Goal: Task Accomplishment & Management: Use online tool/utility

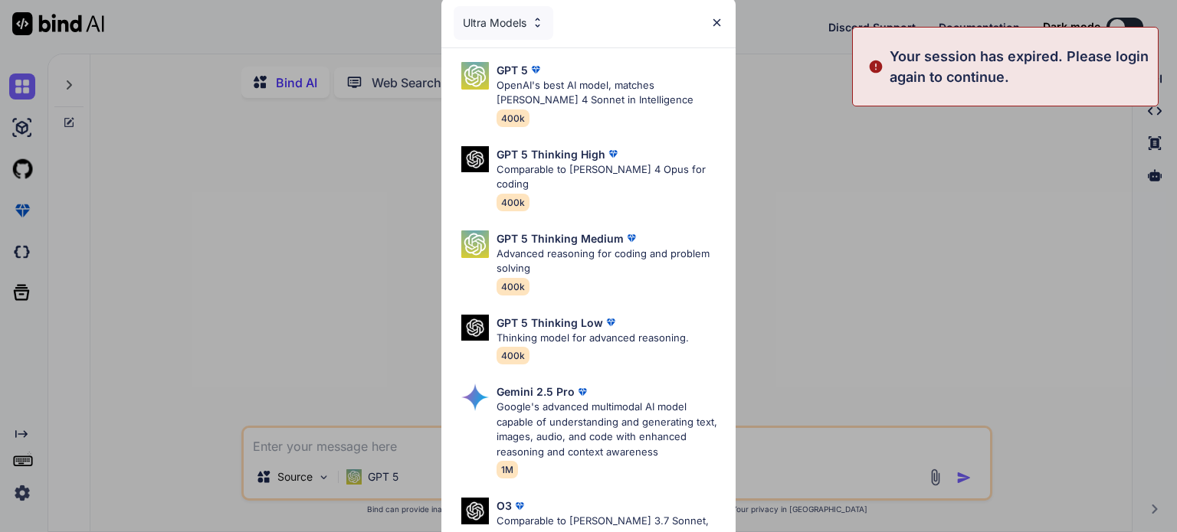
type textarea "x"
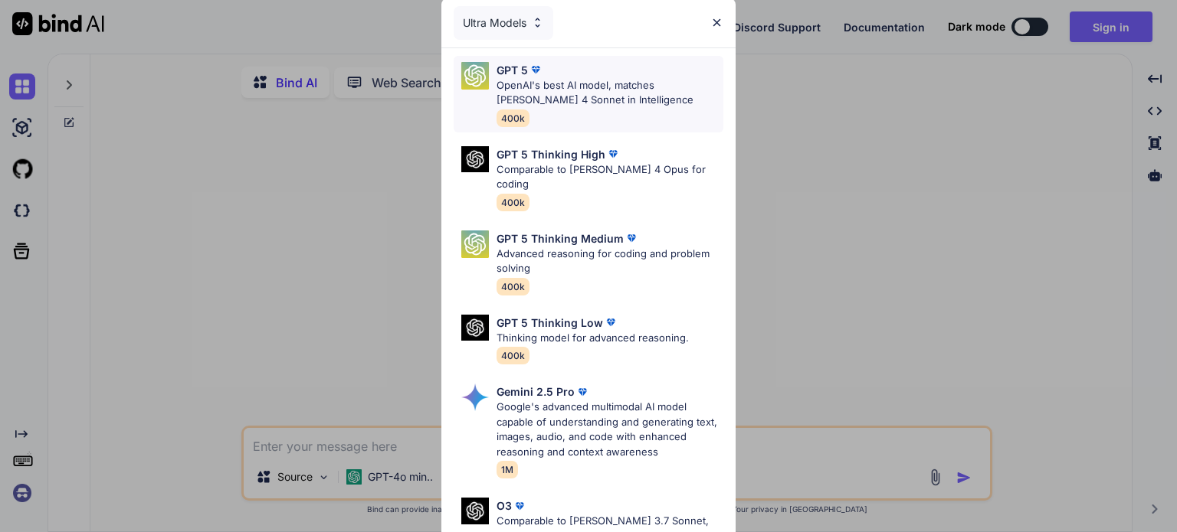
click at [611, 73] on div "GPT 5" at bounding box center [609, 70] width 227 height 16
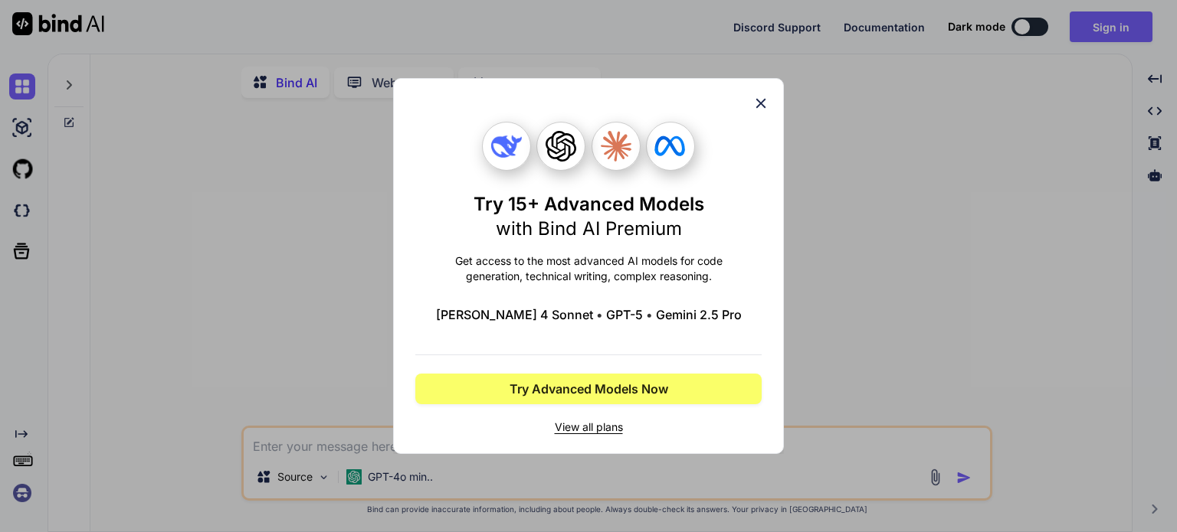
click at [759, 105] on icon at bounding box center [761, 104] width 10 height 10
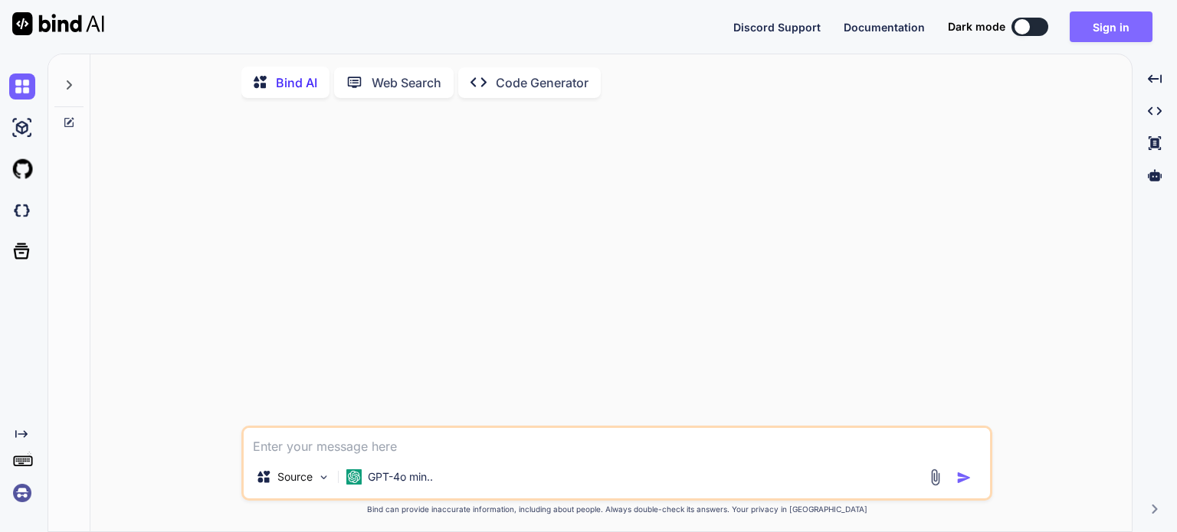
click at [1096, 28] on button "Sign in" at bounding box center [1110, 26] width 83 height 31
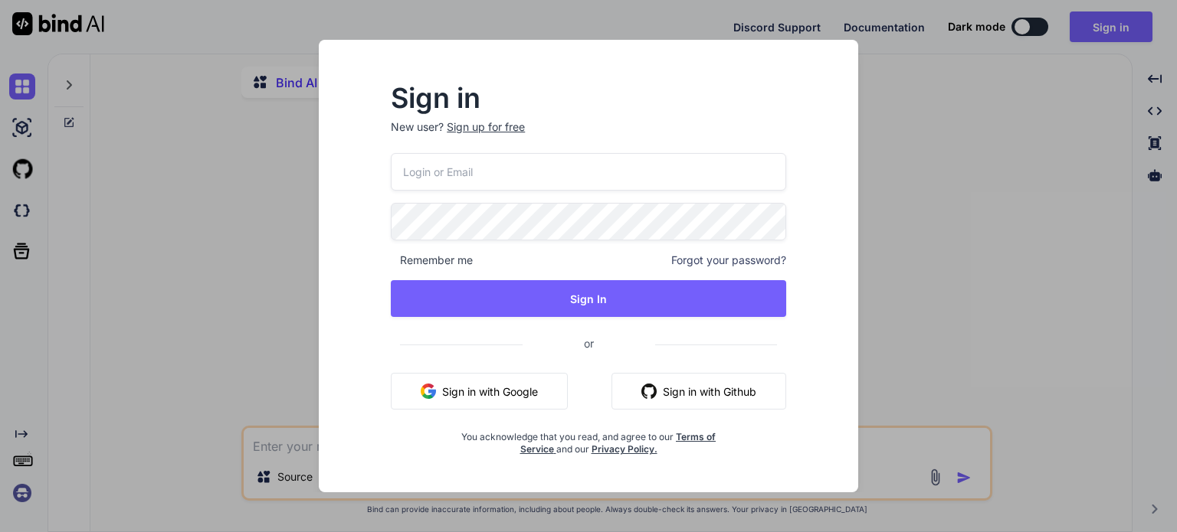
click at [511, 393] on button "Sign in with Google" at bounding box center [479, 391] width 177 height 37
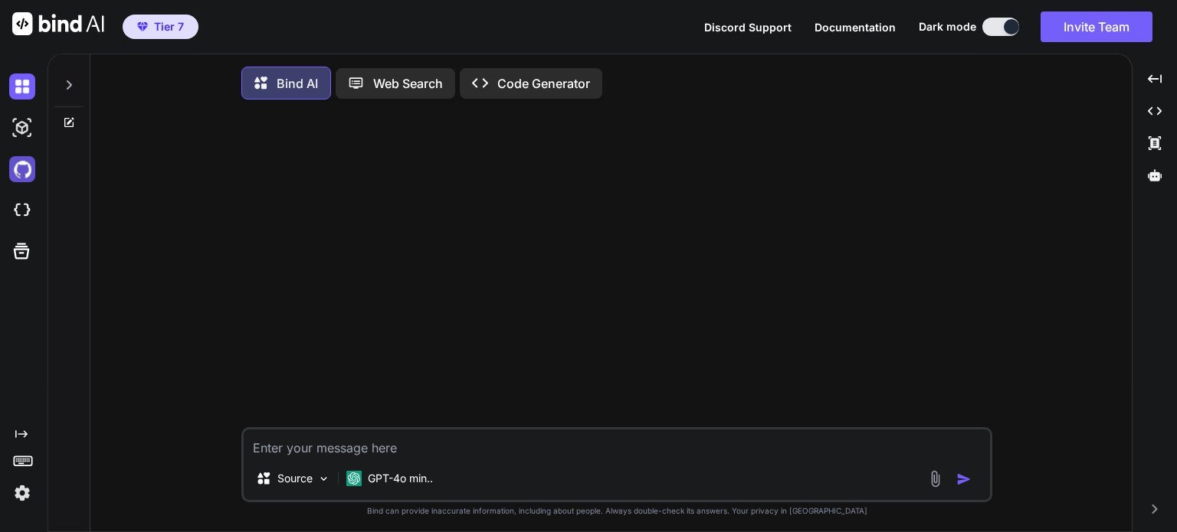
click at [27, 171] on img at bounding box center [22, 169] width 26 height 26
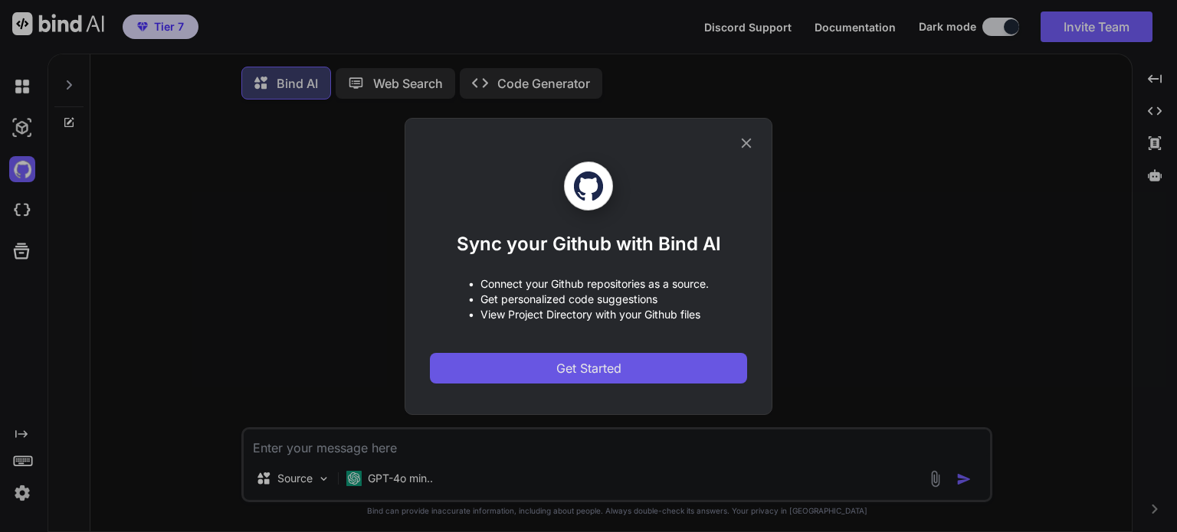
click at [552, 364] on button "Get Started" at bounding box center [588, 368] width 317 height 31
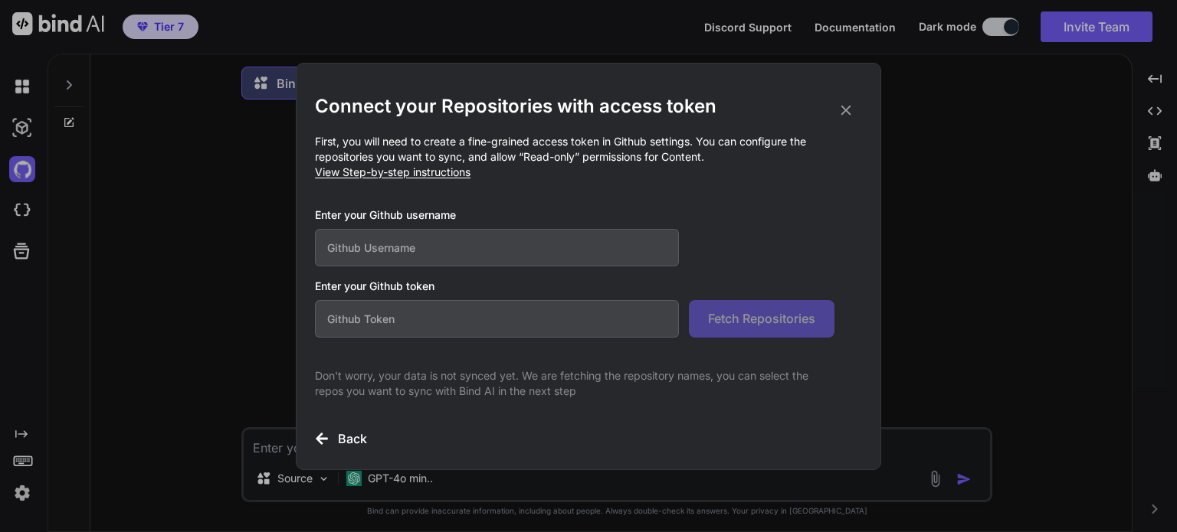
click at [589, 231] on input "text" at bounding box center [497, 248] width 364 height 38
type input "henriqueatbr"
click at [546, 330] on input "text" at bounding box center [497, 319] width 364 height 38
paste input "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"
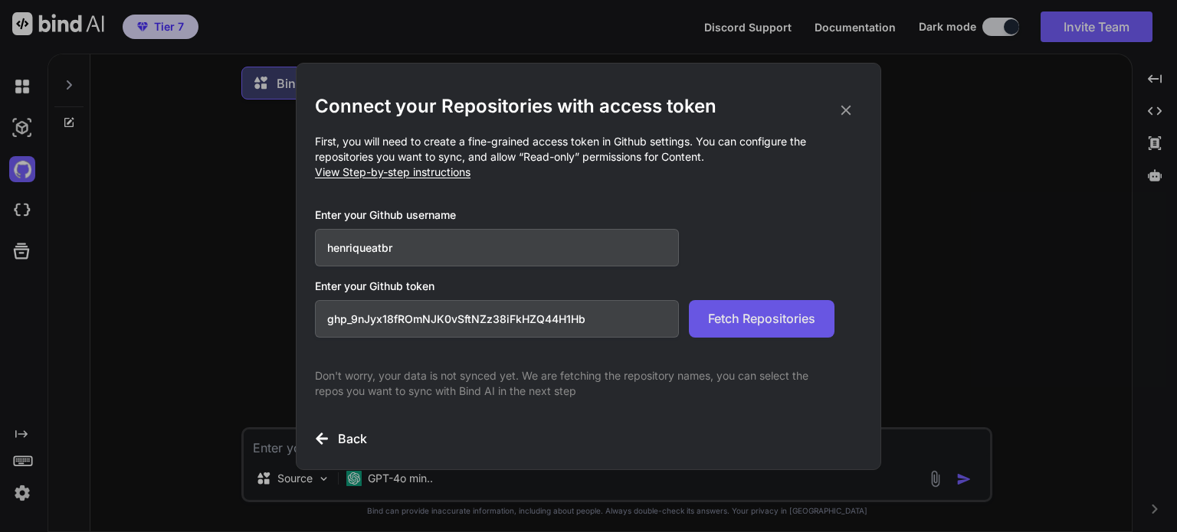
type input "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"
click at [793, 318] on span "Fetch Repositories" at bounding box center [761, 319] width 107 height 18
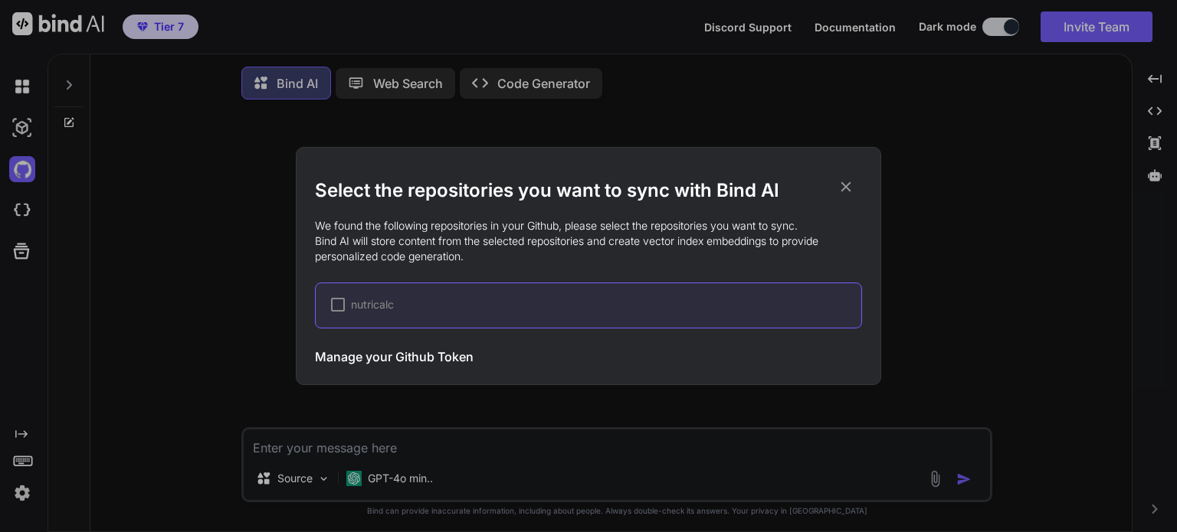
click at [338, 311] on div at bounding box center [338, 305] width 14 height 14
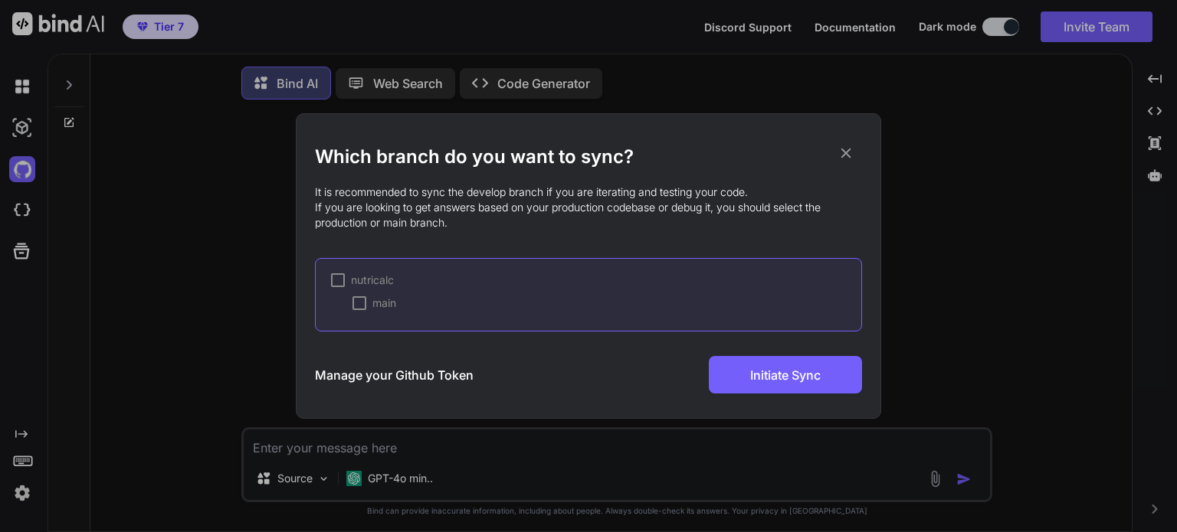
click at [343, 281] on div at bounding box center [338, 280] width 14 height 14
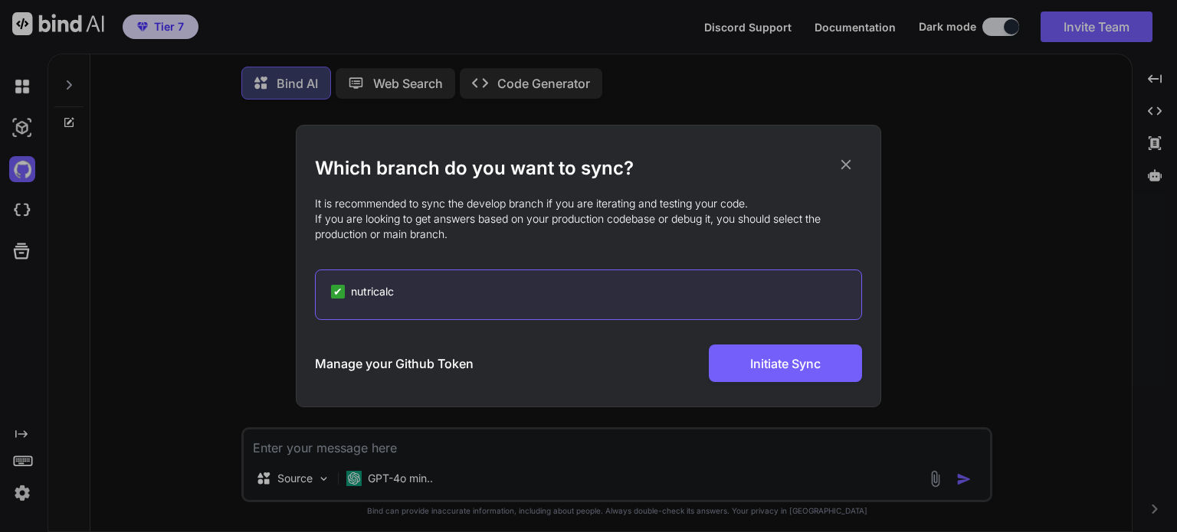
click at [336, 296] on span "✔" at bounding box center [337, 291] width 9 height 15
click at [339, 296] on div at bounding box center [338, 292] width 14 height 14
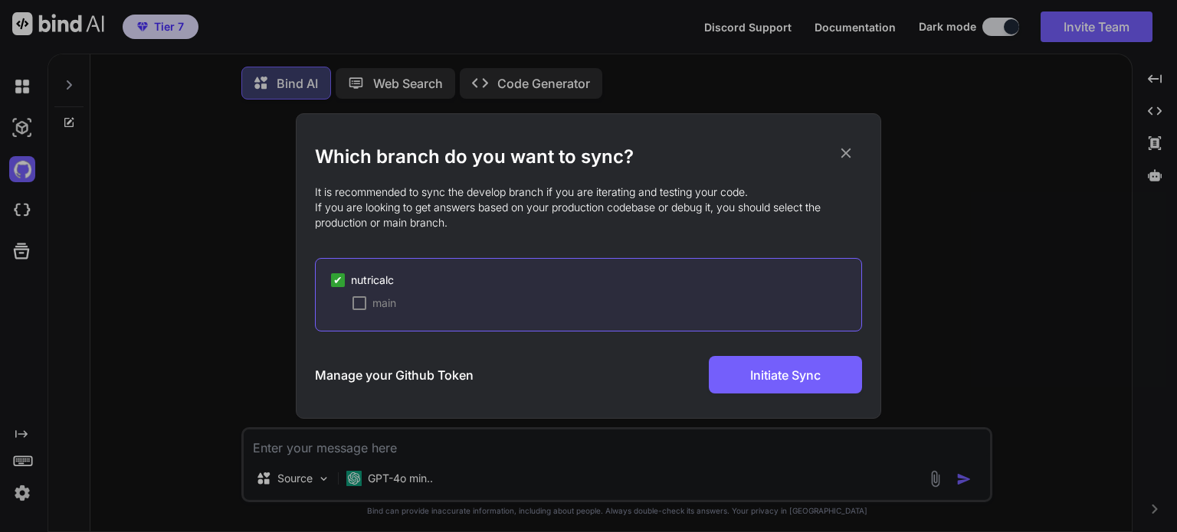
click at [361, 306] on div at bounding box center [359, 303] width 14 height 14
click at [798, 373] on span "Initiate Sync" at bounding box center [785, 375] width 70 height 18
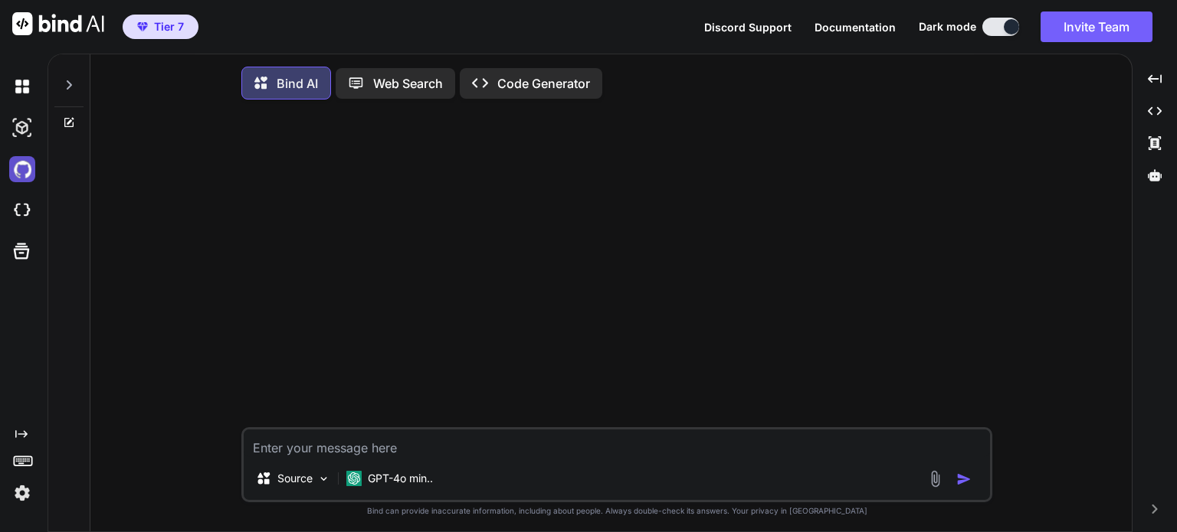
click at [24, 175] on img at bounding box center [22, 169] width 26 height 26
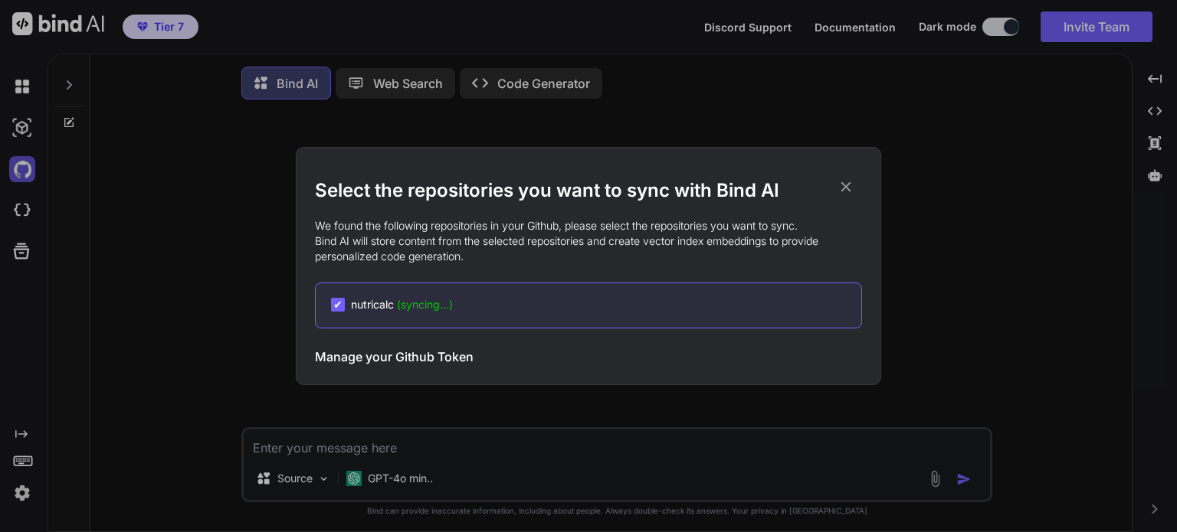
click at [24, 175] on div "Select the repositories you want to sync with Bind AI We found the following re…" at bounding box center [588, 266] width 1177 height 532
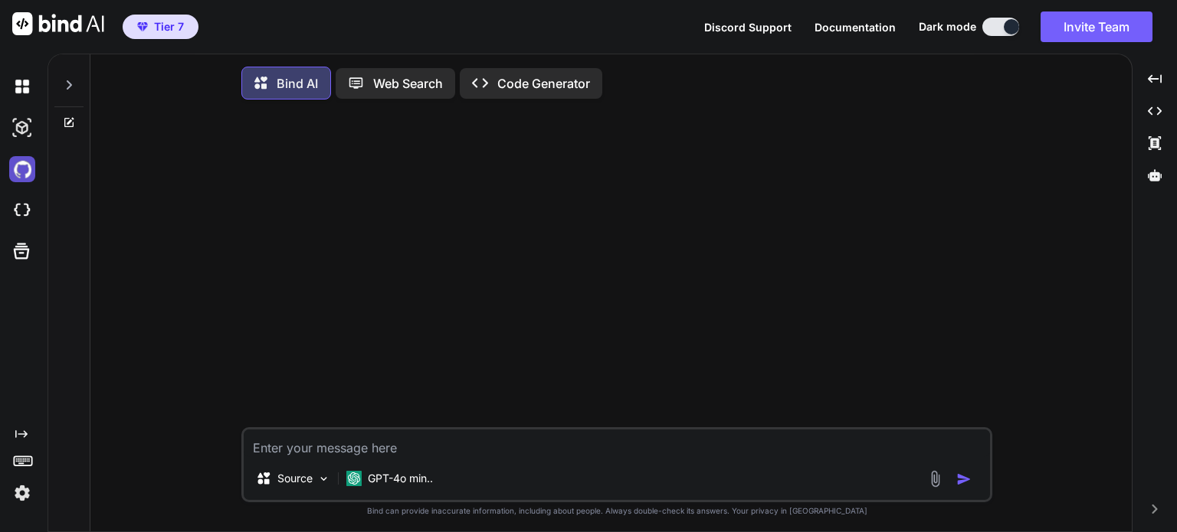
click at [24, 175] on img at bounding box center [22, 169] width 26 height 26
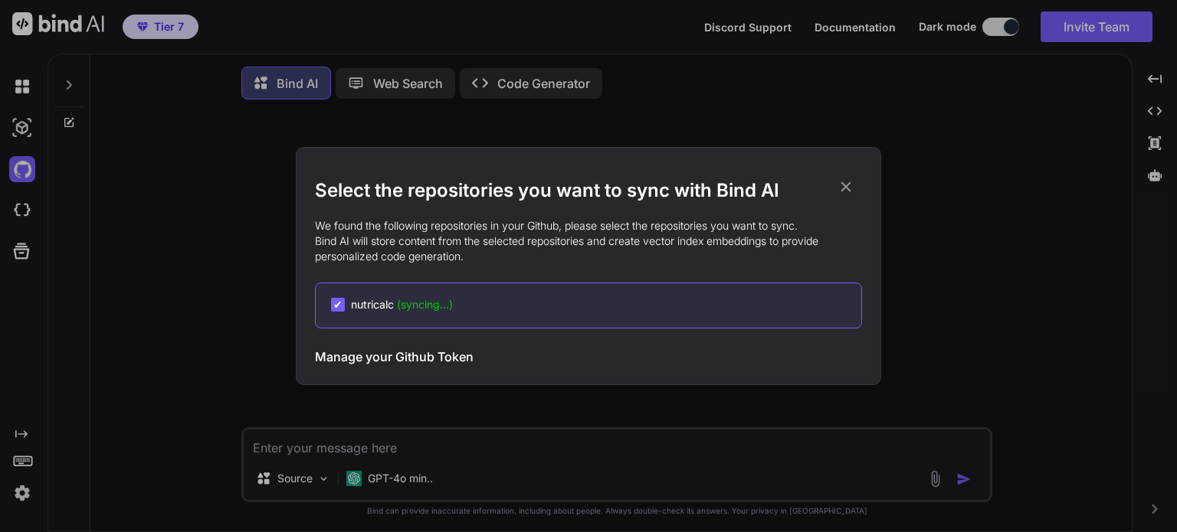
click at [846, 183] on icon at bounding box center [845, 186] width 17 height 17
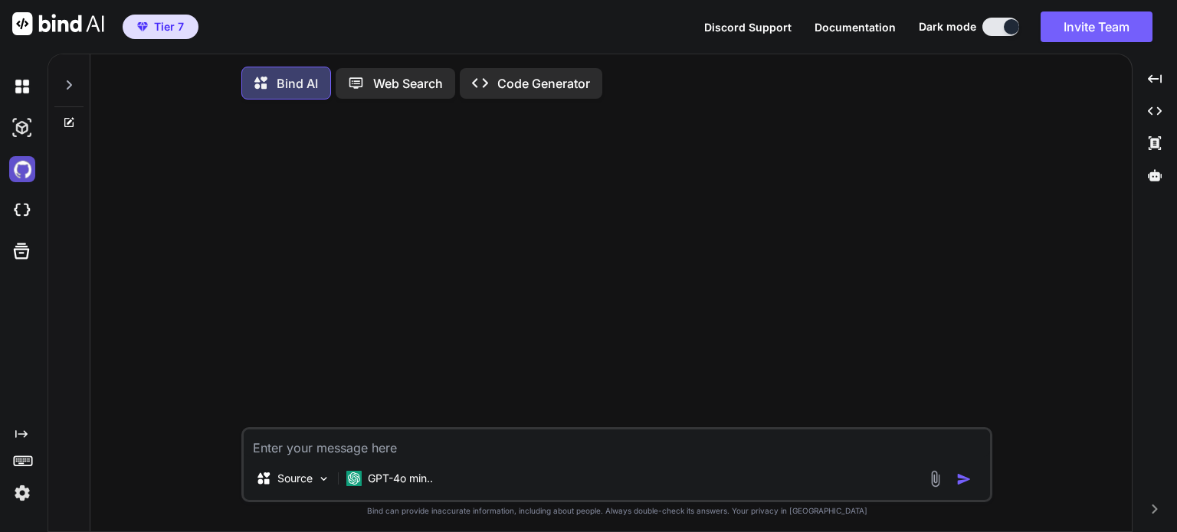
click at [27, 170] on img at bounding box center [22, 169] width 26 height 26
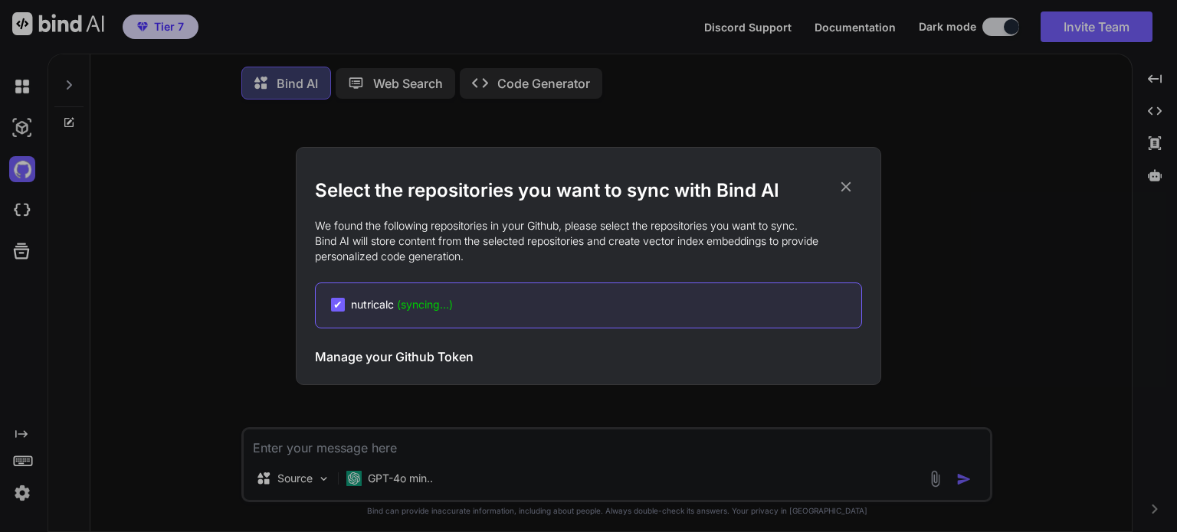
click at [848, 192] on icon at bounding box center [845, 186] width 17 height 17
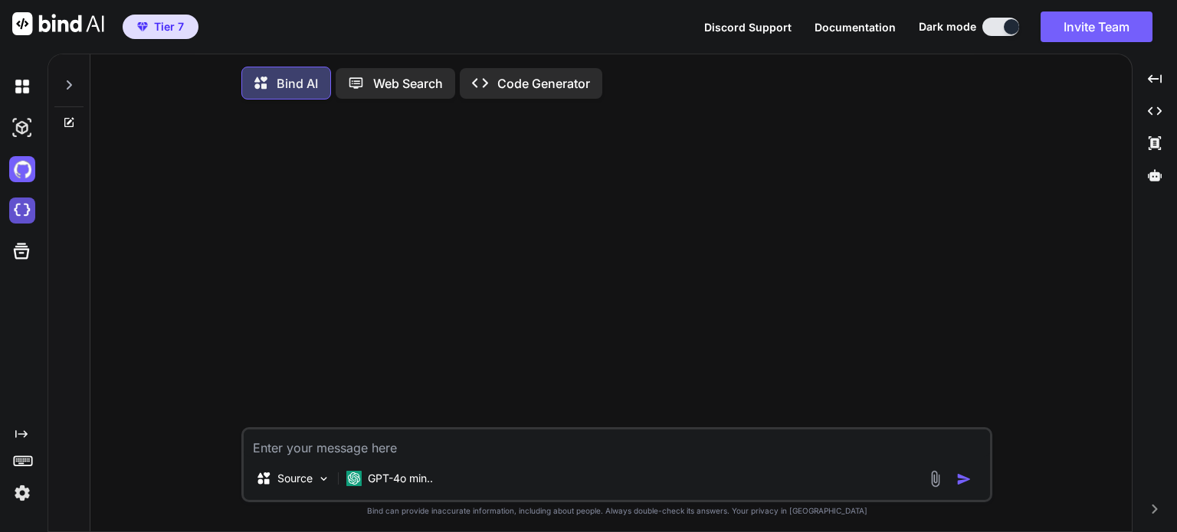
click at [24, 213] on img at bounding box center [22, 211] width 26 height 26
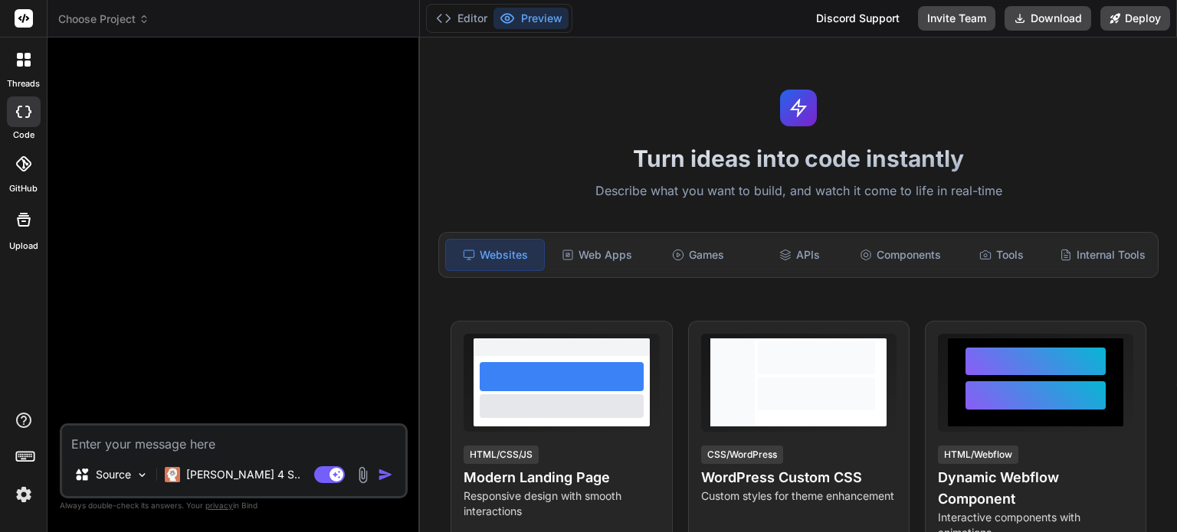
click at [21, 63] on icon at bounding box center [20, 64] width 6 height 6
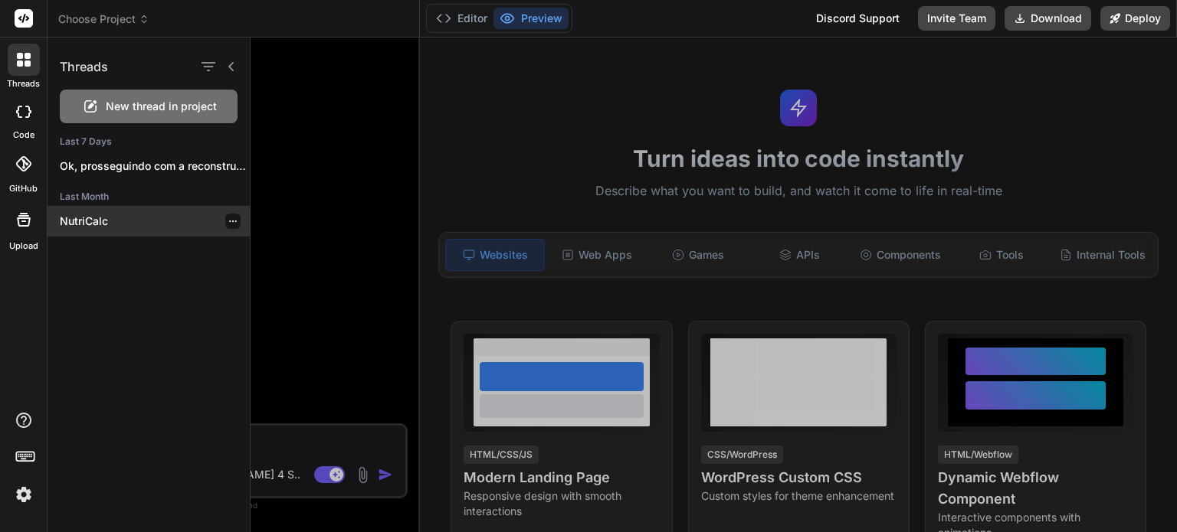
click at [140, 219] on p "NutriCalc" at bounding box center [155, 221] width 190 height 15
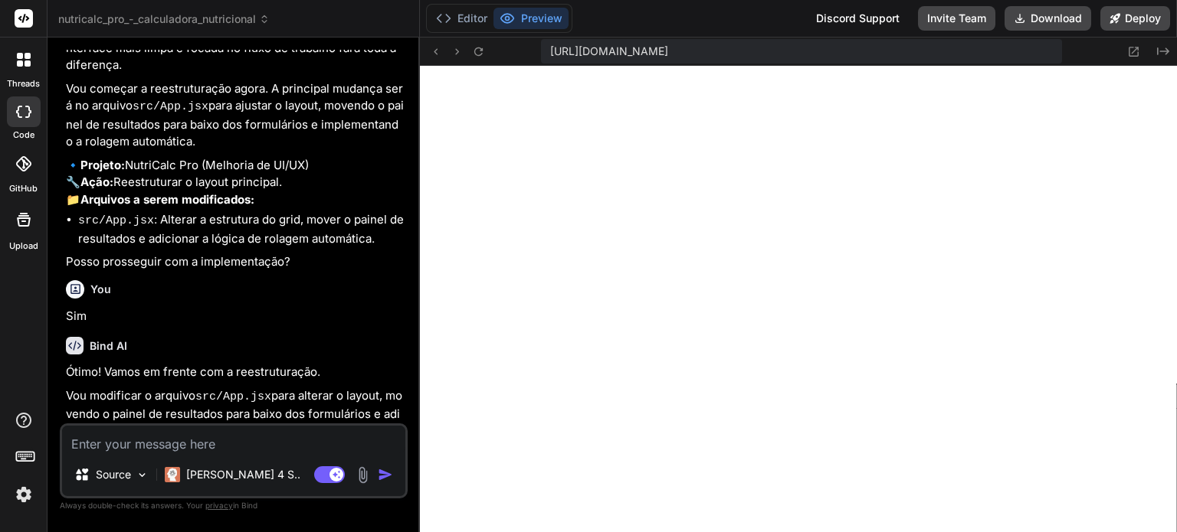
scroll to position [1618, 0]
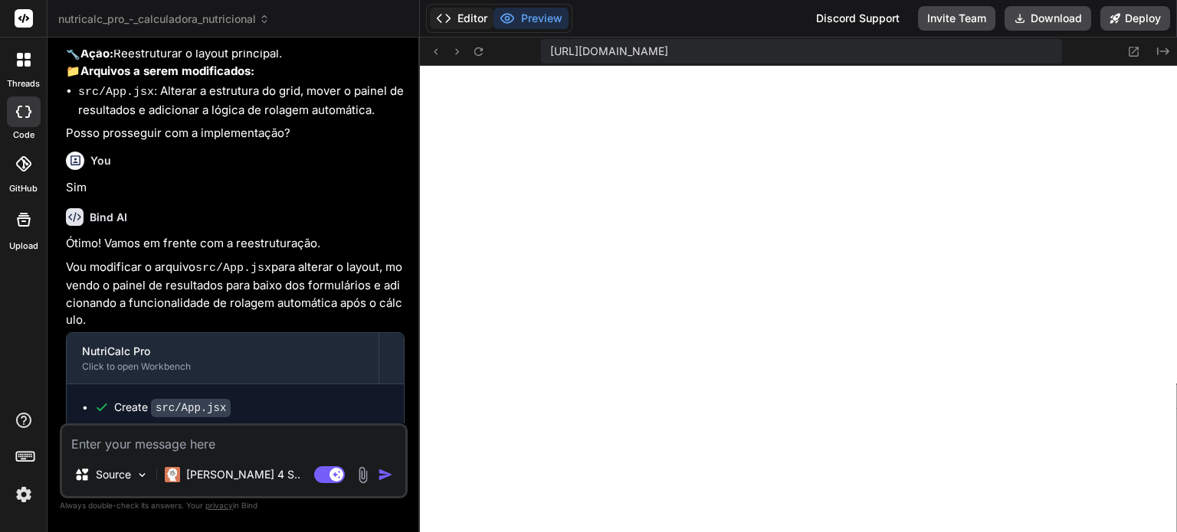
click at [470, 26] on button "Editor" at bounding box center [462, 18] width 64 height 21
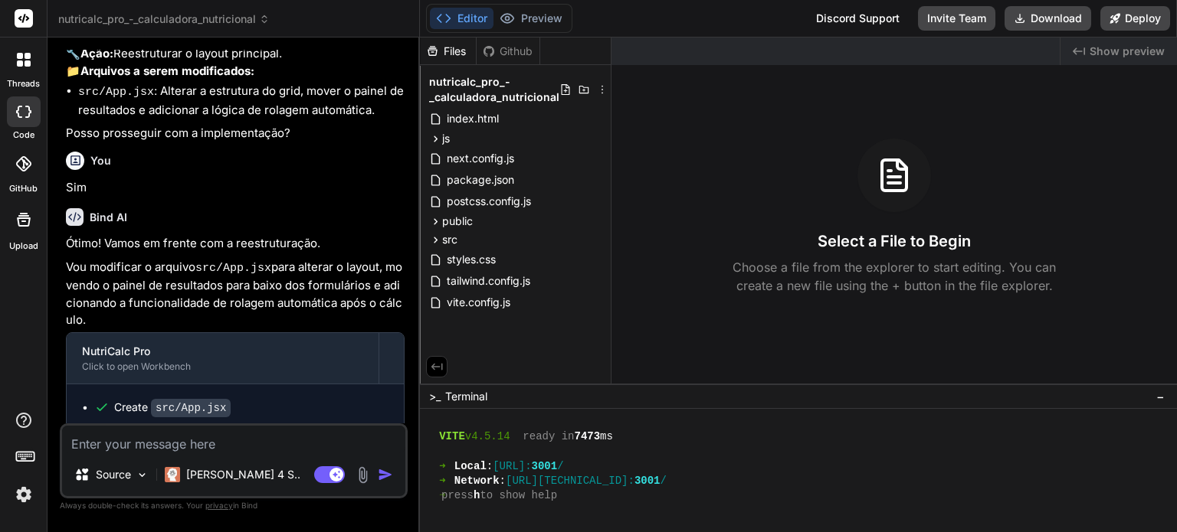
click at [507, 52] on div "Github" at bounding box center [508, 51] width 63 height 15
click at [496, 51] on div "Github" at bounding box center [508, 51] width 63 height 15
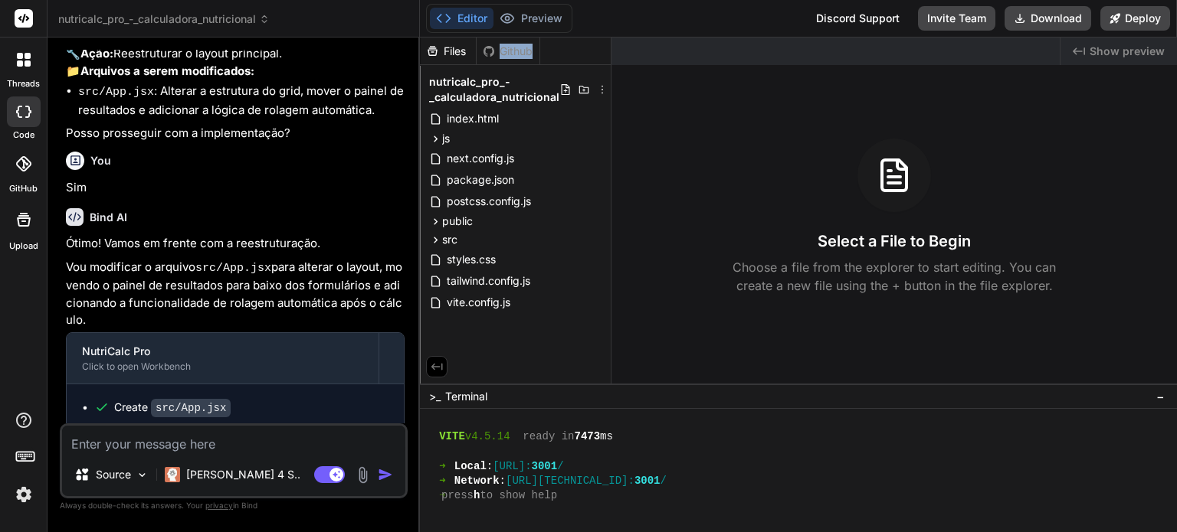
click at [496, 51] on div "Github" at bounding box center [508, 51] width 63 height 15
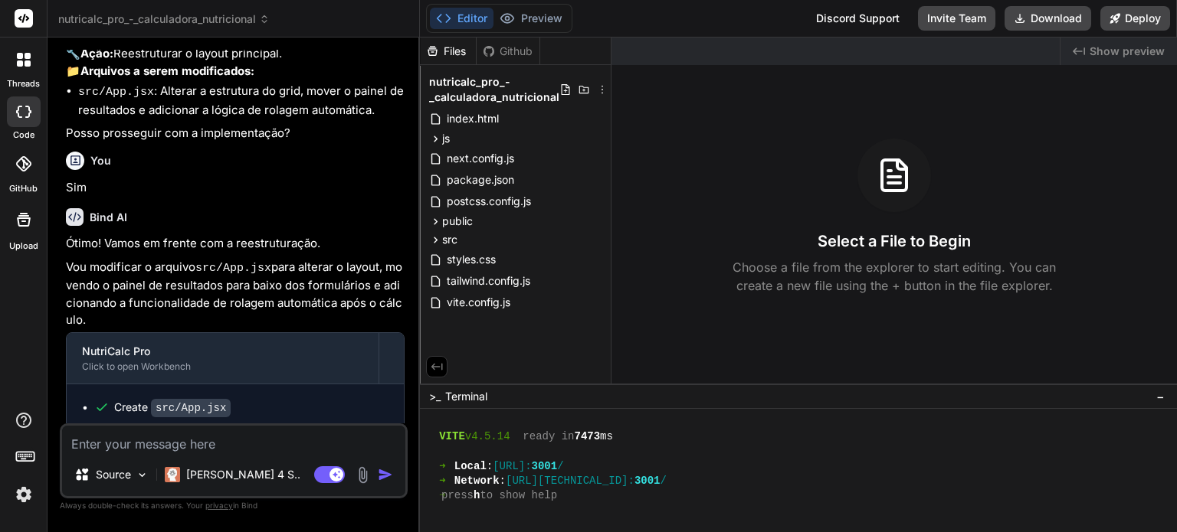
click at [496, 51] on div "Github" at bounding box center [508, 51] width 63 height 15
click at [501, 51] on div "Github" at bounding box center [508, 51] width 63 height 15
click at [37, 183] on div "GitHub" at bounding box center [23, 168] width 47 height 54
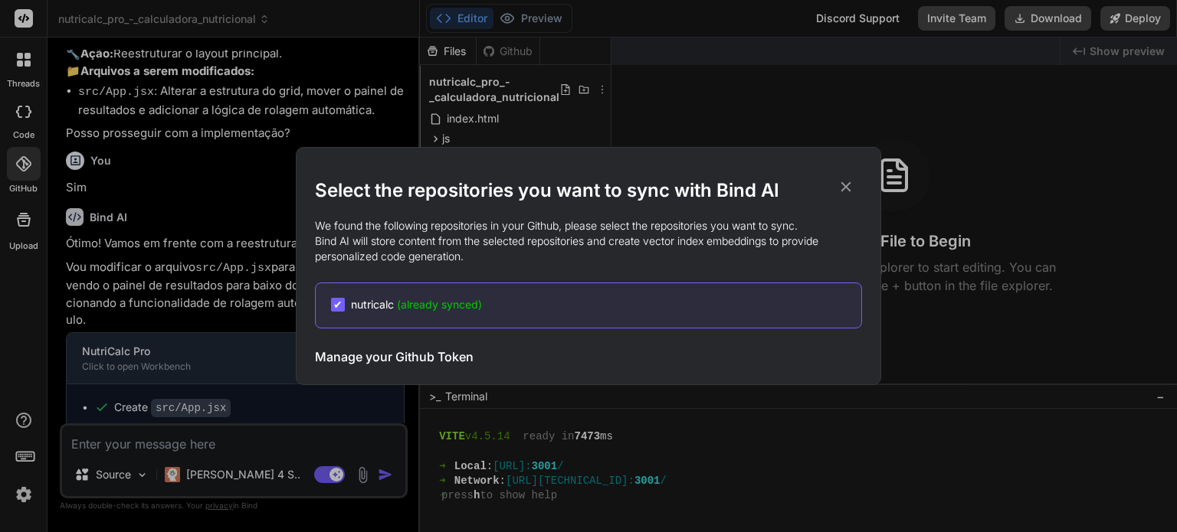
click at [847, 188] on icon at bounding box center [846, 187] width 10 height 10
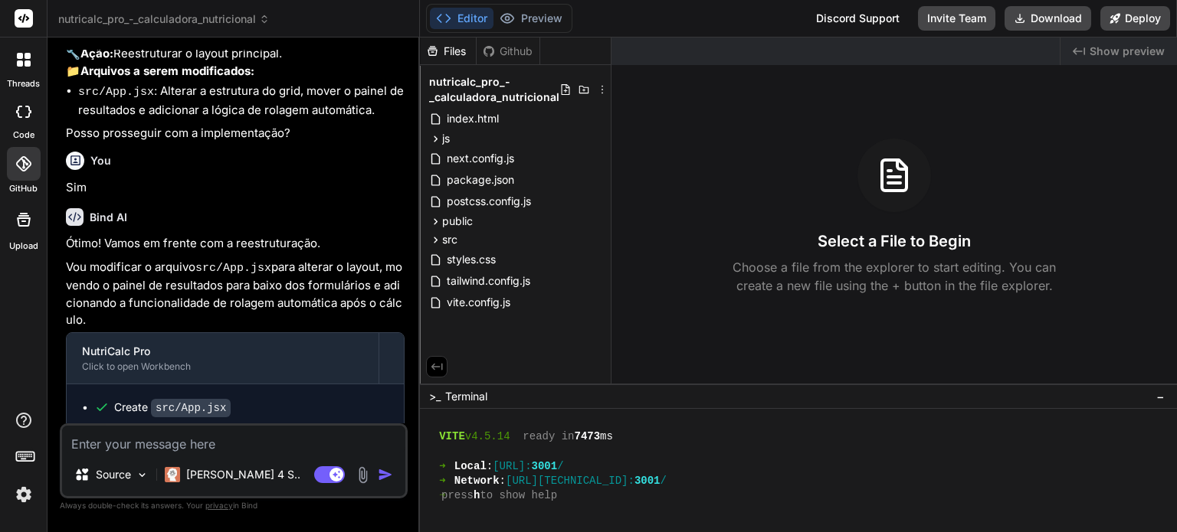
click at [515, 52] on div "Github" at bounding box center [508, 51] width 63 height 15
click at [457, 51] on div "Files" at bounding box center [448, 51] width 56 height 15
click at [504, 47] on div "Github" at bounding box center [508, 51] width 63 height 15
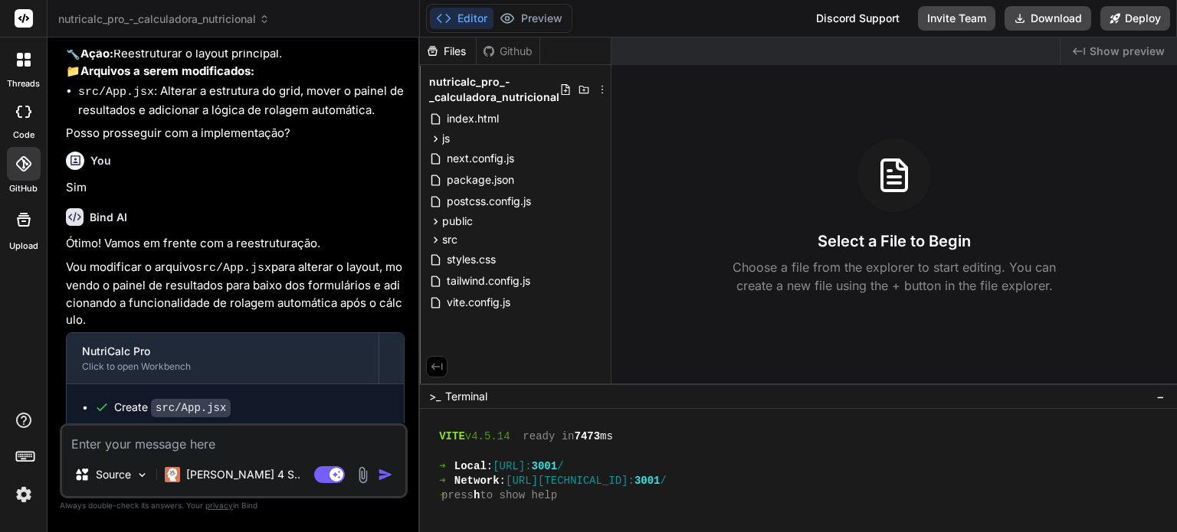
click at [504, 47] on div "Github" at bounding box center [508, 51] width 63 height 15
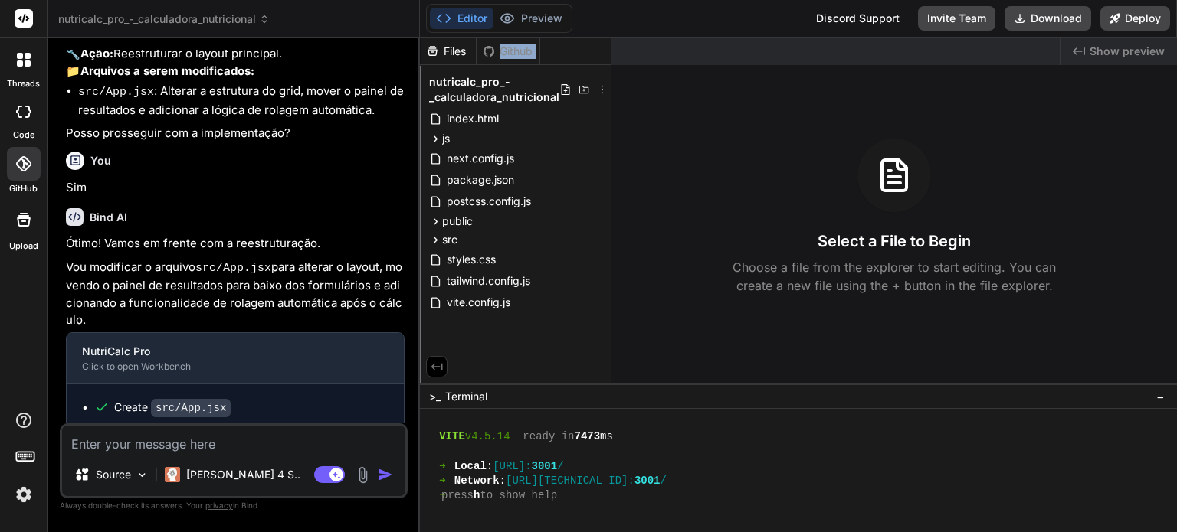
click at [504, 47] on div "Github" at bounding box center [508, 51] width 63 height 15
click at [599, 91] on icon at bounding box center [602, 90] width 12 height 12
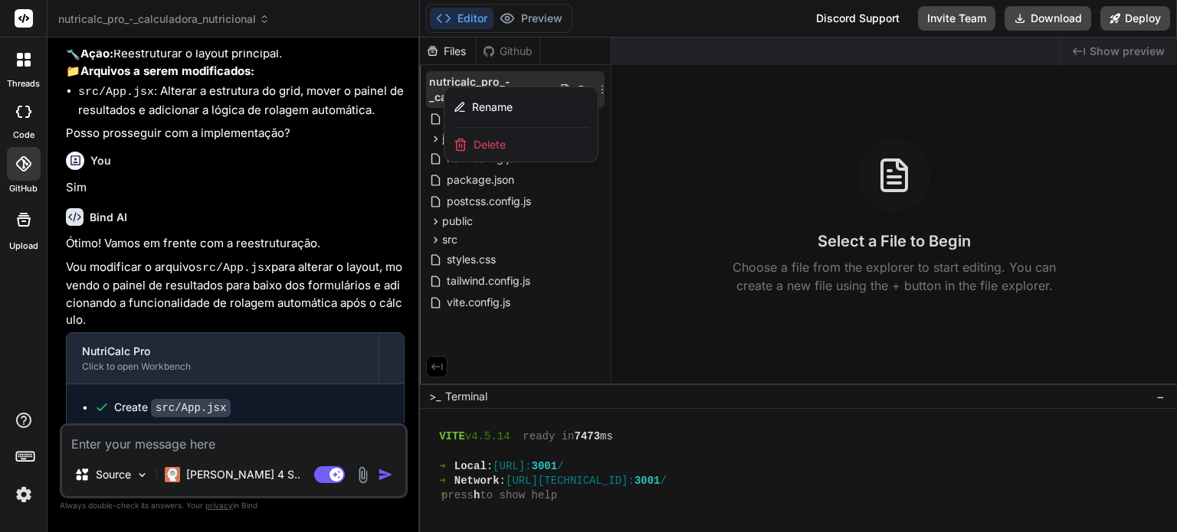
click at [599, 91] on div at bounding box center [798, 285] width 757 height 495
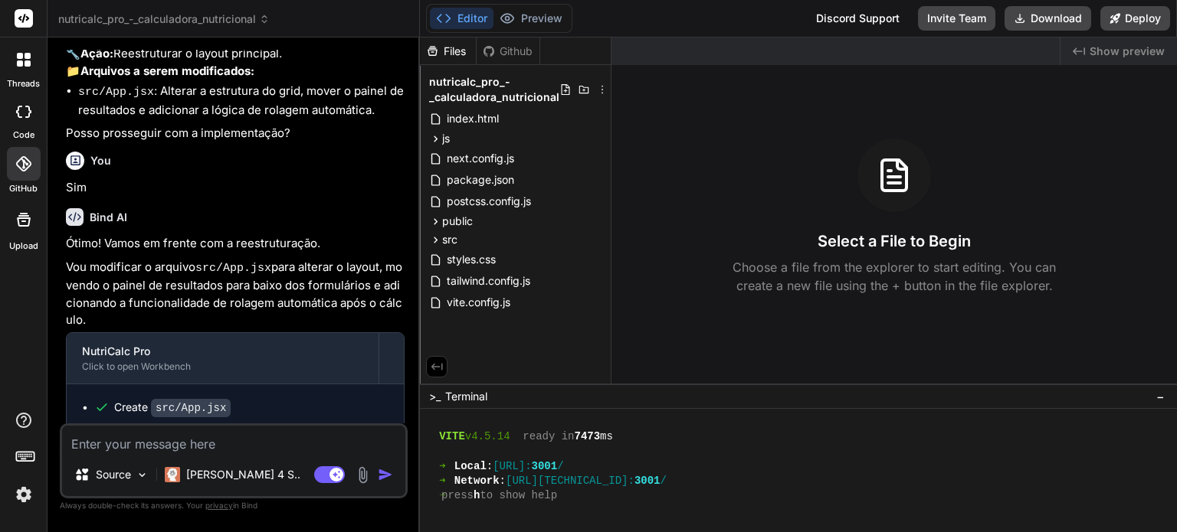
click at [518, 47] on div "Github" at bounding box center [508, 51] width 63 height 15
click at [454, 47] on div "Files" at bounding box center [448, 51] width 56 height 15
click at [477, 45] on div "Github" at bounding box center [508, 51] width 63 height 15
click at [513, 53] on div "Github" at bounding box center [508, 51] width 63 height 15
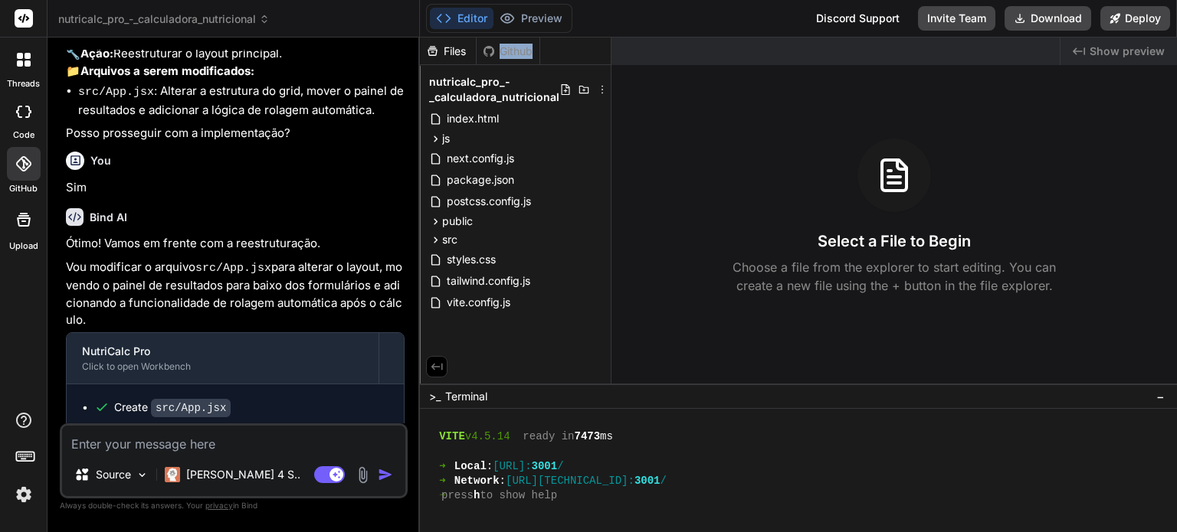
click at [513, 53] on div "Github" at bounding box center [508, 51] width 63 height 15
click at [472, 49] on div "Files" at bounding box center [448, 51] width 56 height 15
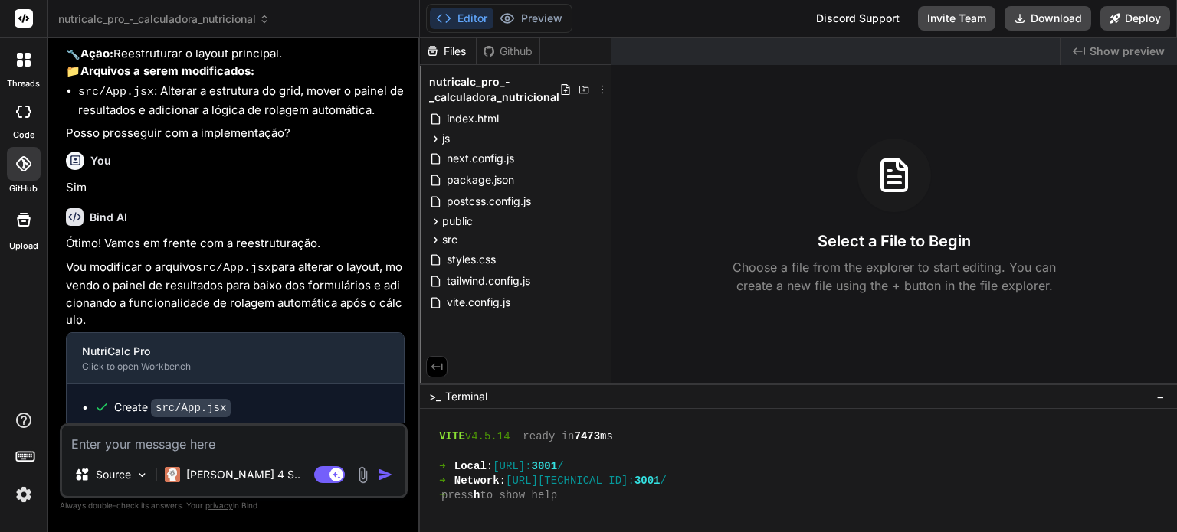
click at [506, 53] on div "Github" at bounding box center [508, 51] width 63 height 15
click at [21, 166] on icon at bounding box center [23, 163] width 15 height 15
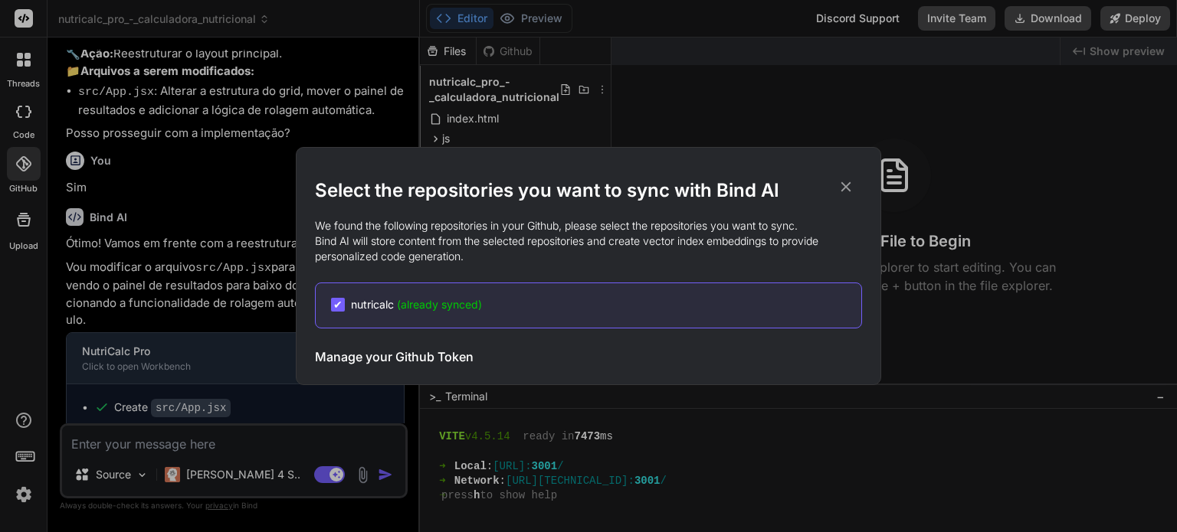
click at [411, 300] on span "(already synced)" at bounding box center [439, 304] width 85 height 13
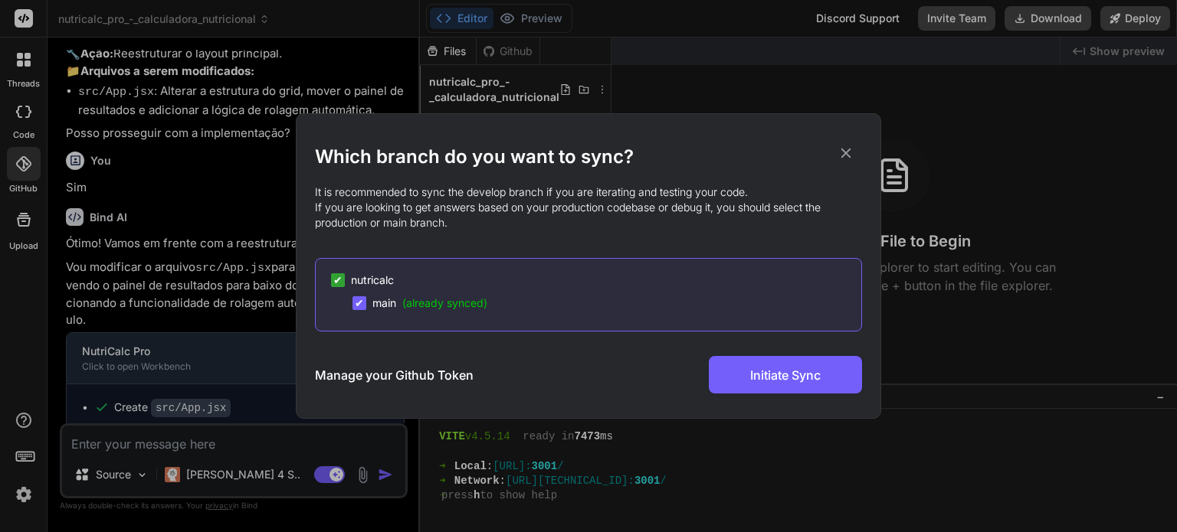
click at [467, 303] on span "(already synced)" at bounding box center [444, 302] width 85 height 13
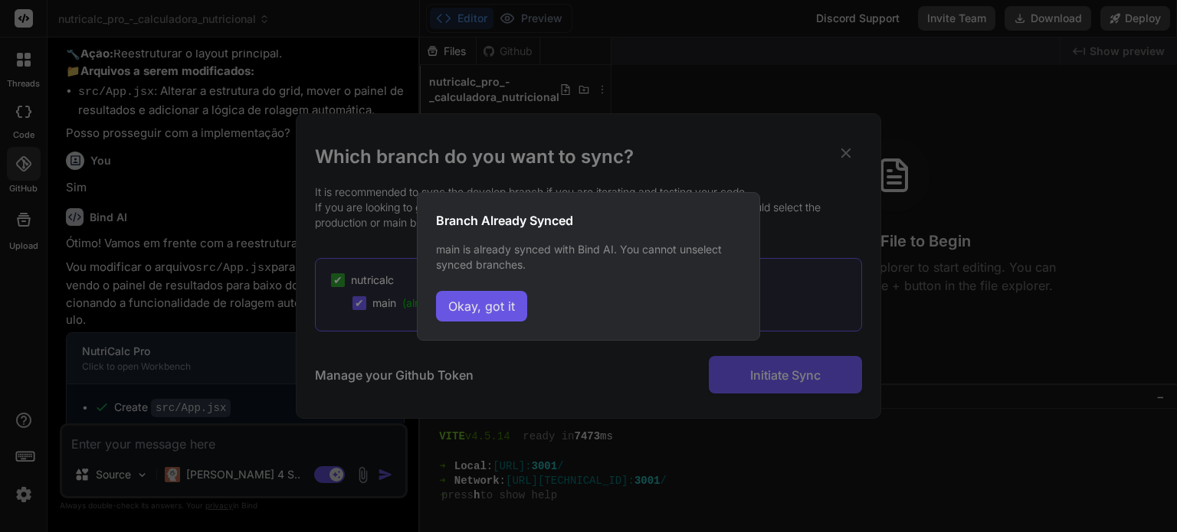
click at [501, 310] on button "Okay, got it" at bounding box center [481, 306] width 91 height 31
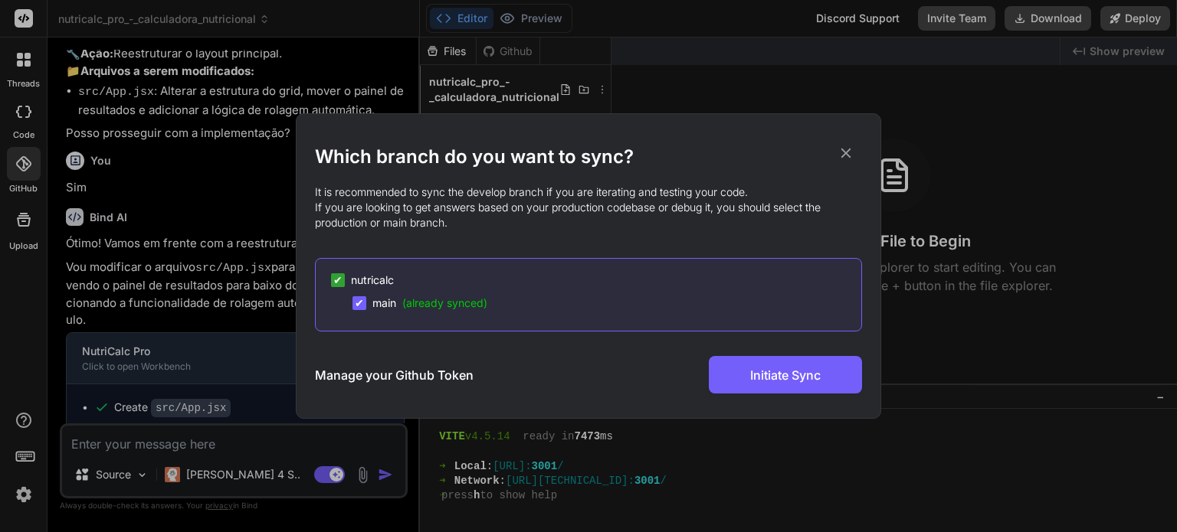
click at [848, 160] on icon at bounding box center [845, 153] width 17 height 17
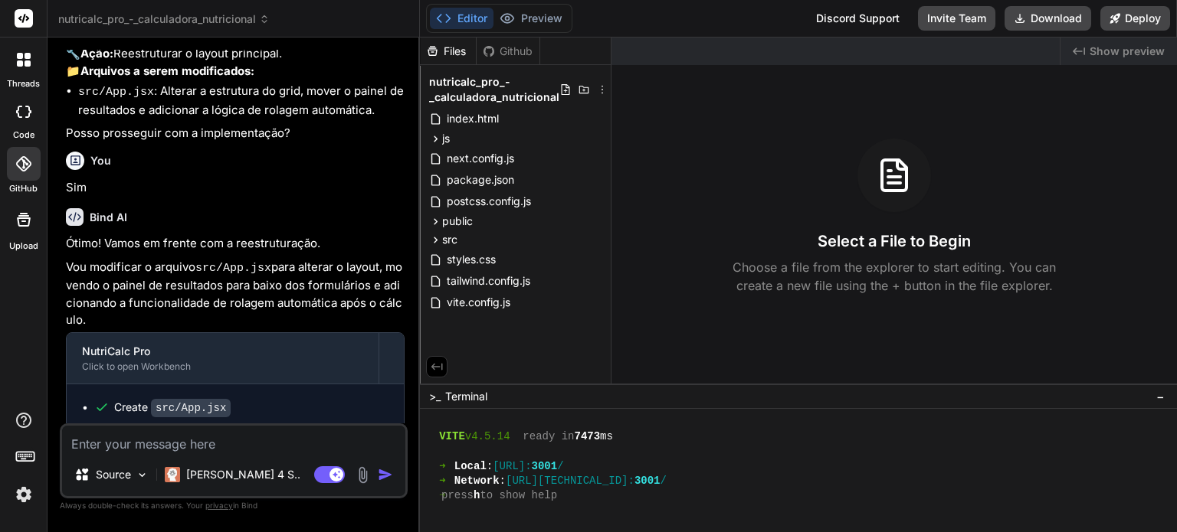
click at [522, 50] on div "Github" at bounding box center [508, 51] width 63 height 15
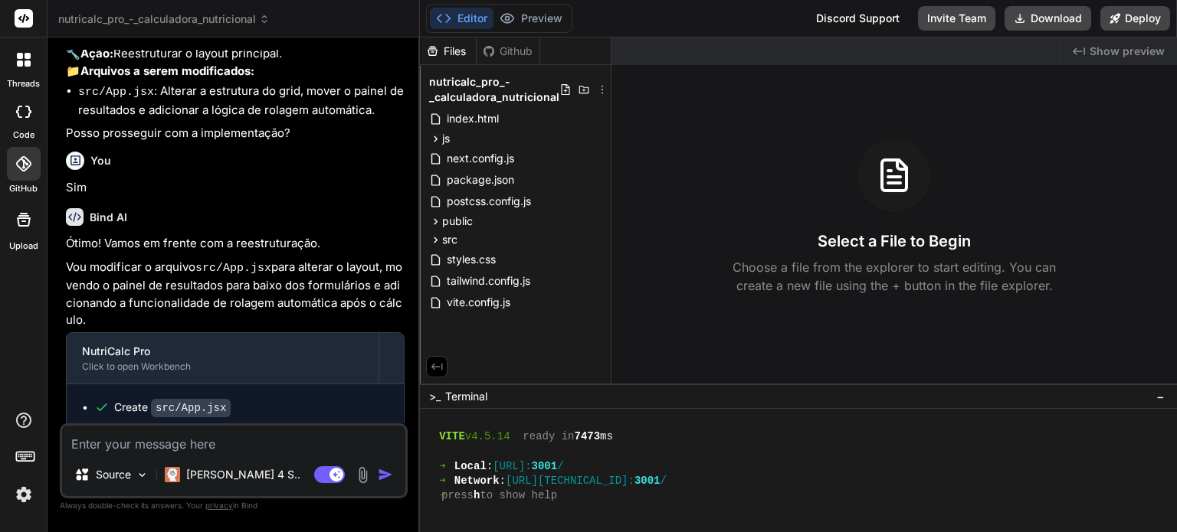
click at [459, 47] on div "Files" at bounding box center [448, 51] width 56 height 15
click at [507, 165] on span "next.config.js" at bounding box center [480, 158] width 70 height 18
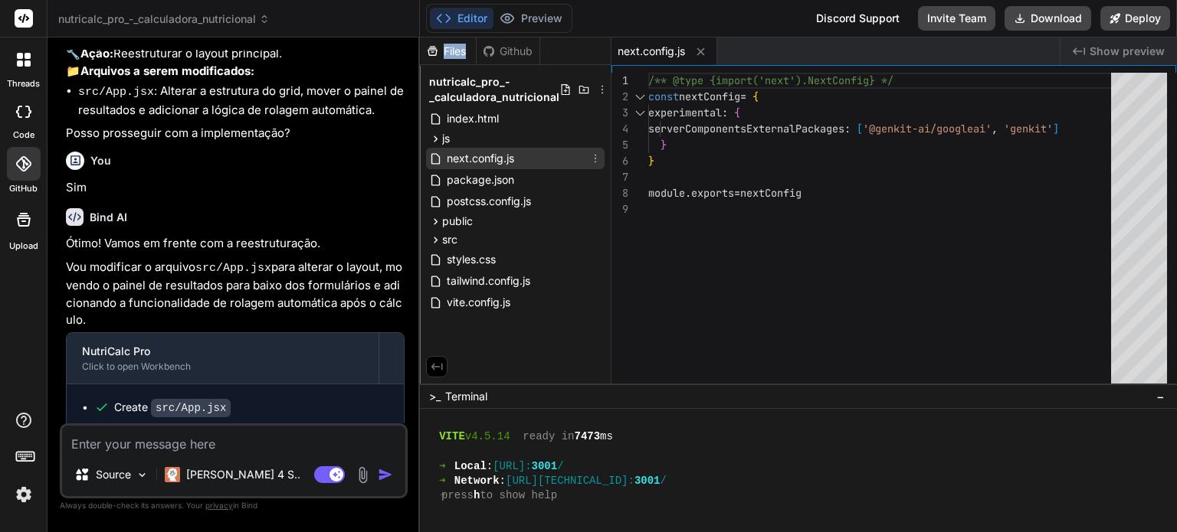
type textarea "x"
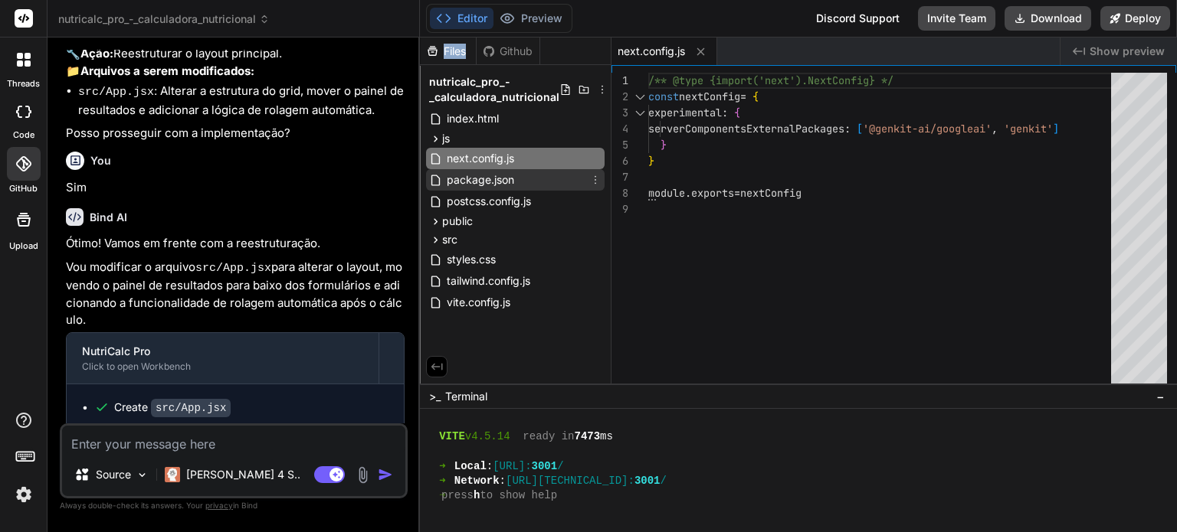
click at [504, 184] on span "package.json" at bounding box center [480, 180] width 70 height 18
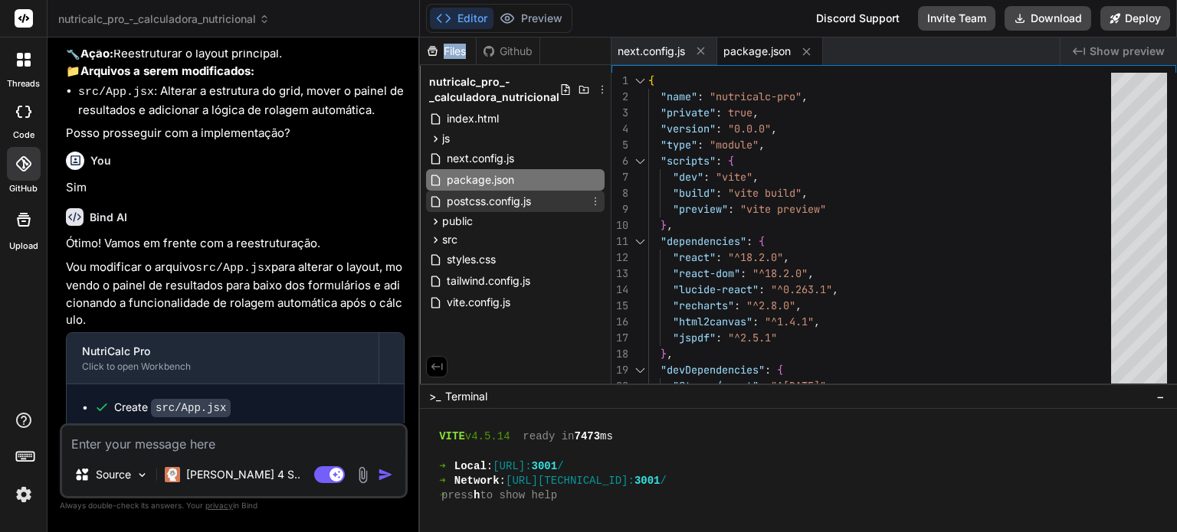
click at [502, 205] on span "postcss.config.js" at bounding box center [488, 201] width 87 height 18
type textarea "export default { plugins: { tailwindcss: {}, autoprefixer: {}, }, }"
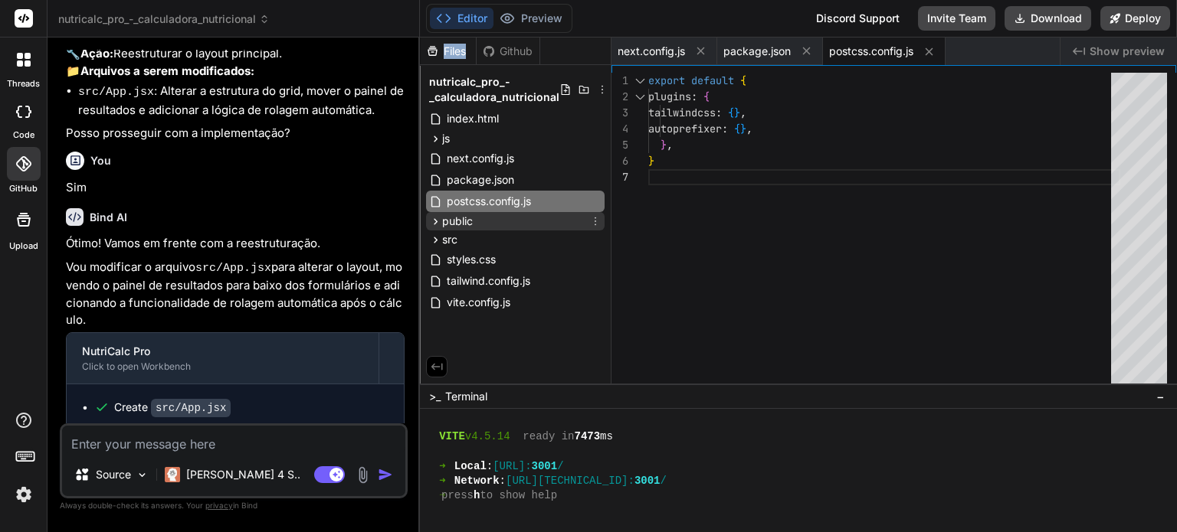
click at [496, 228] on div "public" at bounding box center [515, 221] width 178 height 18
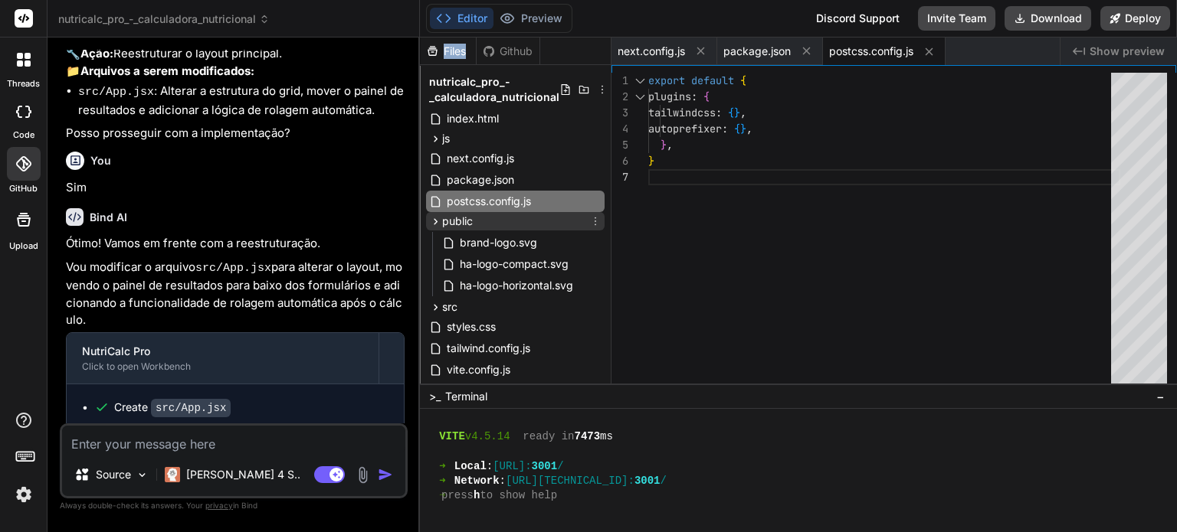
click at [496, 228] on div "public" at bounding box center [515, 221] width 178 height 18
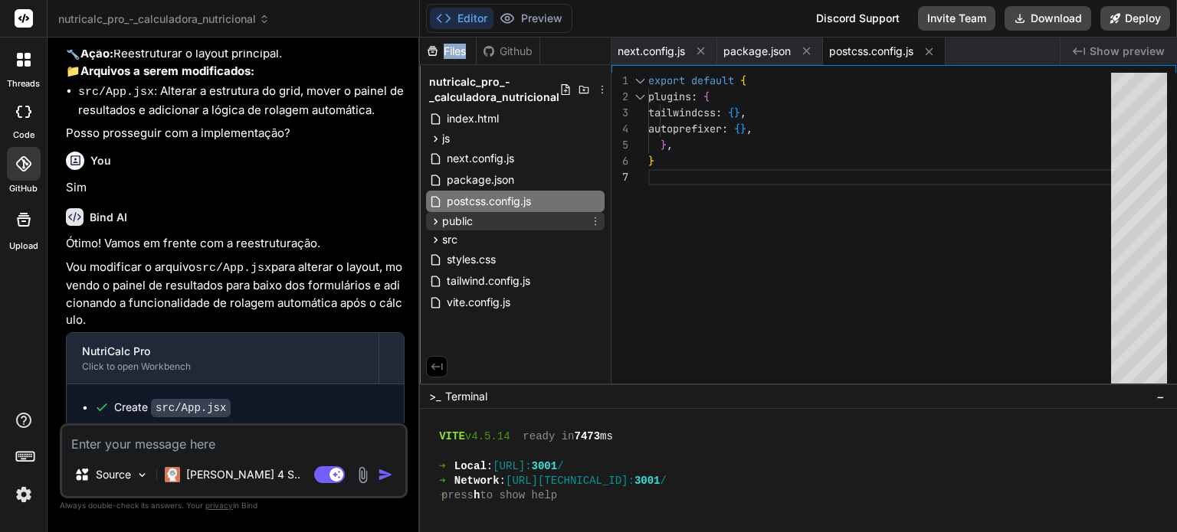
click at [438, 227] on icon at bounding box center [435, 221] width 13 height 13
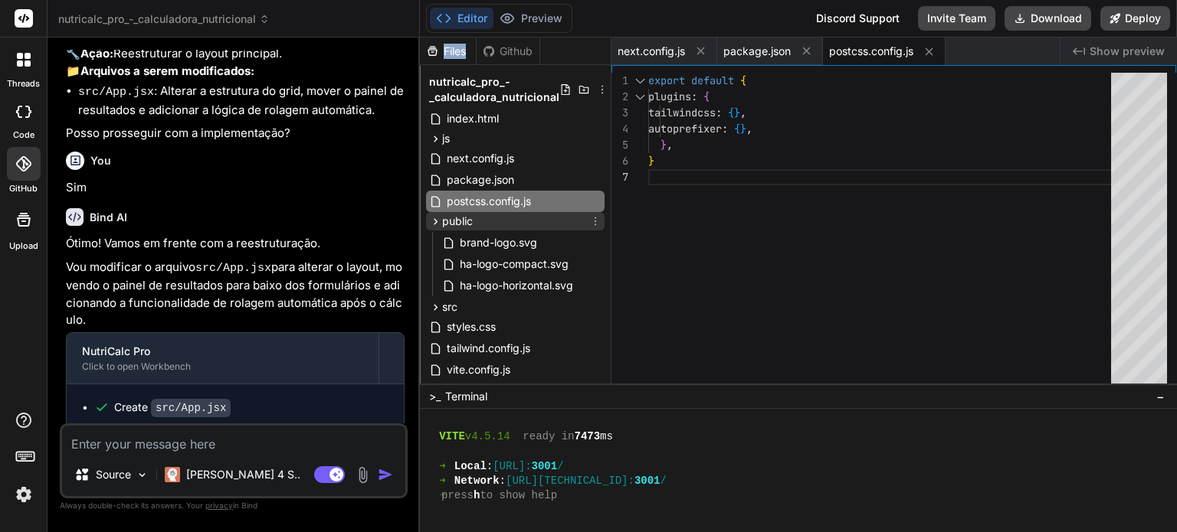
click at [438, 227] on icon at bounding box center [435, 221] width 13 height 13
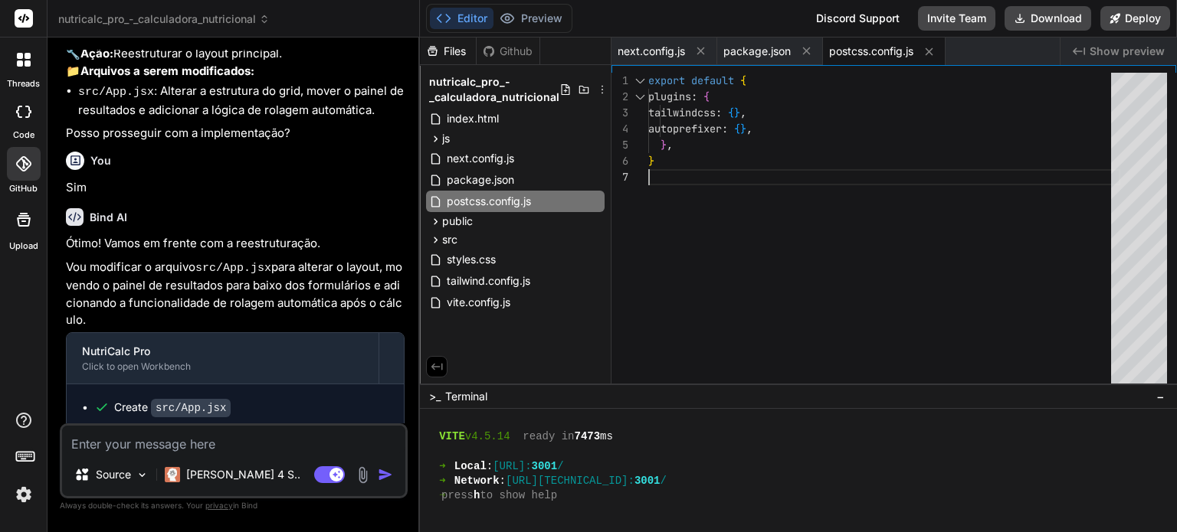
scroll to position [0, 0]
click at [748, 270] on div "export default { plugins : { tailwindcss : { } , autoprefixer : { } , } , }" at bounding box center [884, 232] width 472 height 319
click at [515, 51] on div "Github" at bounding box center [508, 51] width 63 height 15
click at [15, 183] on label "GitHub" at bounding box center [23, 188] width 28 height 13
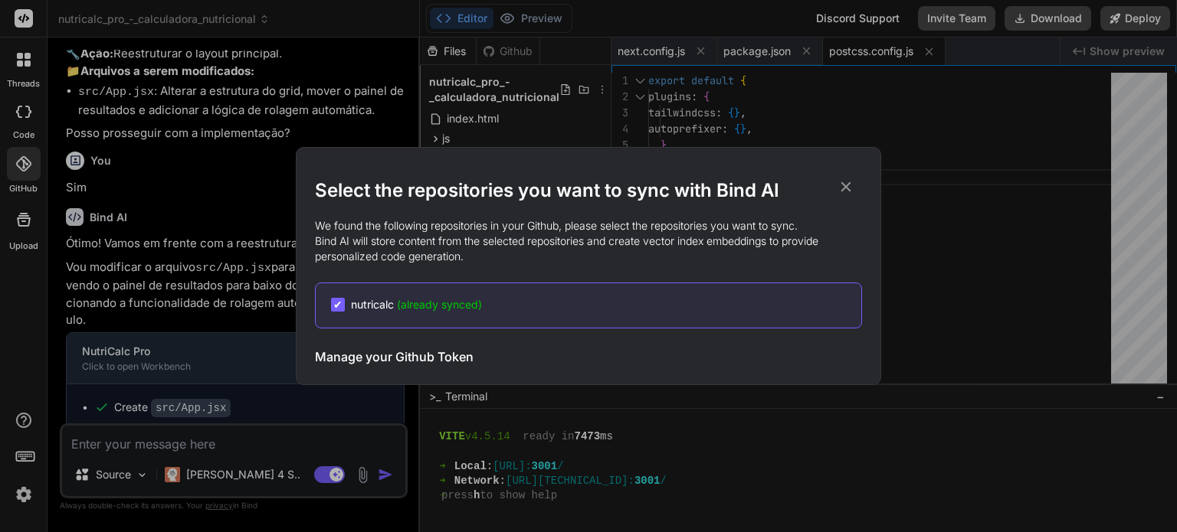
click at [843, 192] on icon at bounding box center [845, 186] width 17 height 17
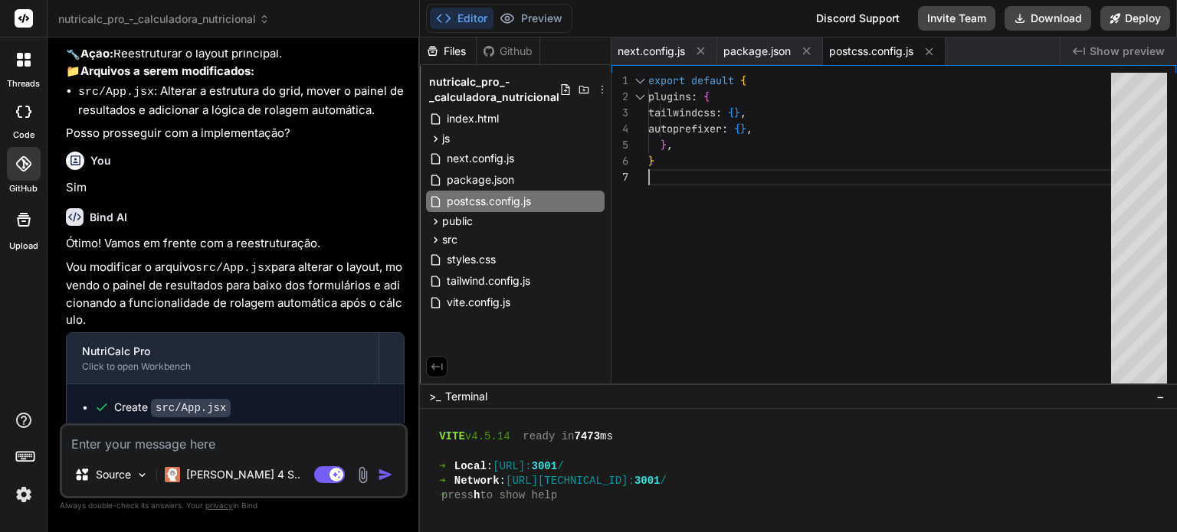
click at [727, 212] on div "export default { plugins : { tailwindcss : { } , autoprefixer : { } , } , }" at bounding box center [884, 232] width 472 height 319
click at [519, 51] on div "Github" at bounding box center [508, 51] width 63 height 15
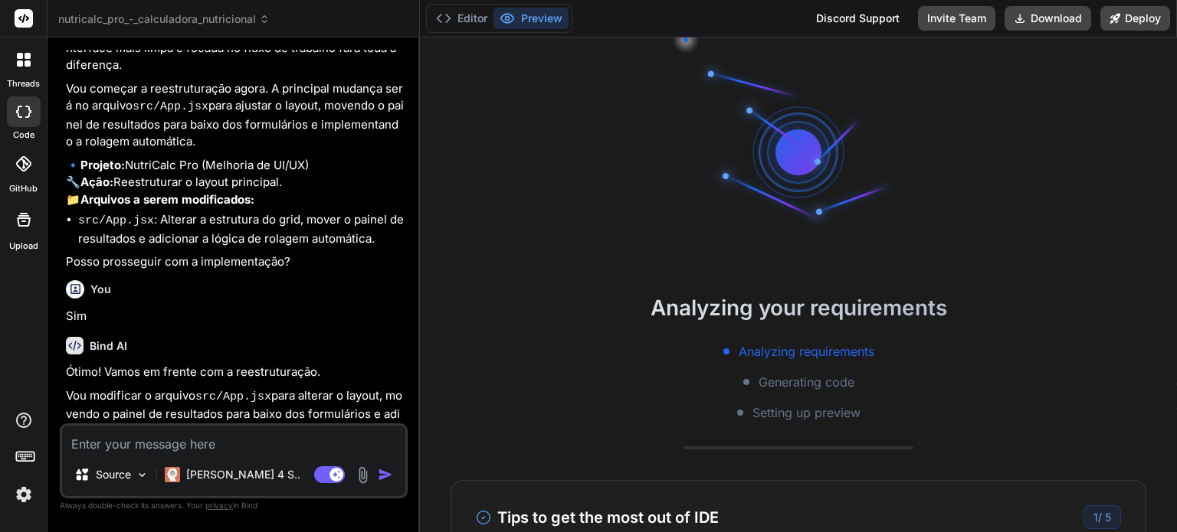
scroll to position [29, 0]
click at [463, 25] on button "Editor" at bounding box center [462, 18] width 64 height 21
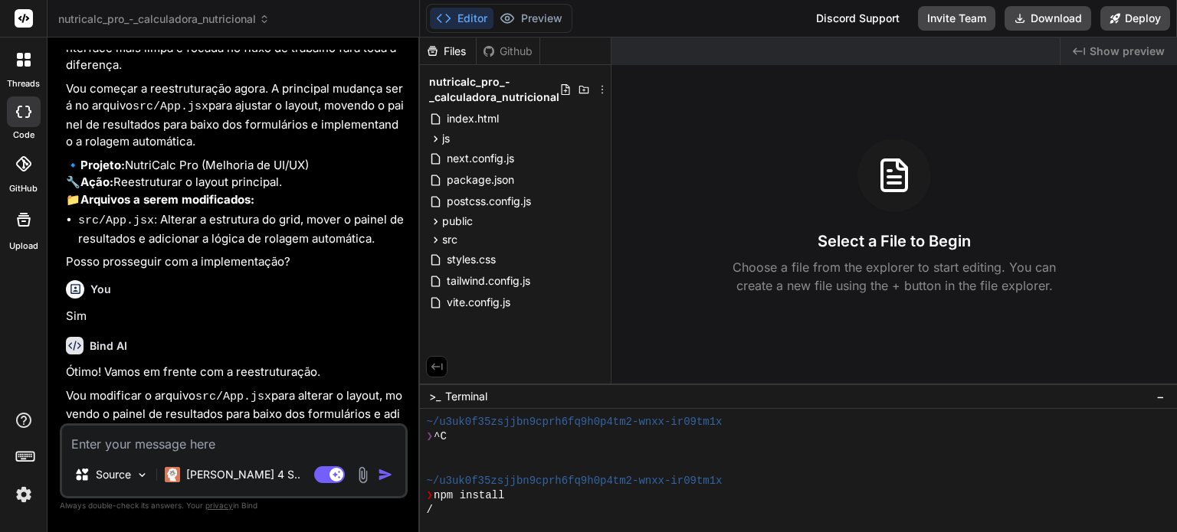
click at [503, 54] on div "Github" at bounding box center [508, 51] width 63 height 15
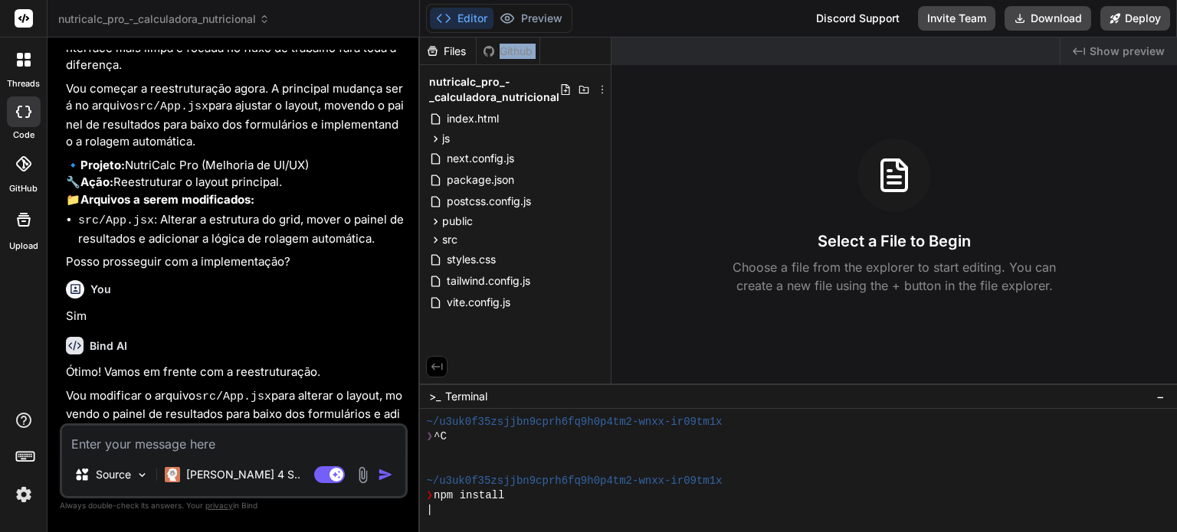
click at [503, 54] on div "Github" at bounding box center [508, 51] width 63 height 15
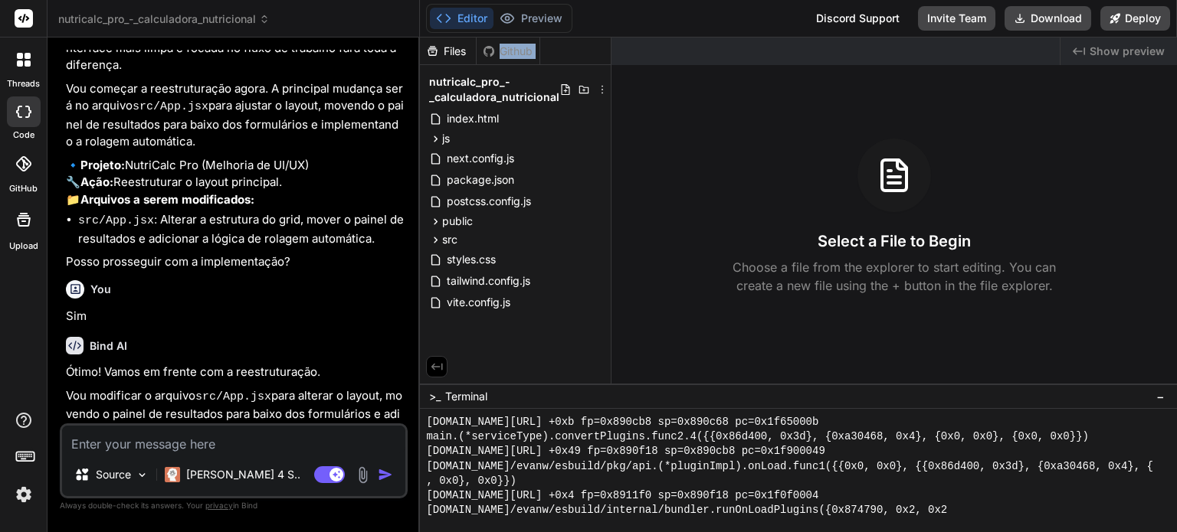
scroll to position [2677, 0]
click at [21, 499] on img at bounding box center [24, 495] width 26 height 26
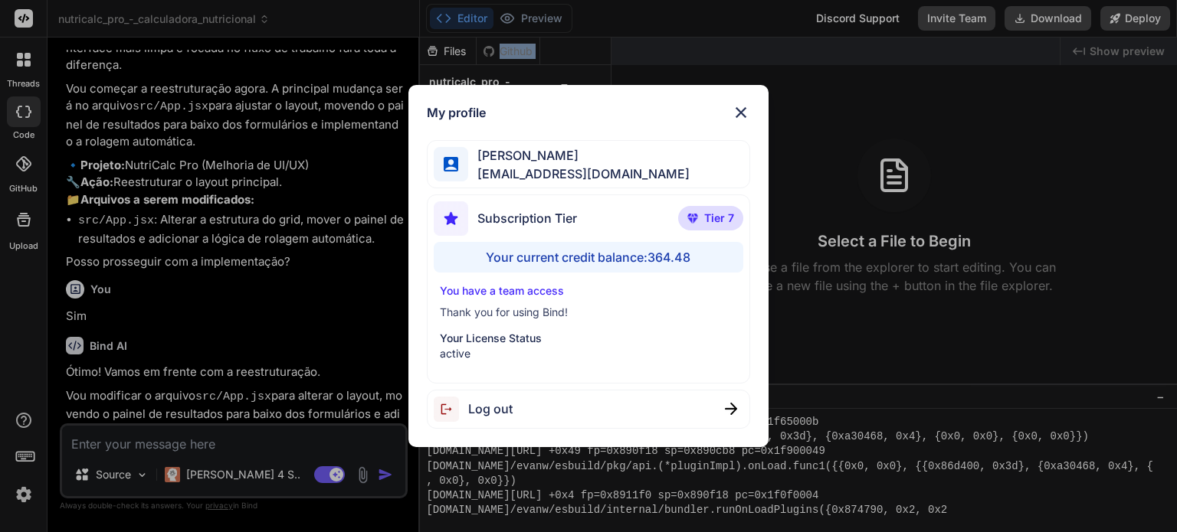
click at [740, 113] on img at bounding box center [741, 112] width 18 height 18
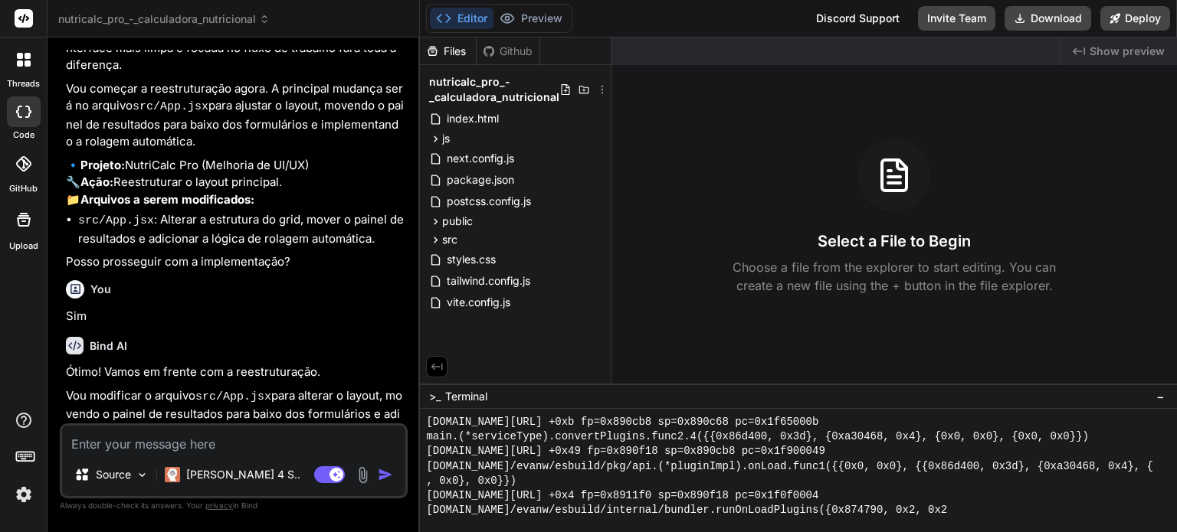
click at [27, 177] on div at bounding box center [24, 164] width 34 height 34
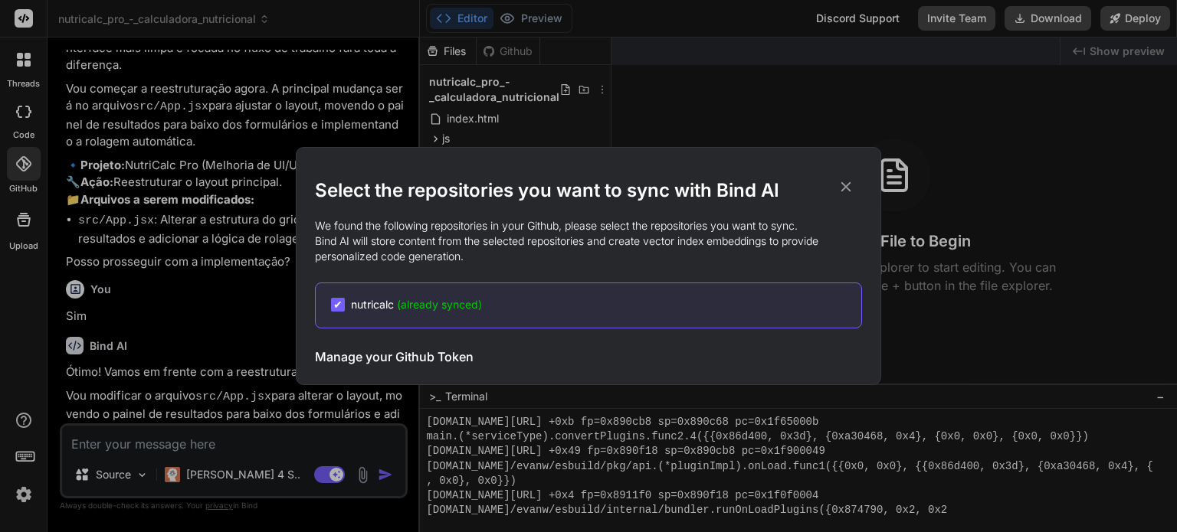
click at [444, 360] on h3 "Manage your Github Token" at bounding box center [394, 357] width 159 height 18
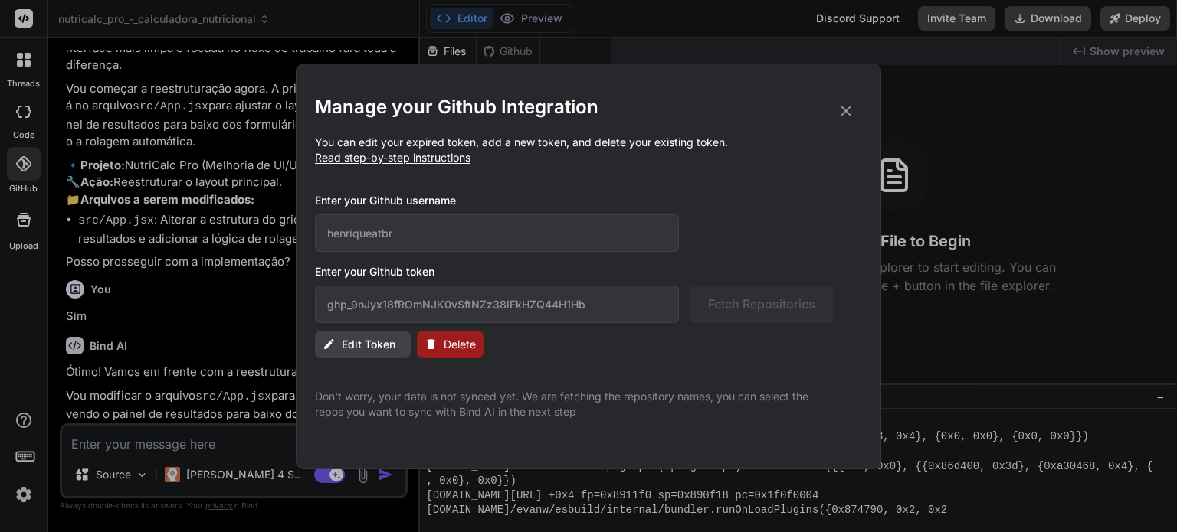
click at [463, 347] on span "Delete" at bounding box center [460, 344] width 32 height 15
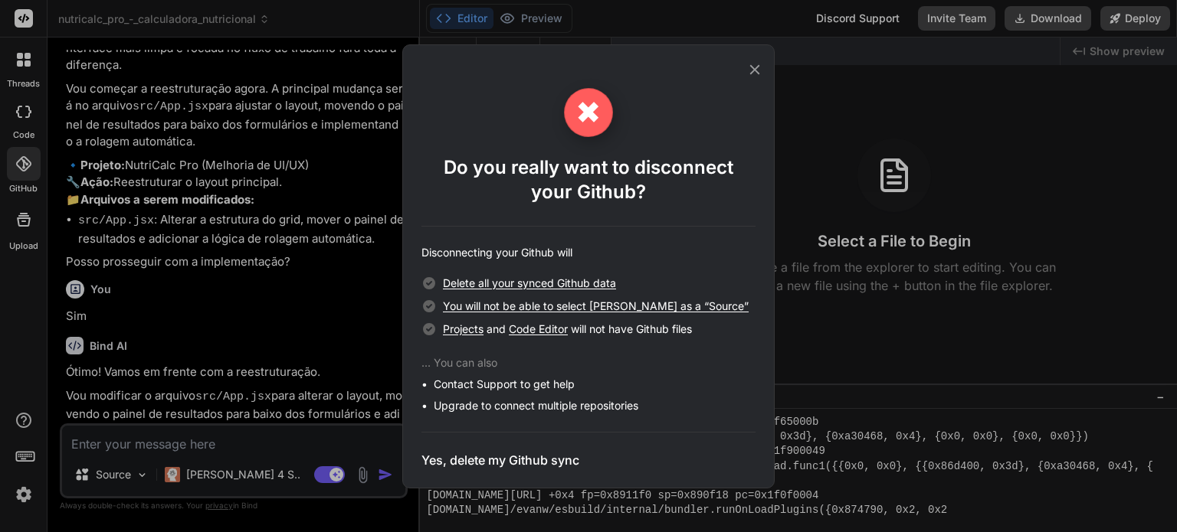
click at [570, 462] on h3 "Yes, delete my Github sync" at bounding box center [500, 460] width 158 height 18
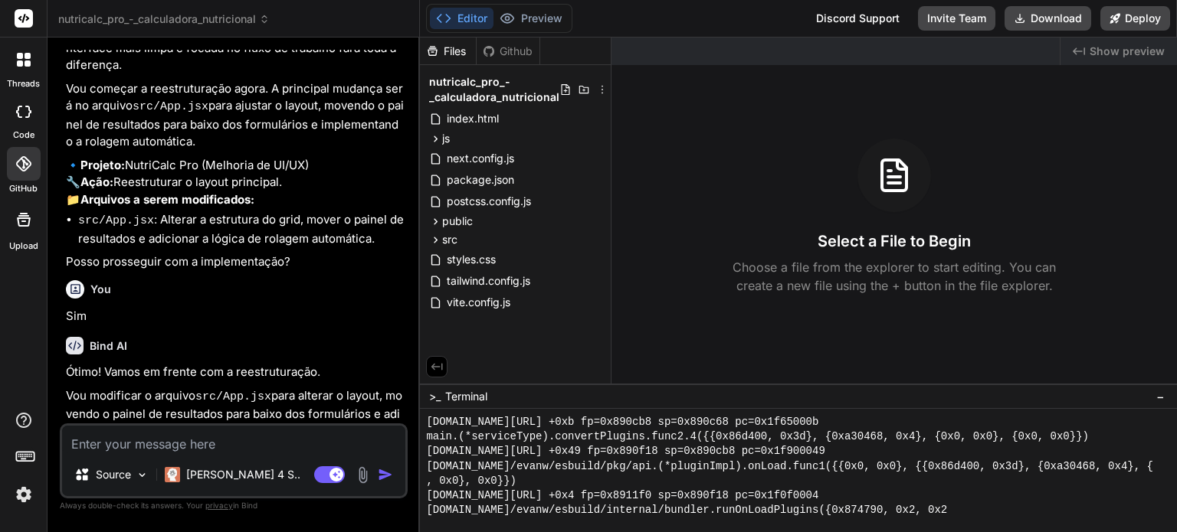
scroll to position [2677, 0]
click at [519, 51] on div "Github" at bounding box center [508, 51] width 63 height 15
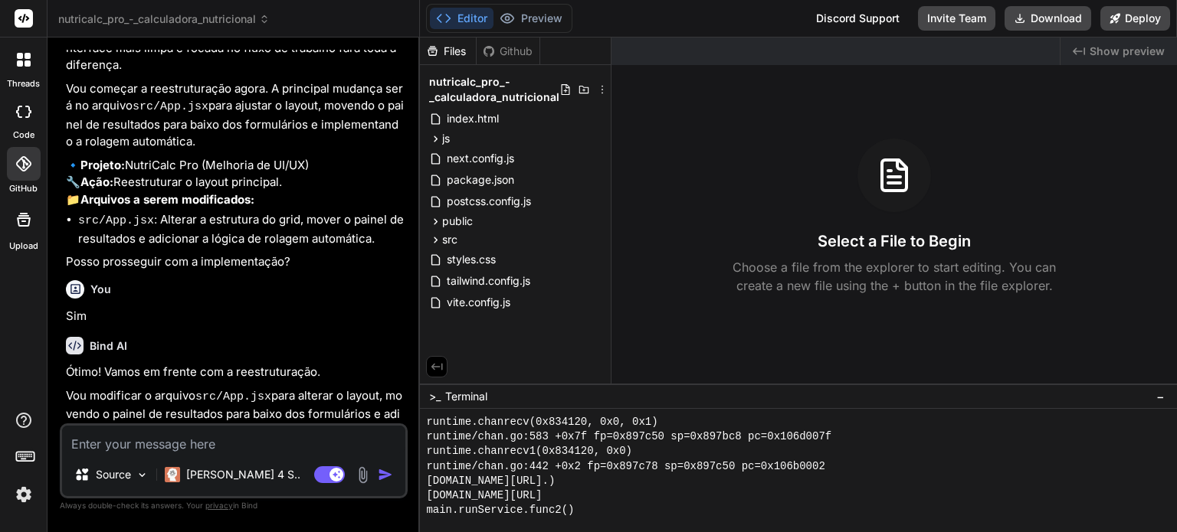
scroll to position [778, 0]
click at [31, 21] on rect at bounding box center [24, 18] width 18 height 18
click at [25, 16] on rect at bounding box center [24, 18] width 18 height 18
click at [21, 76] on div "threads" at bounding box center [23, 64] width 47 height 53
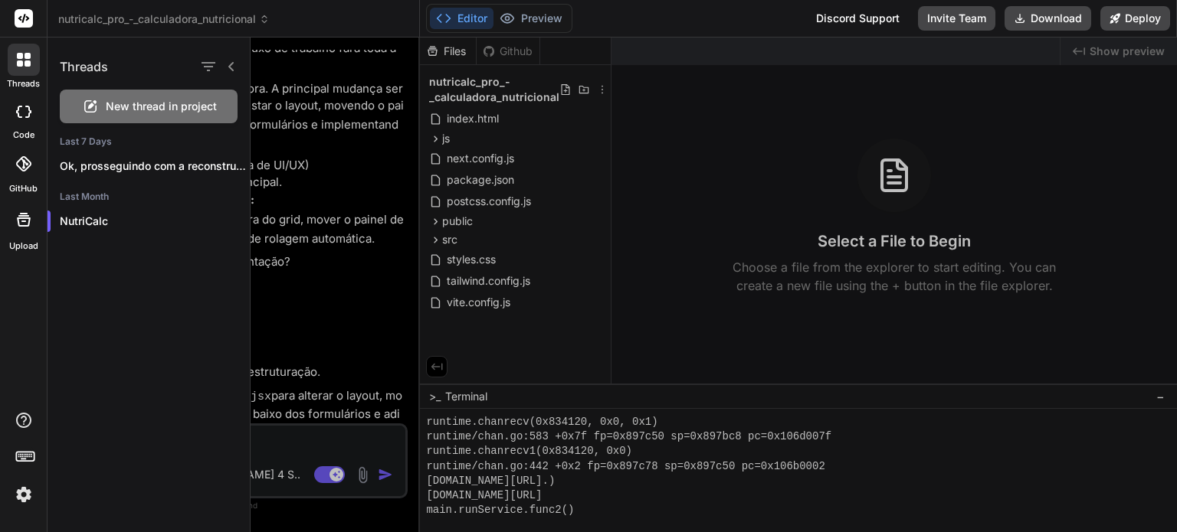
click at [18, 14] on rect at bounding box center [24, 18] width 18 height 18
click at [658, 146] on div at bounding box center [714, 285] width 926 height 495
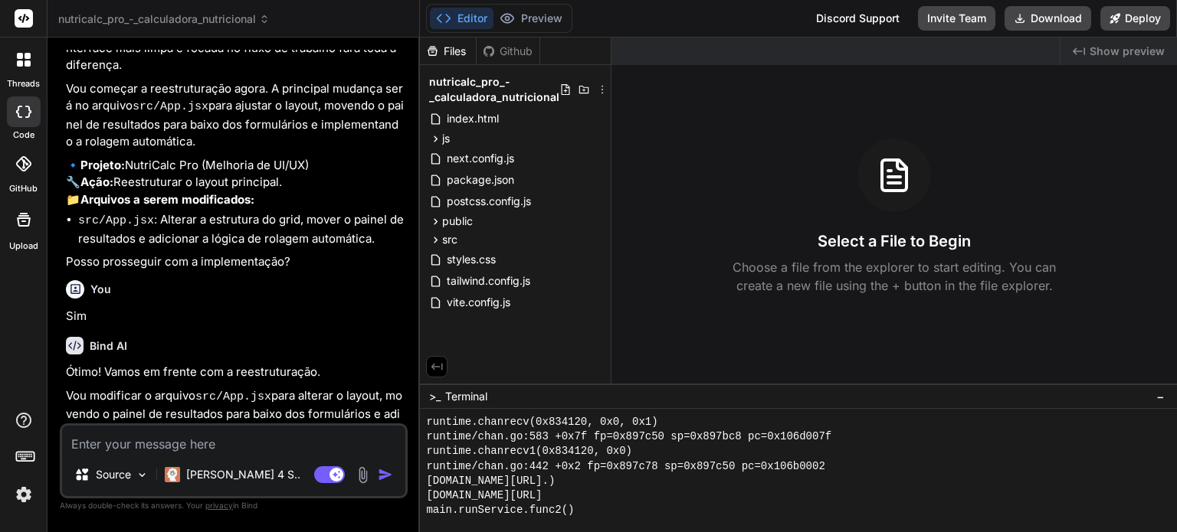
click at [31, 502] on img at bounding box center [24, 495] width 26 height 26
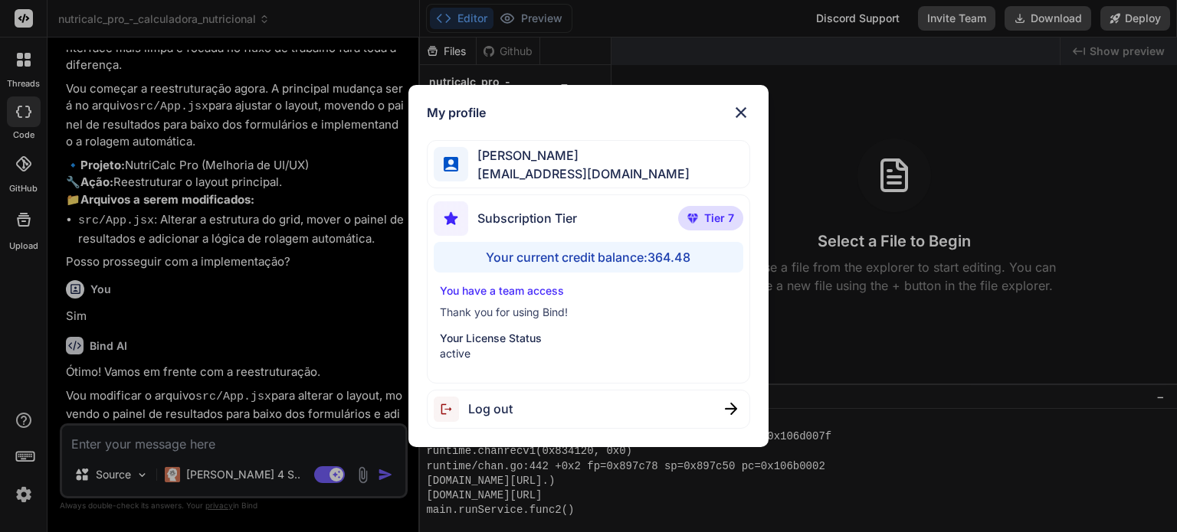
click at [745, 105] on img at bounding box center [741, 112] width 18 height 18
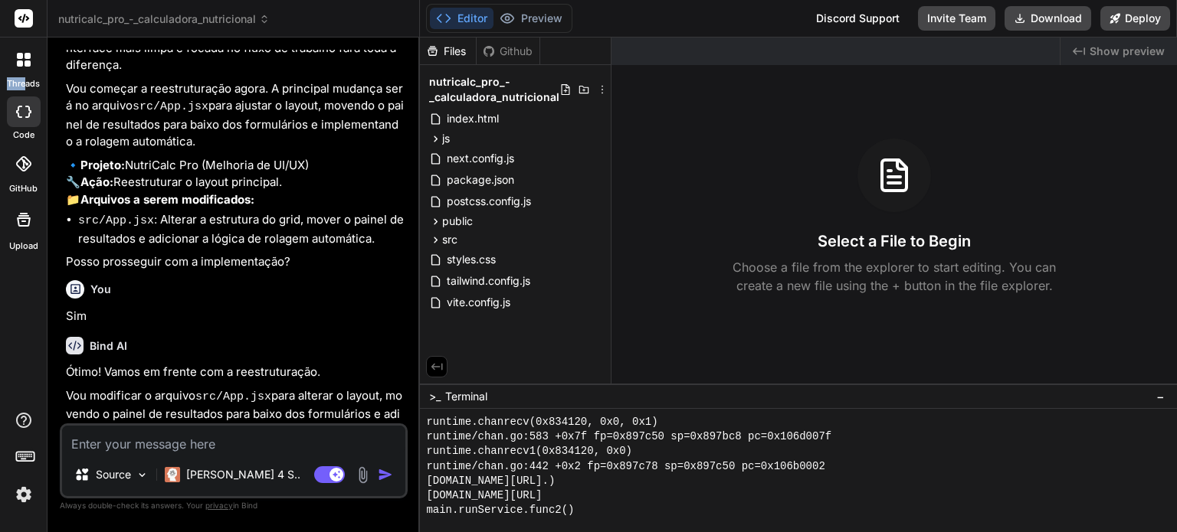
drag, startPoint x: 23, startPoint y: 11, endPoint x: 25, endPoint y: 81, distance: 69.7
click at [25, 81] on div "threads code GitHub Upload" at bounding box center [23, 126] width 47 height 252
click at [25, 81] on label "threads" at bounding box center [23, 83] width 33 height 13
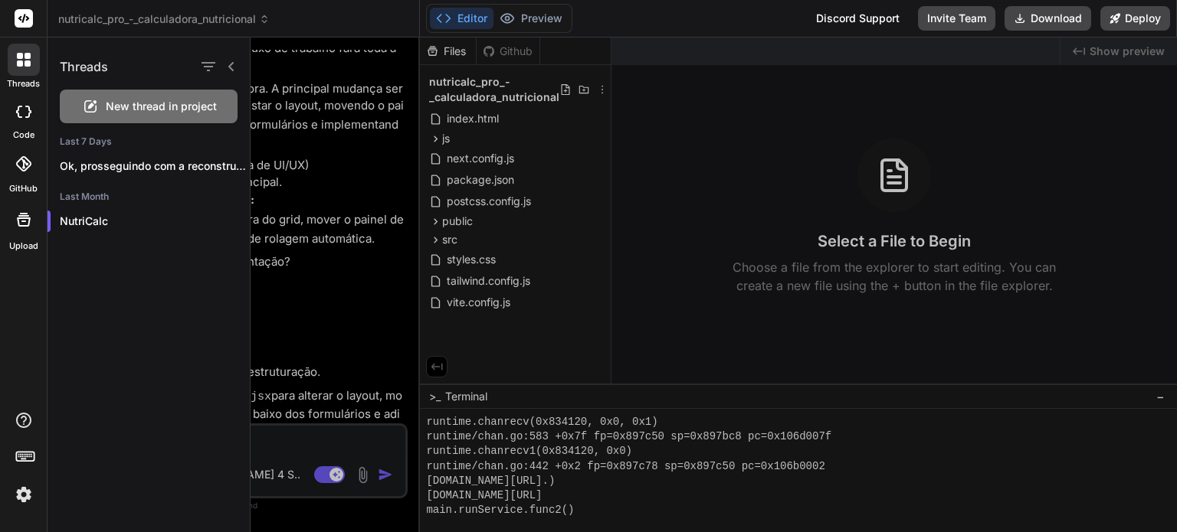
click at [24, 59] on icon at bounding box center [24, 60] width 14 height 14
click at [28, 120] on div at bounding box center [24, 112] width 34 height 31
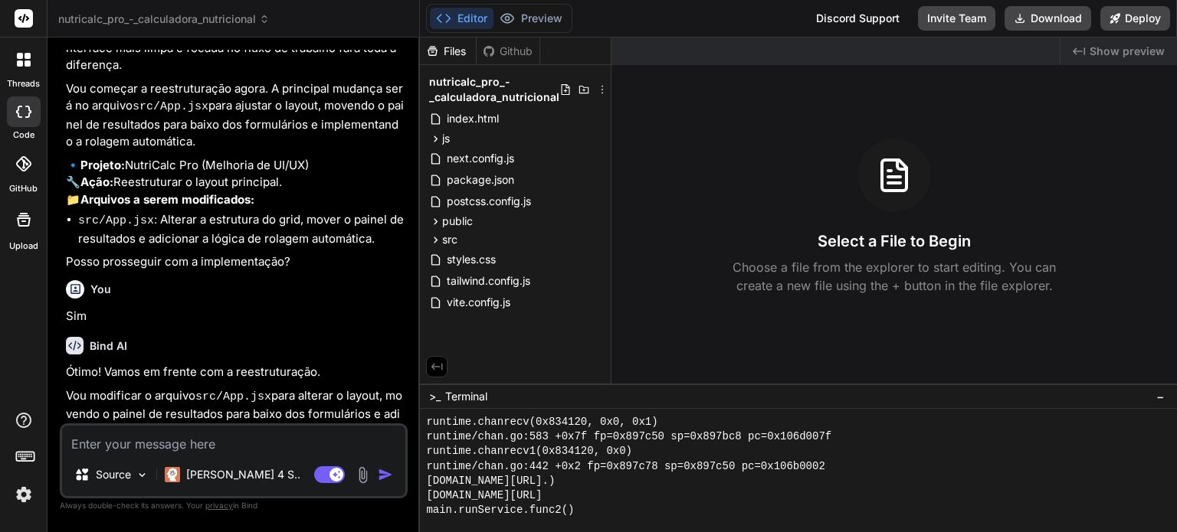
click at [25, 217] on icon at bounding box center [24, 220] width 14 height 14
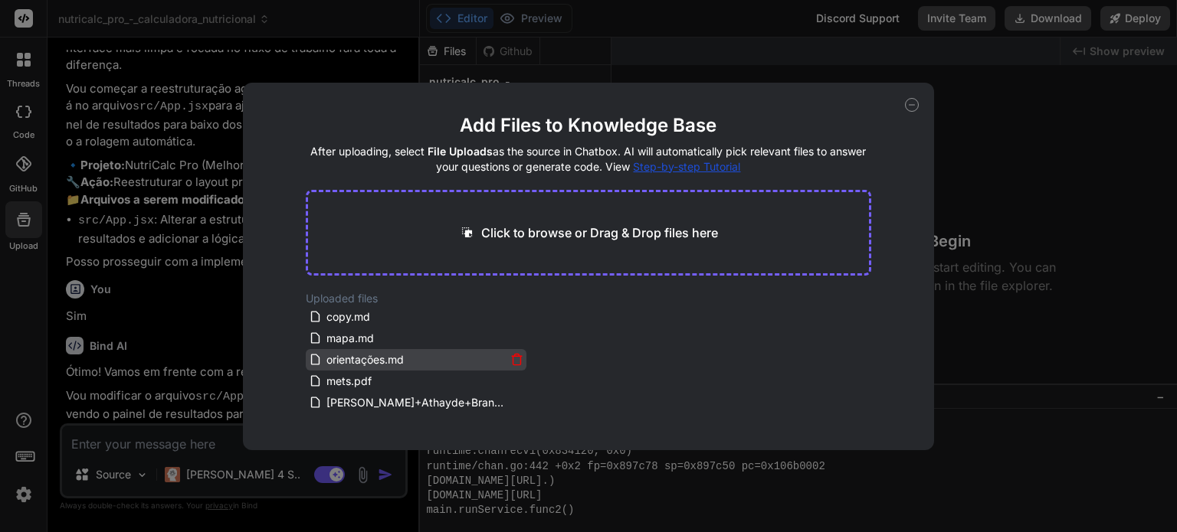
click at [504, 355] on div "orientações.md" at bounding box center [416, 360] width 215 height 18
click at [510, 359] on icon at bounding box center [516, 359] width 13 height 13
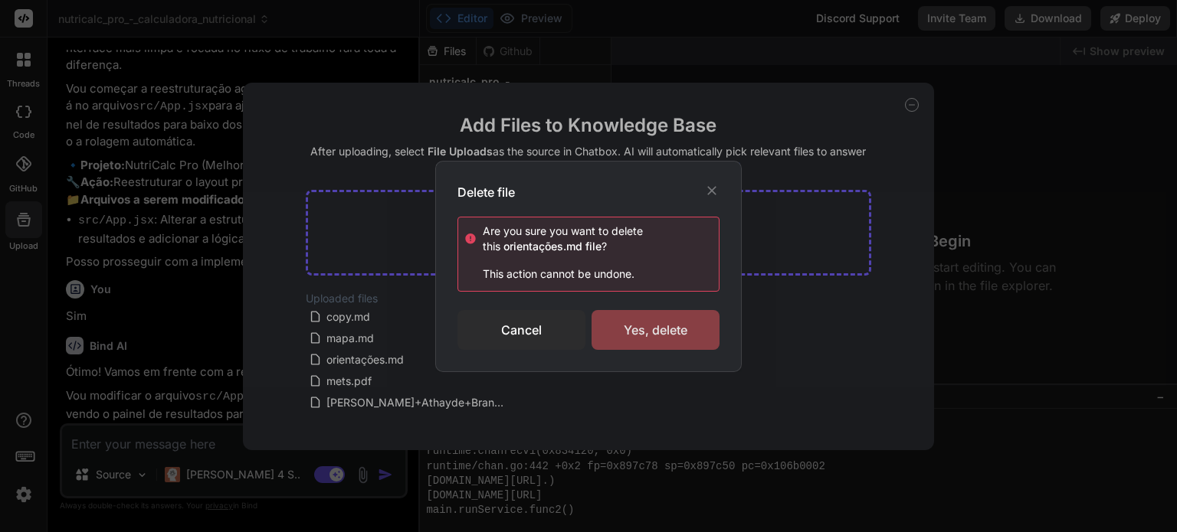
click at [634, 334] on div "Yes, delete" at bounding box center [655, 330] width 128 height 40
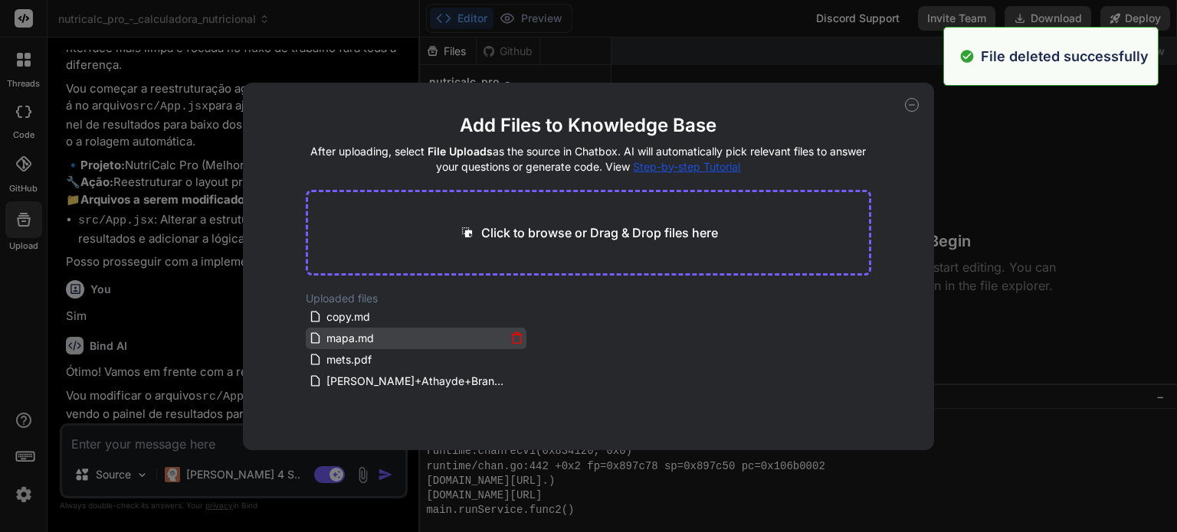
click at [515, 336] on icon at bounding box center [516, 338] width 13 height 13
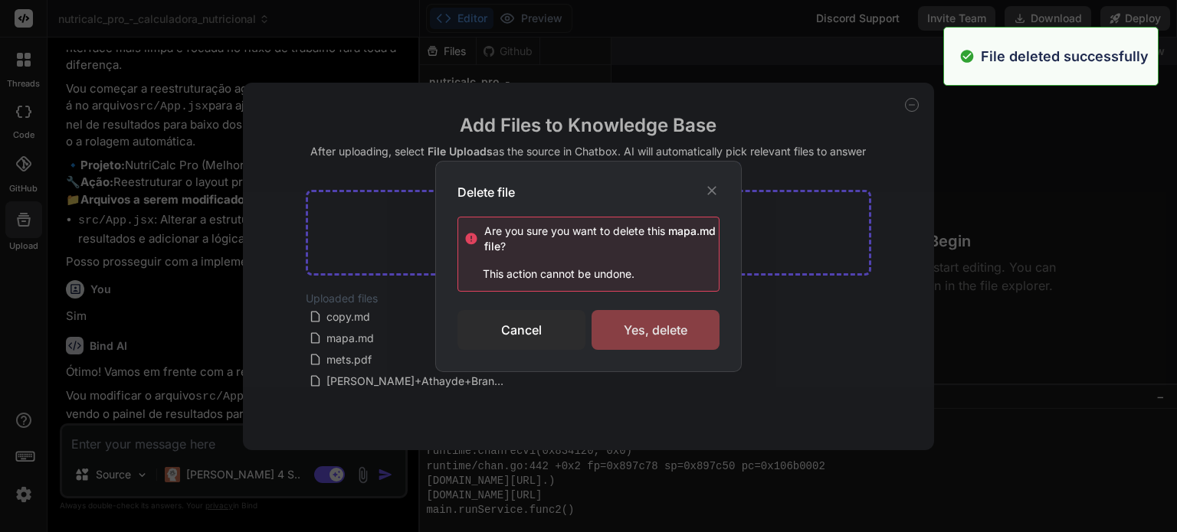
click at [622, 332] on div "Yes, delete" at bounding box center [655, 330] width 128 height 40
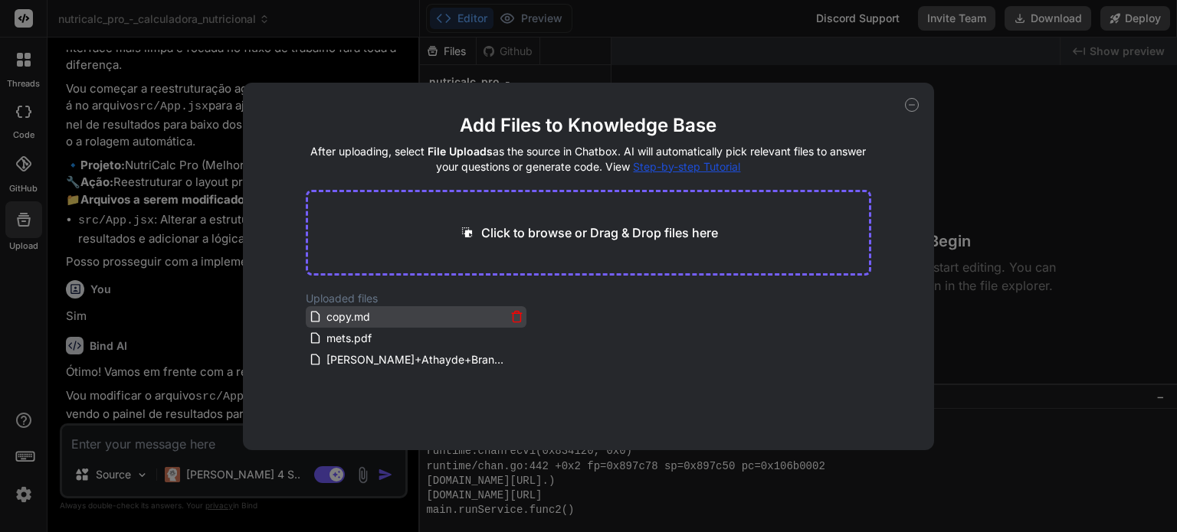
click at [512, 315] on icon at bounding box center [516, 316] width 13 height 13
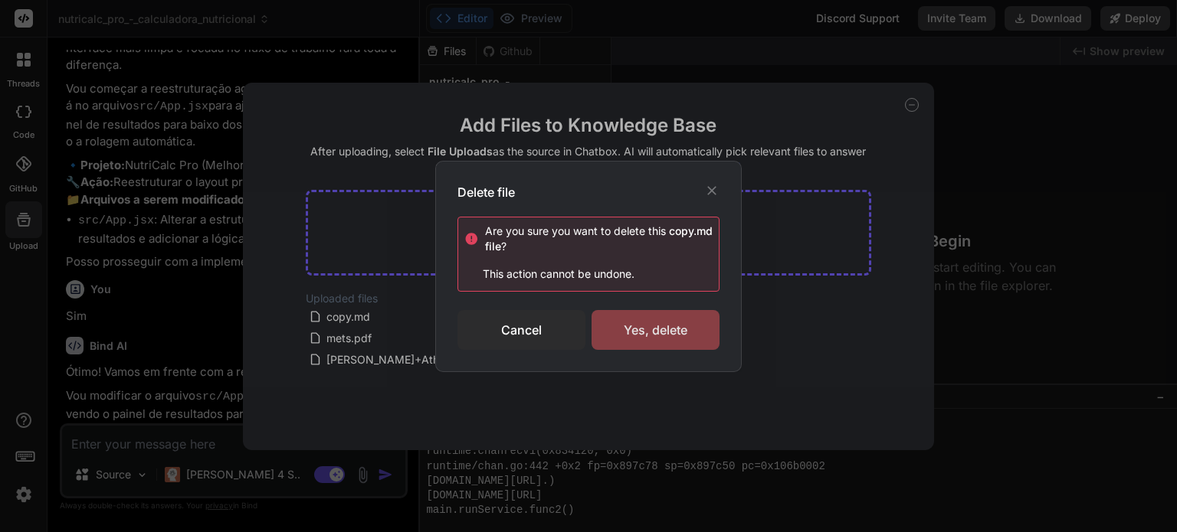
click at [616, 321] on div "Yes, delete" at bounding box center [655, 330] width 128 height 40
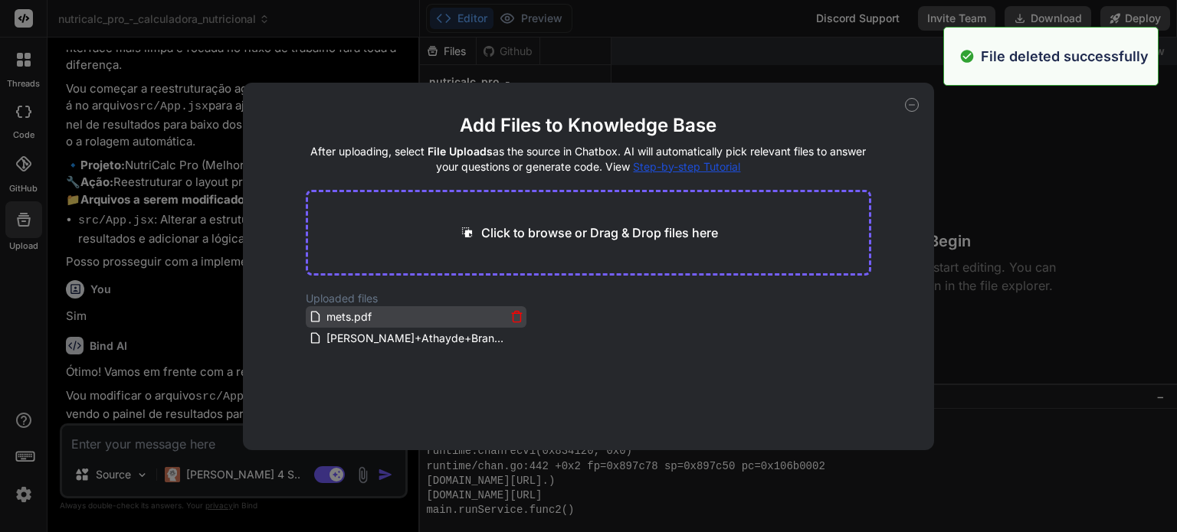
click at [514, 319] on icon at bounding box center [516, 316] width 13 height 13
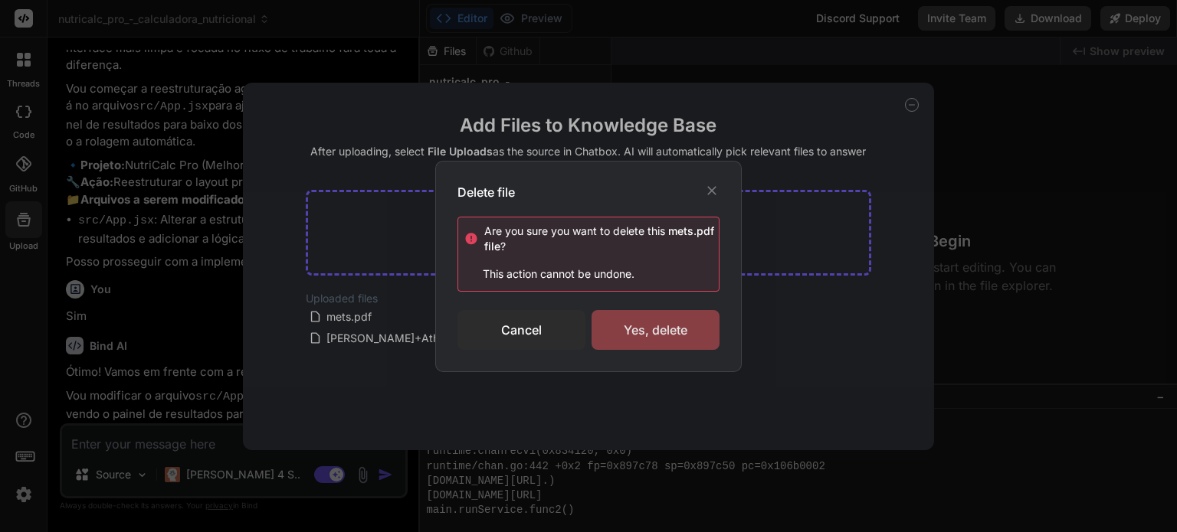
click at [622, 341] on div "Yes, delete" at bounding box center [655, 330] width 128 height 40
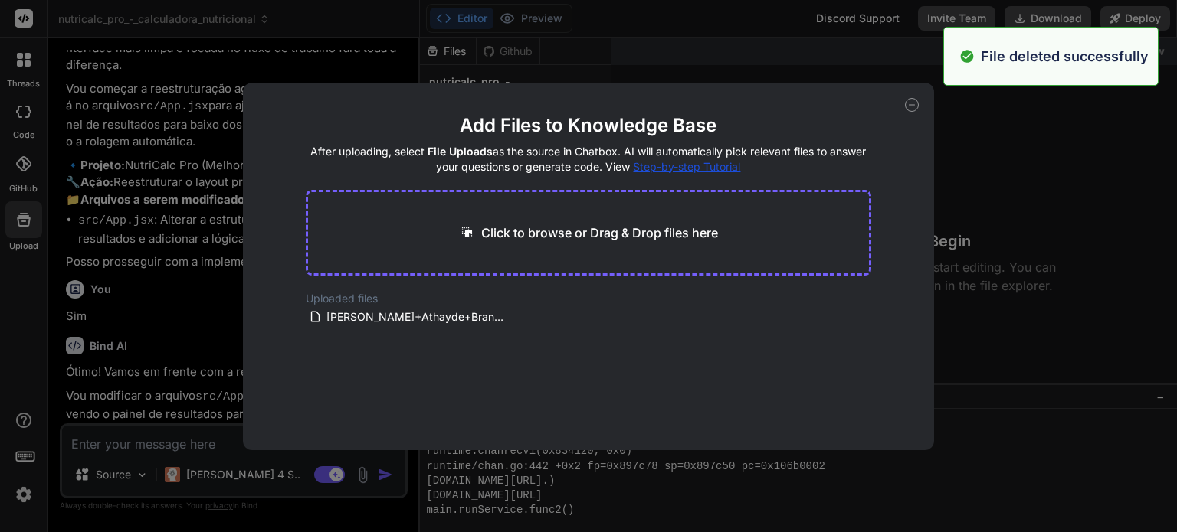
click at [912, 103] on icon at bounding box center [912, 105] width 14 height 14
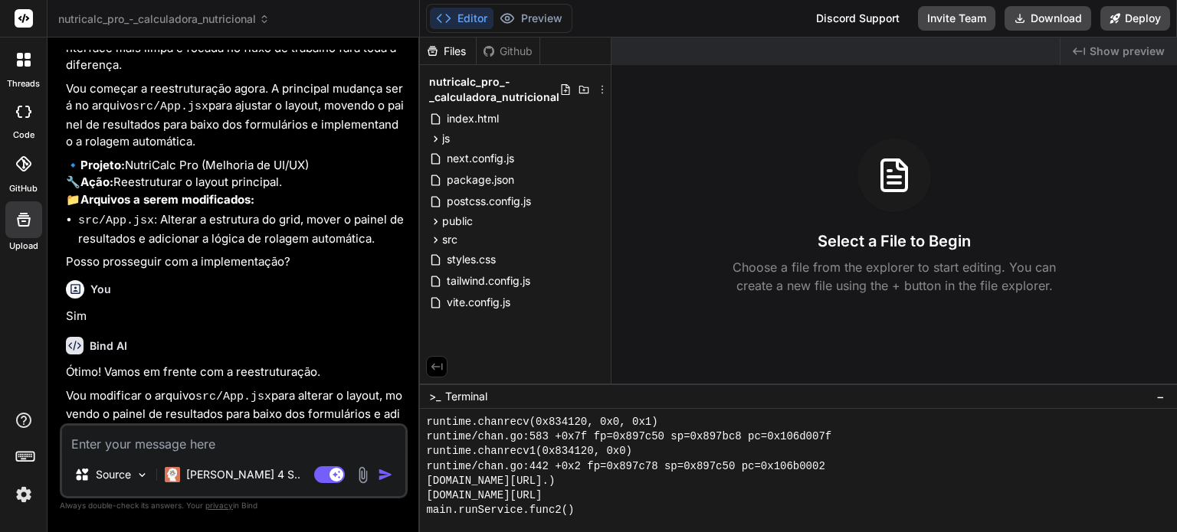
click at [25, 19] on rect at bounding box center [24, 18] width 18 height 18
click at [23, 125] on div at bounding box center [24, 112] width 34 height 31
click at [24, 116] on icon at bounding box center [23, 112] width 15 height 12
click at [25, 51] on div at bounding box center [24, 60] width 32 height 32
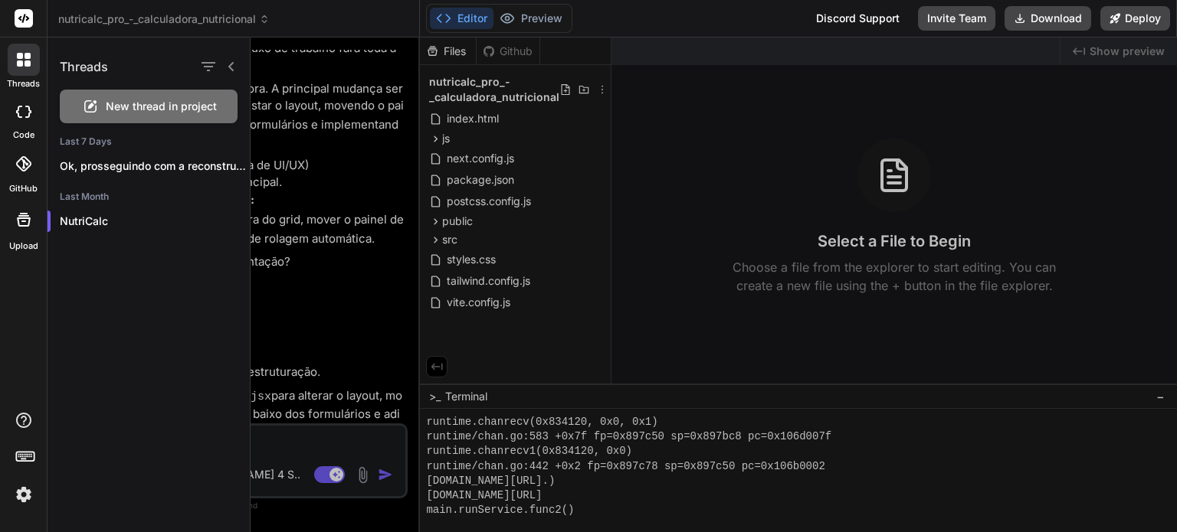
click at [135, 103] on span "New thread in project" at bounding box center [161, 106] width 111 height 15
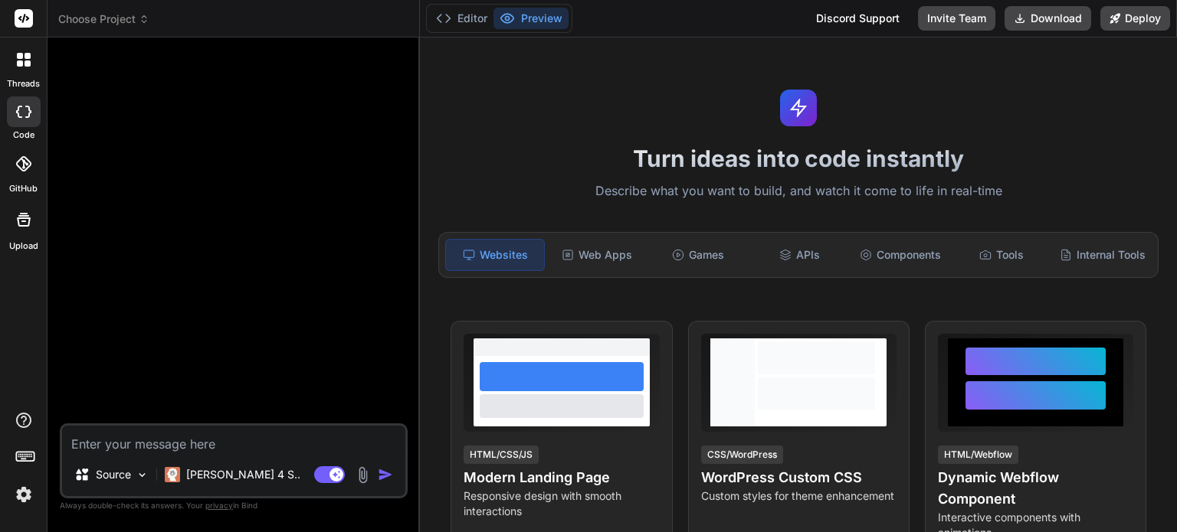
type textarea "x"
click at [126, 21] on span "Choose Project" at bounding box center [103, 18] width 91 height 15
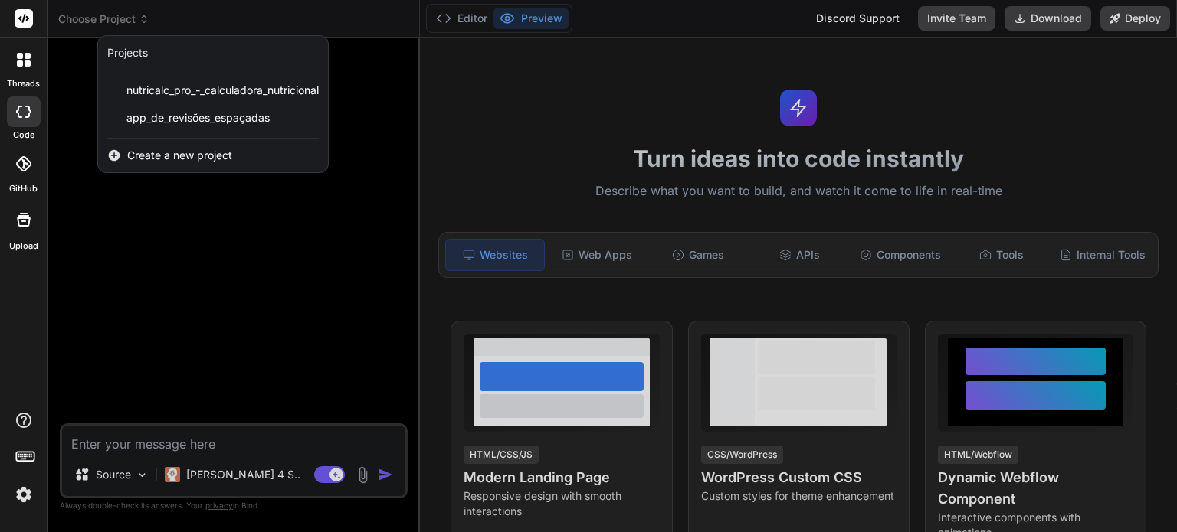
click at [126, 21] on div at bounding box center [588, 266] width 1177 height 532
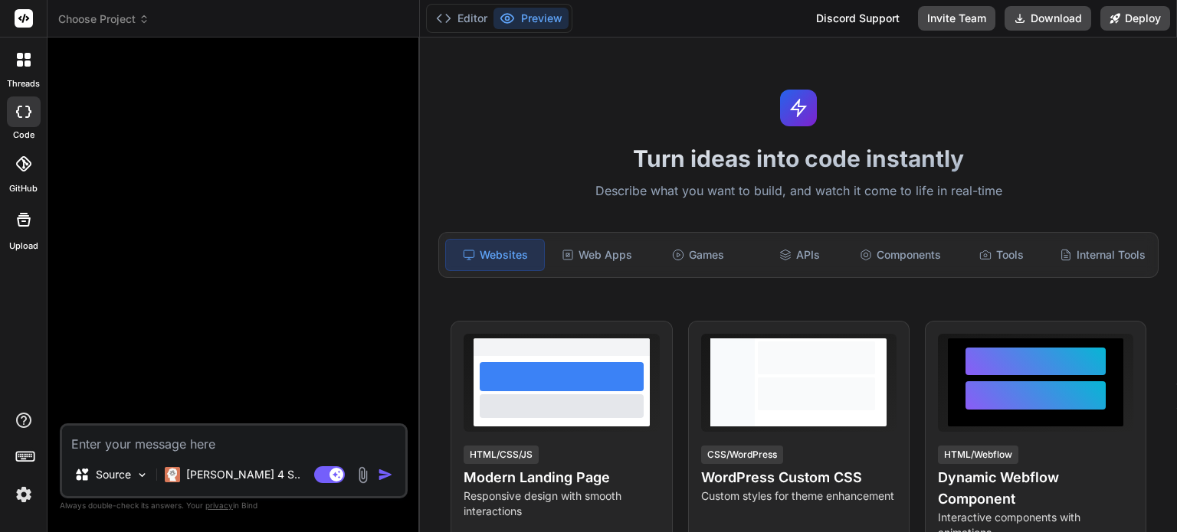
type textarea "x"
click at [27, 493] on img at bounding box center [24, 495] width 26 height 26
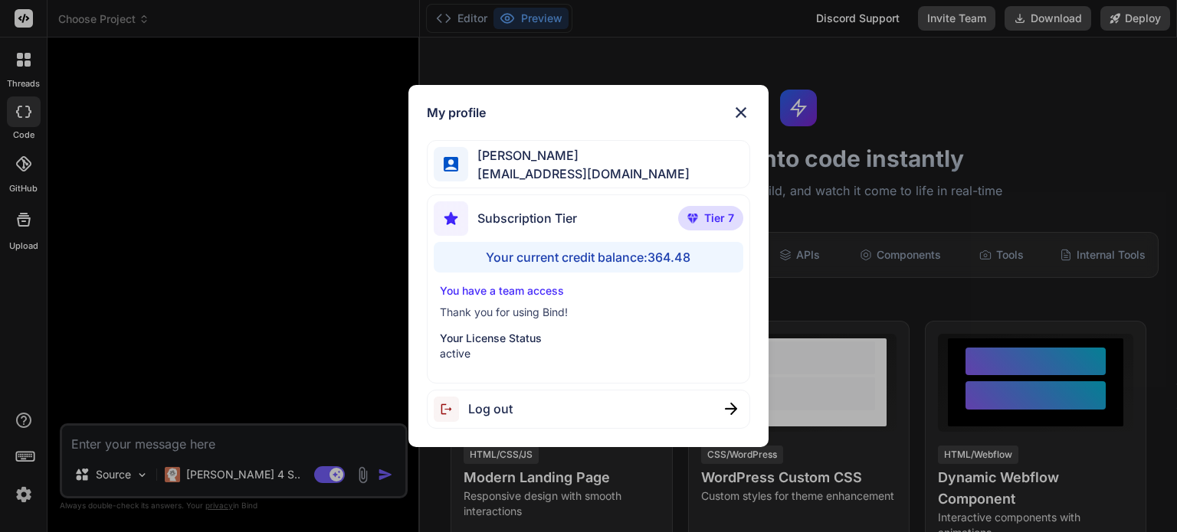
click at [27, 493] on div "My profile [PERSON_NAME] [PERSON_NAME][EMAIL_ADDRESS][DOMAIN_NAME] Subscription…" at bounding box center [588, 266] width 1177 height 532
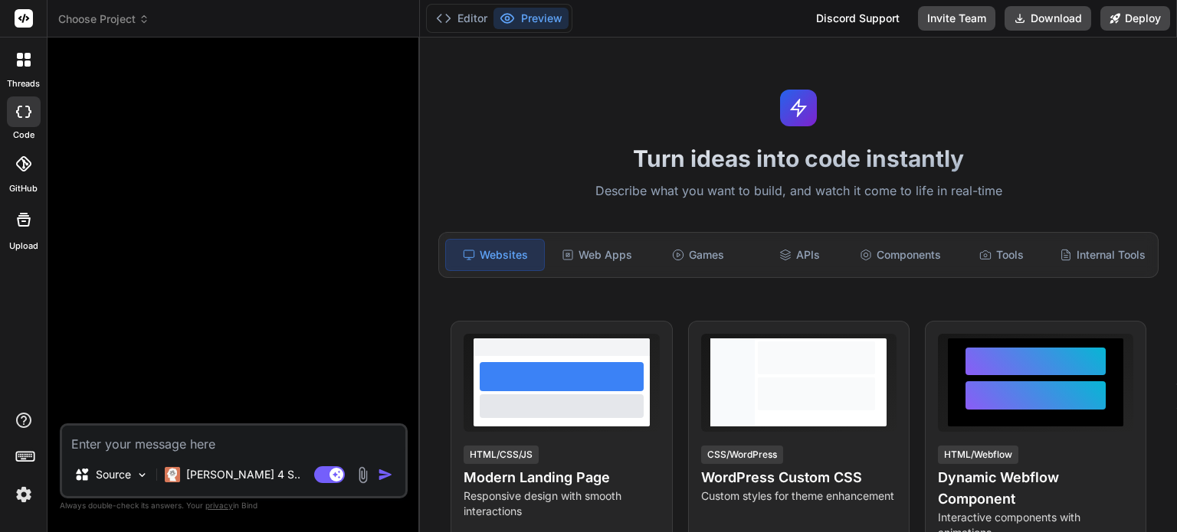
click at [25, 57] on icon at bounding box center [28, 56] width 6 height 6
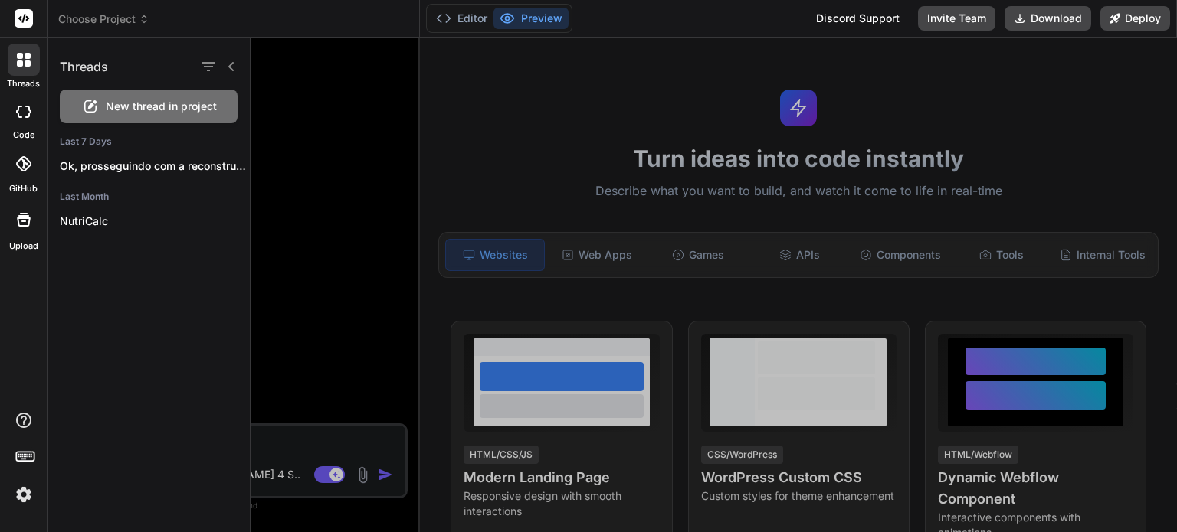
click at [25, 57] on icon at bounding box center [28, 56] width 6 height 6
click at [236, 68] on icon at bounding box center [231, 67] width 12 height 12
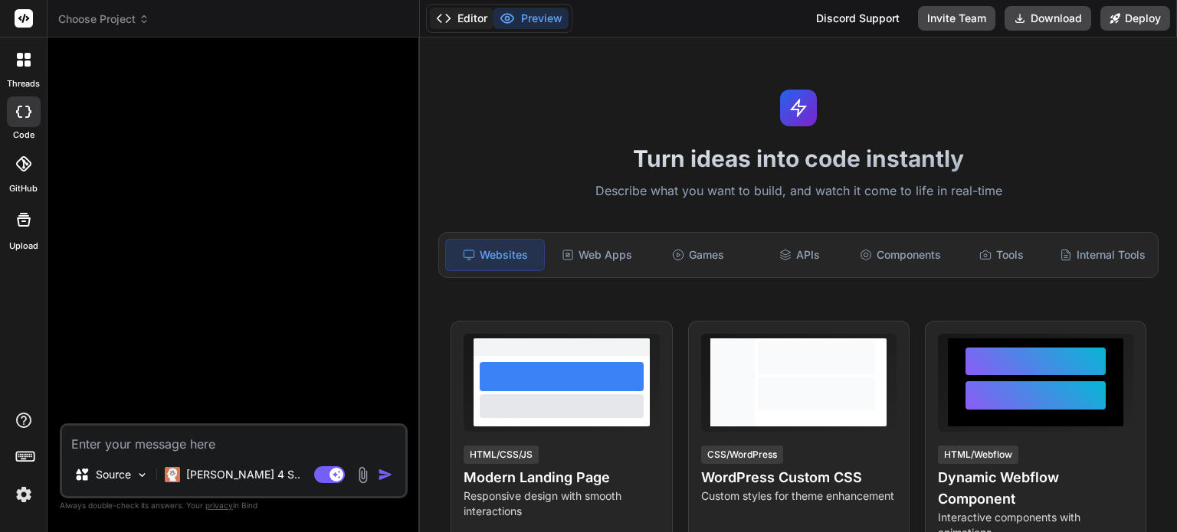
click at [454, 23] on button "Editor" at bounding box center [462, 18] width 64 height 21
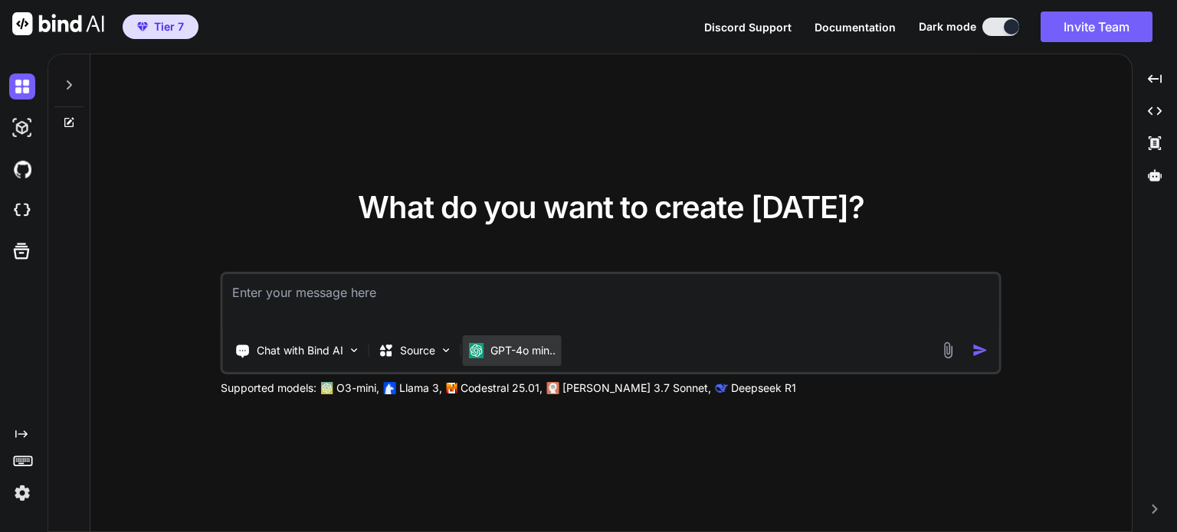
click at [488, 342] on div "GPT-4o min.." at bounding box center [512, 351] width 99 height 31
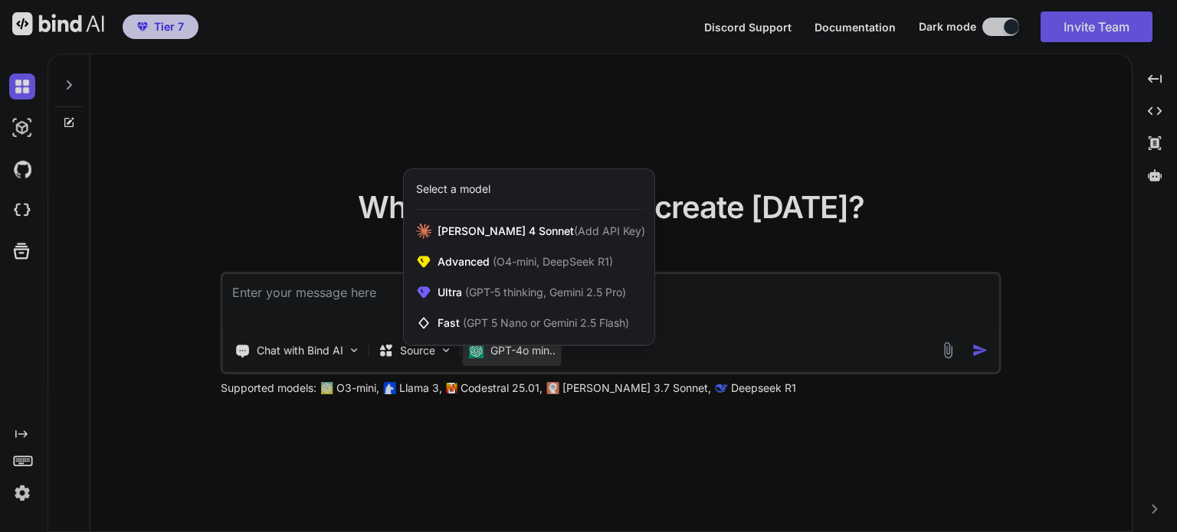
click at [488, 342] on div "Claude 4 Sonnet (Add API Key) Advanced (O4-mini, DeepSeek R1) Ultra (GPT-5 thin…" at bounding box center [529, 280] width 251 height 129
click at [431, 346] on div at bounding box center [529, 345] width 232 height 1
click at [430, 349] on div at bounding box center [588, 266] width 1177 height 532
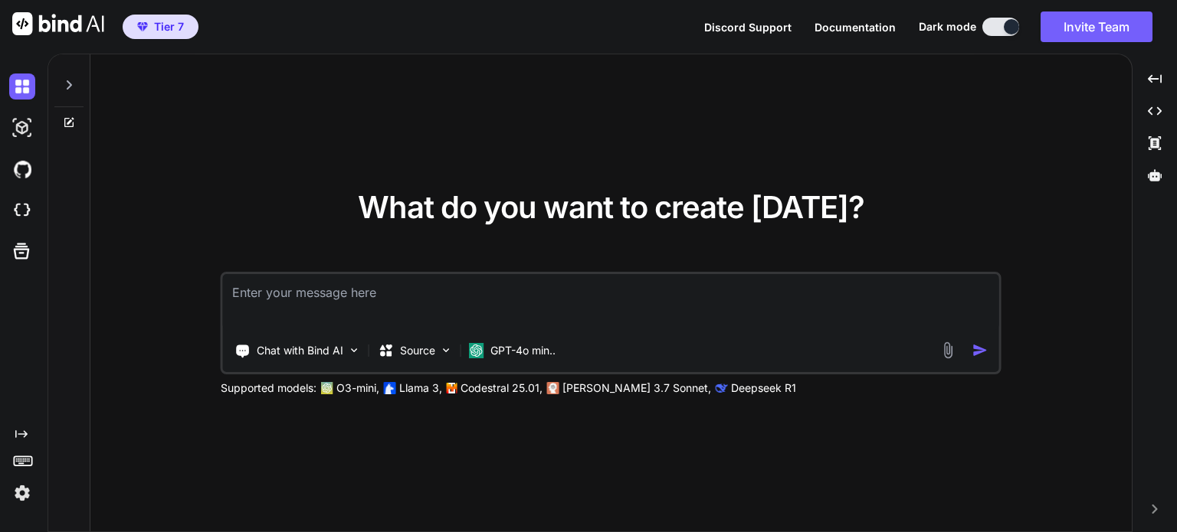
click at [430, 349] on p "Source" at bounding box center [417, 350] width 35 height 15
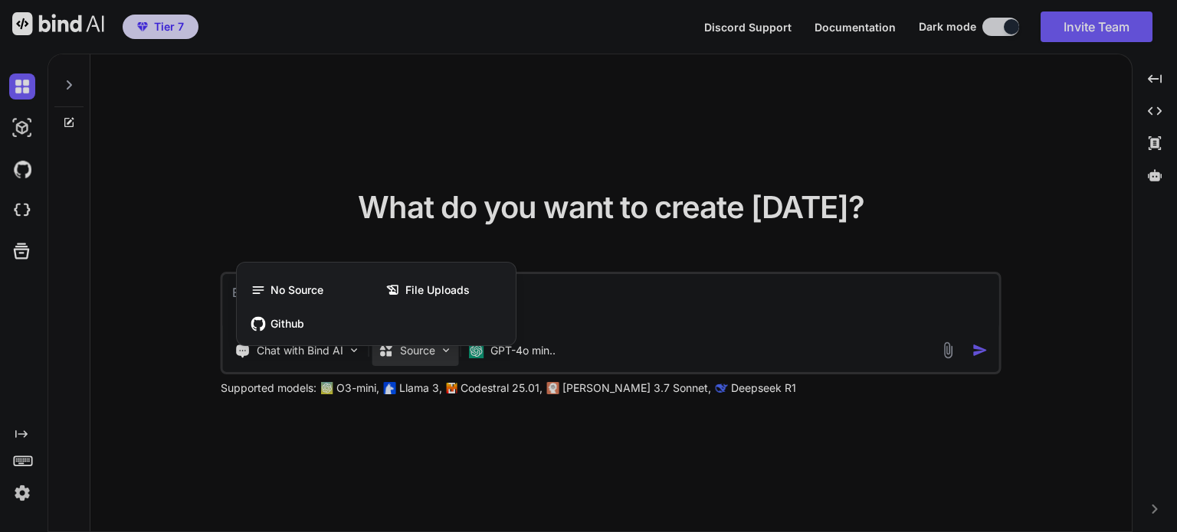
click at [430, 349] on div at bounding box center [588, 266] width 1177 height 532
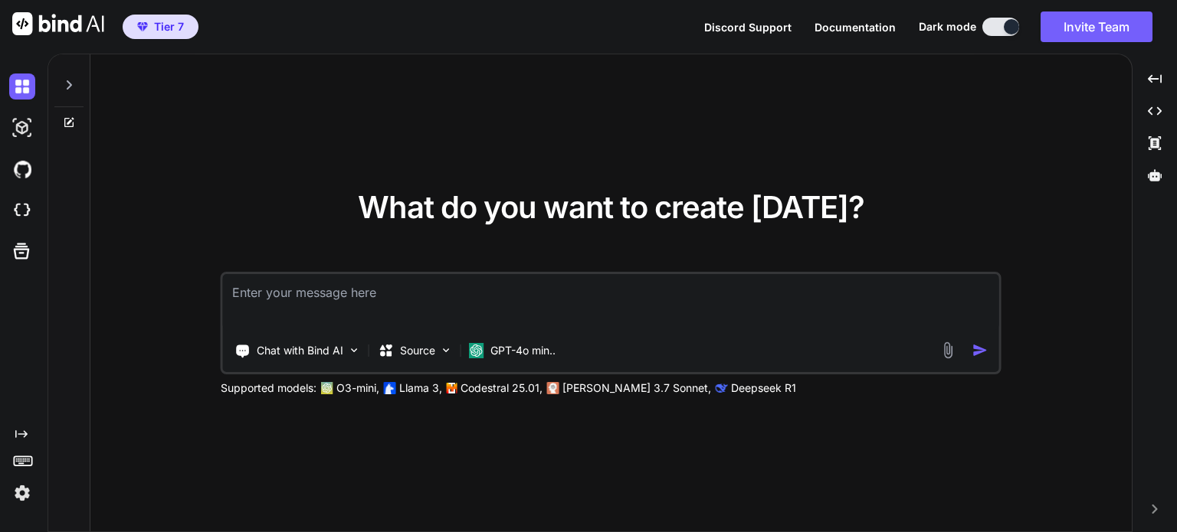
click at [430, 349] on p "Source" at bounding box center [417, 350] width 35 height 15
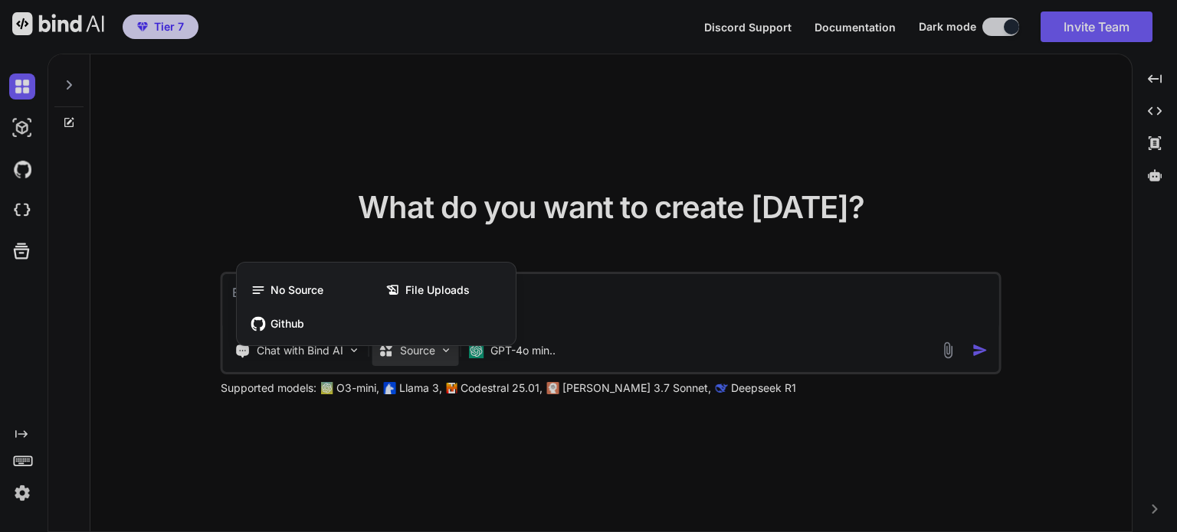
click at [430, 349] on div at bounding box center [588, 266] width 1177 height 532
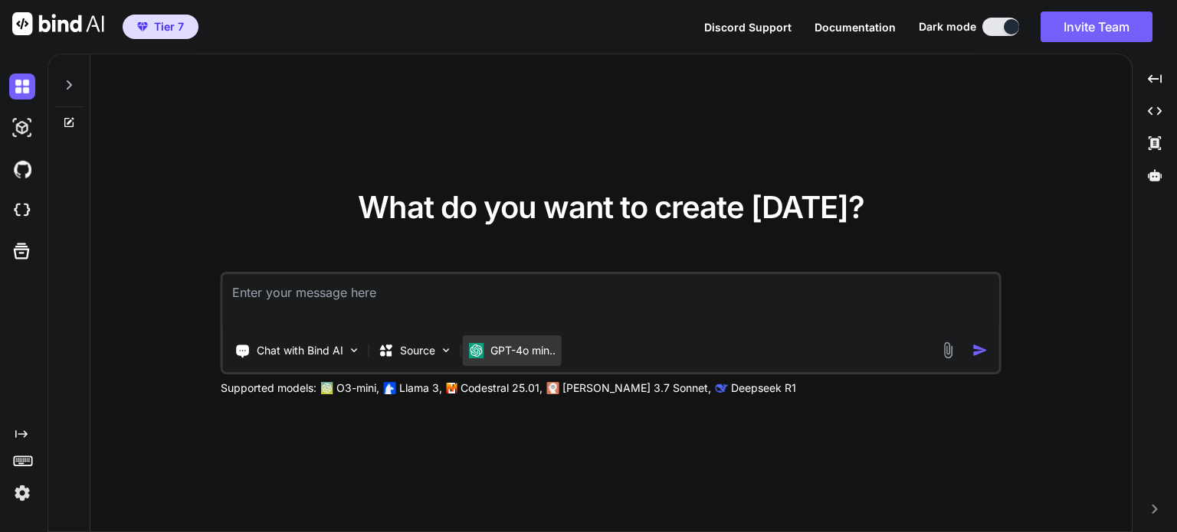
click at [469, 344] on img at bounding box center [476, 350] width 15 height 15
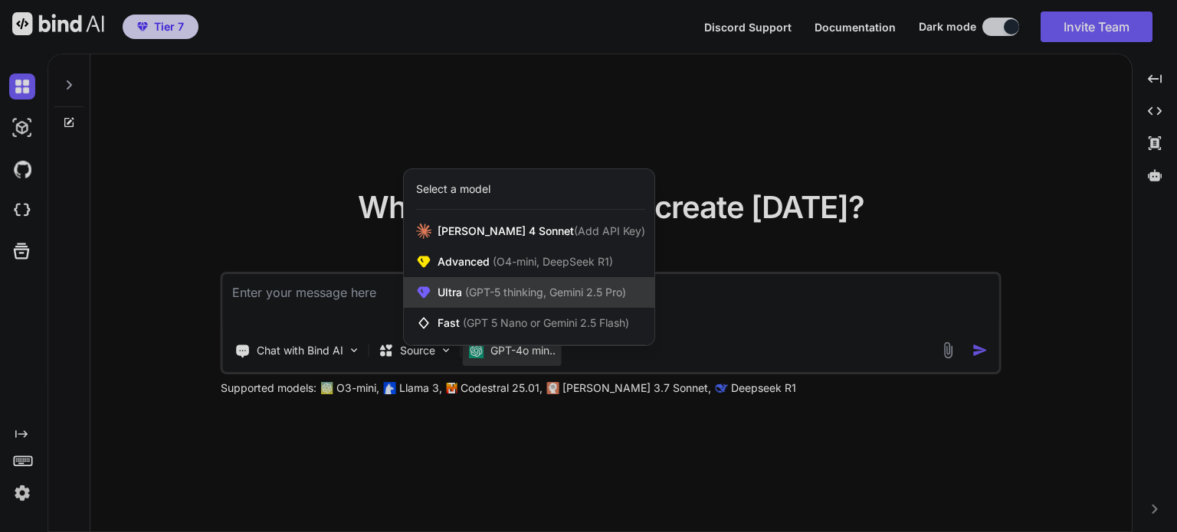
click at [493, 293] on span "(GPT-5 thinking, Gemini 2.5 Pro)" at bounding box center [544, 292] width 164 height 13
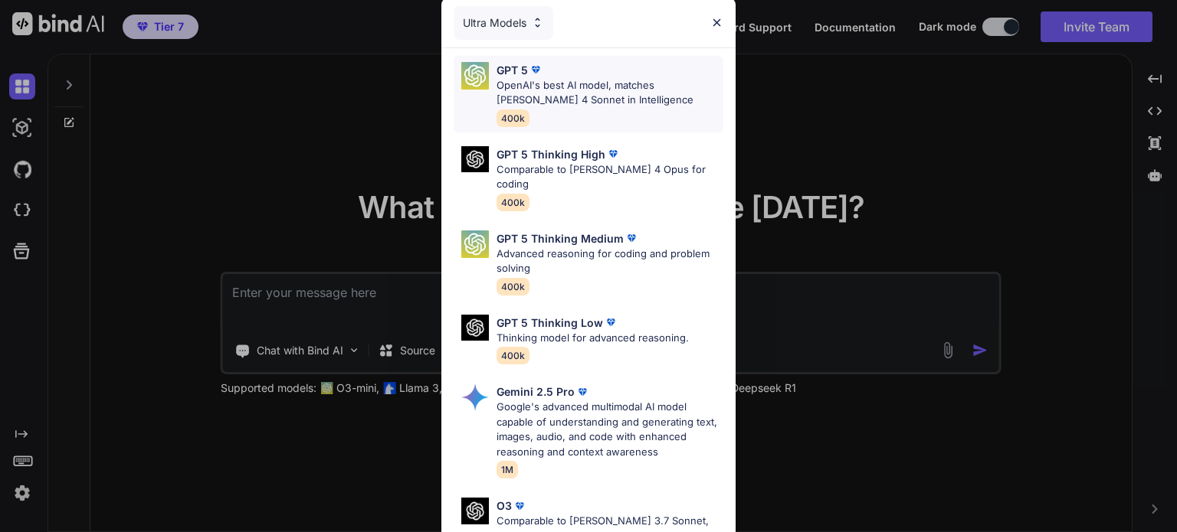
click at [591, 112] on div "GPT 5 OpenAI's best AI model, matches Claude 4 Sonnet in Intelligence 400k" at bounding box center [609, 94] width 227 height 64
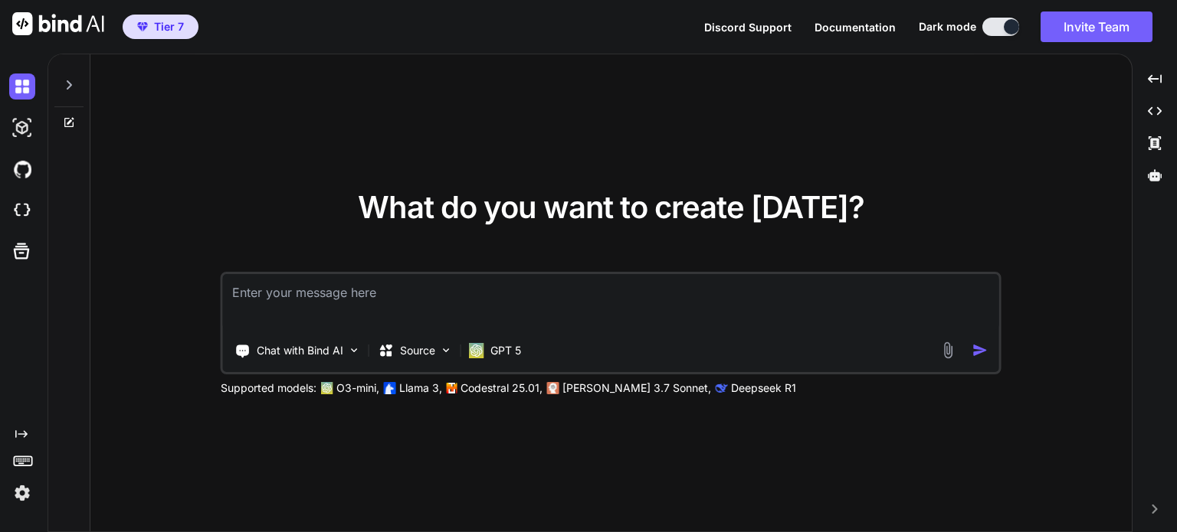
click at [484, 288] on textarea at bounding box center [611, 302] width 776 height 57
click at [70, 90] on icon at bounding box center [69, 85] width 12 height 12
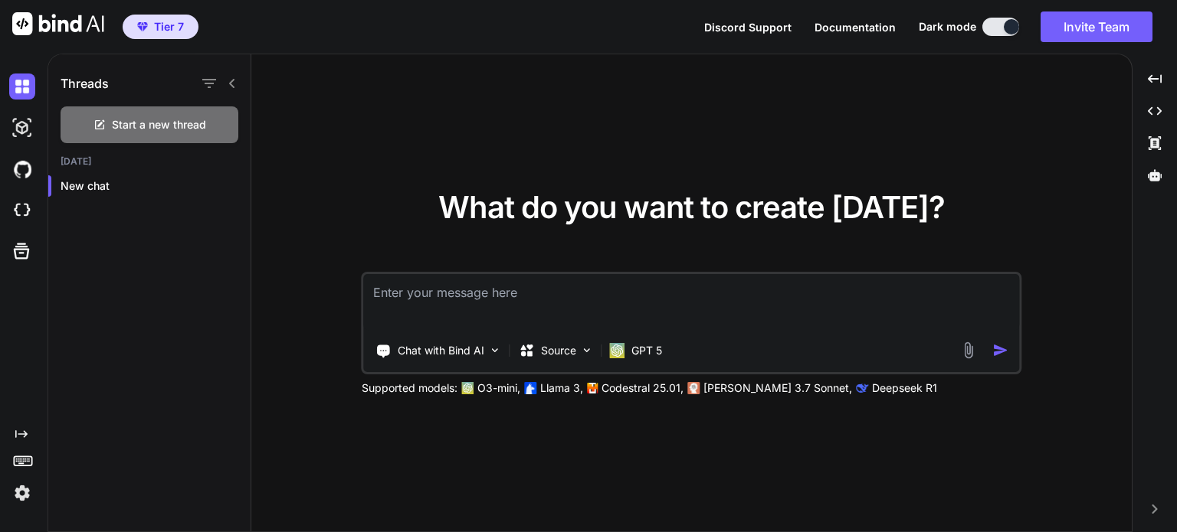
click at [231, 86] on icon at bounding box center [231, 83] width 5 height 9
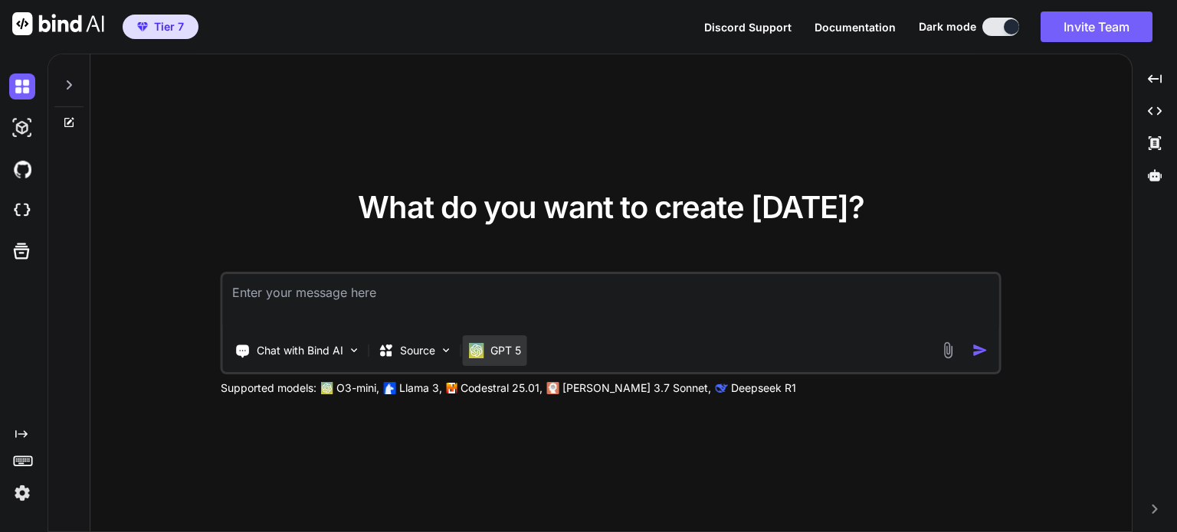
click at [486, 351] on div "GPT 5" at bounding box center [495, 350] width 52 height 15
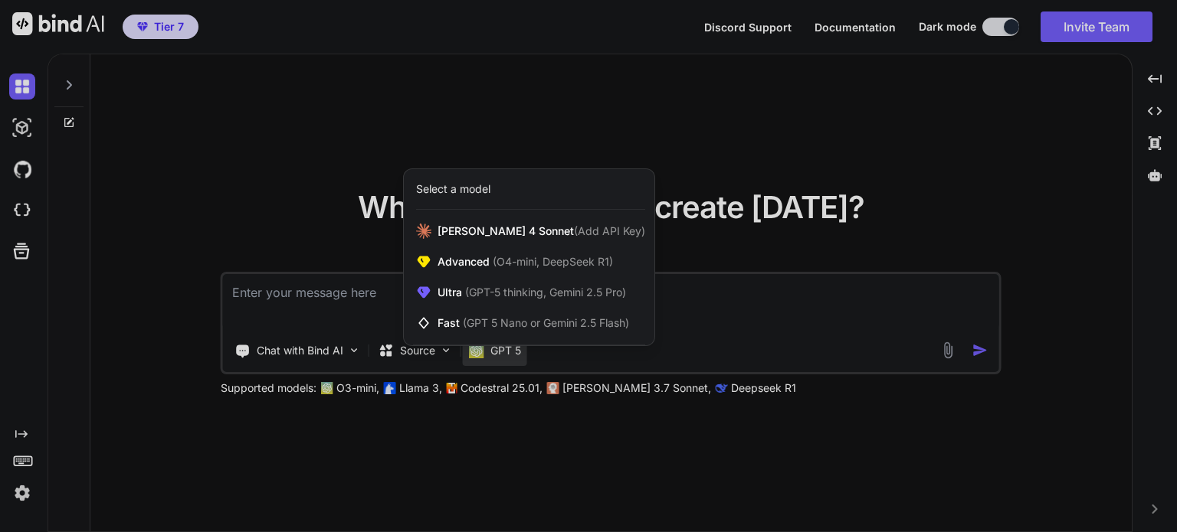
click at [486, 351] on div at bounding box center [588, 266] width 1177 height 532
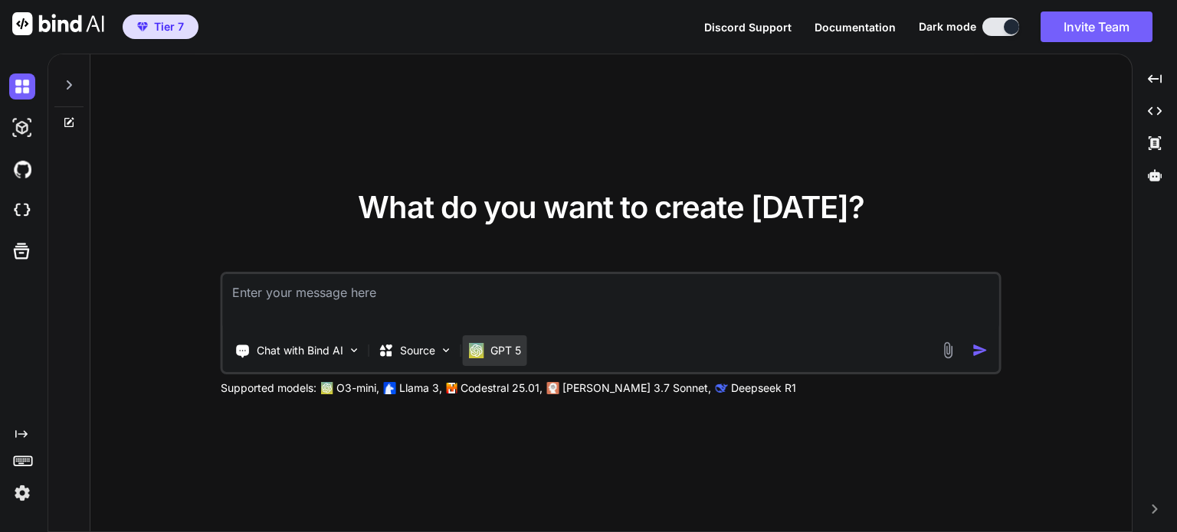
click at [486, 351] on div "GPT 5" at bounding box center [495, 350] width 52 height 15
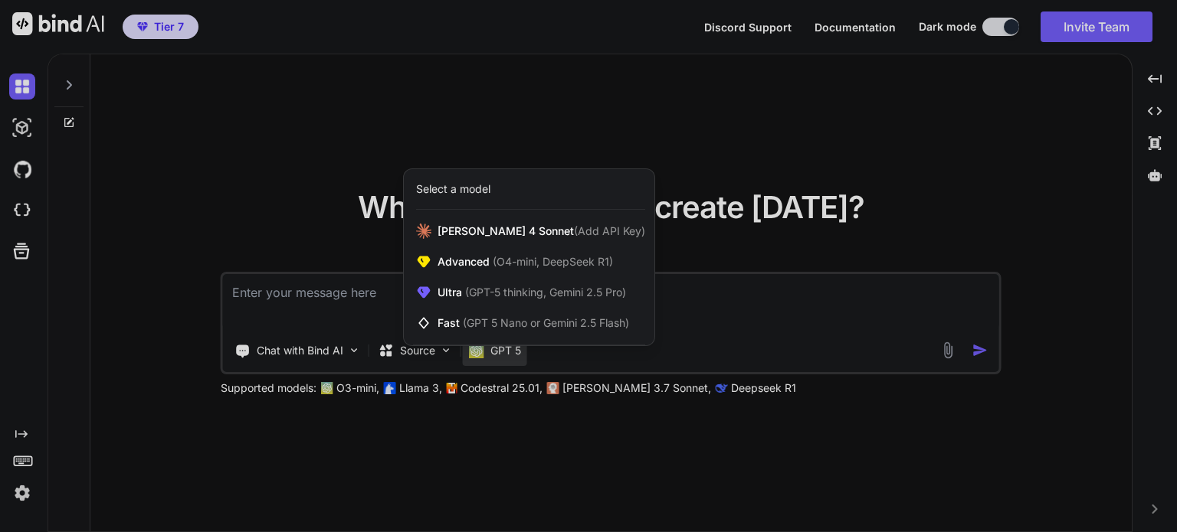
click at [486, 351] on div at bounding box center [588, 266] width 1177 height 532
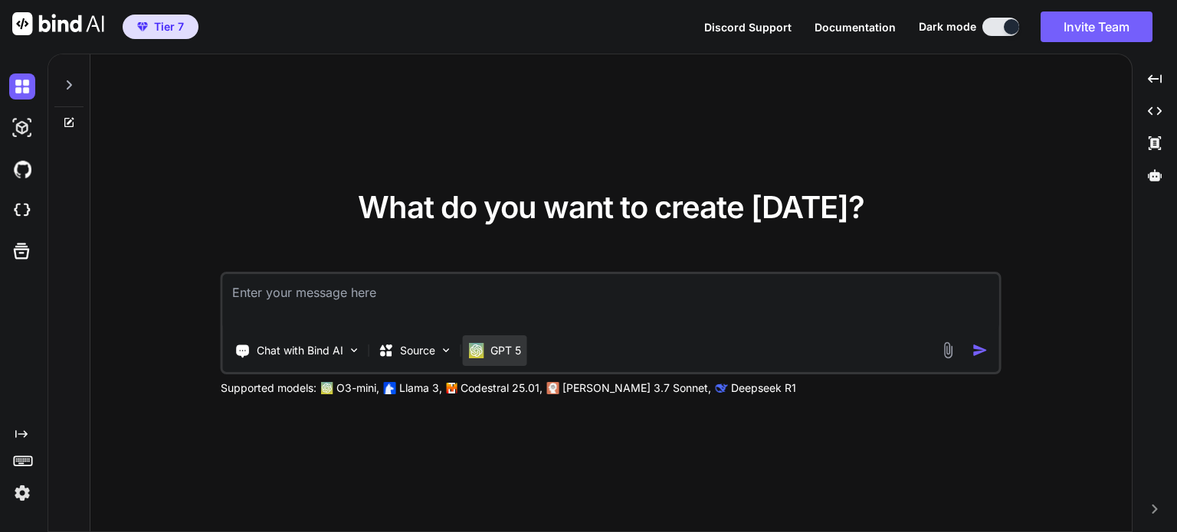
click at [486, 351] on div "GPT 5" at bounding box center [495, 350] width 52 height 15
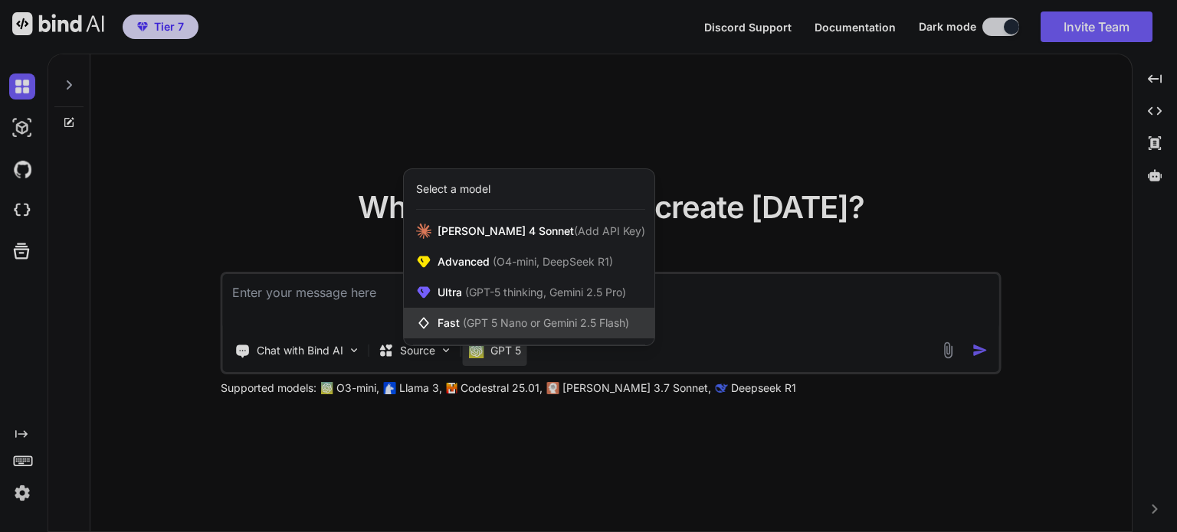
click at [499, 309] on div "Fast (GPT 5 Nano or Gemini 2.5 Flash)" at bounding box center [529, 323] width 251 height 31
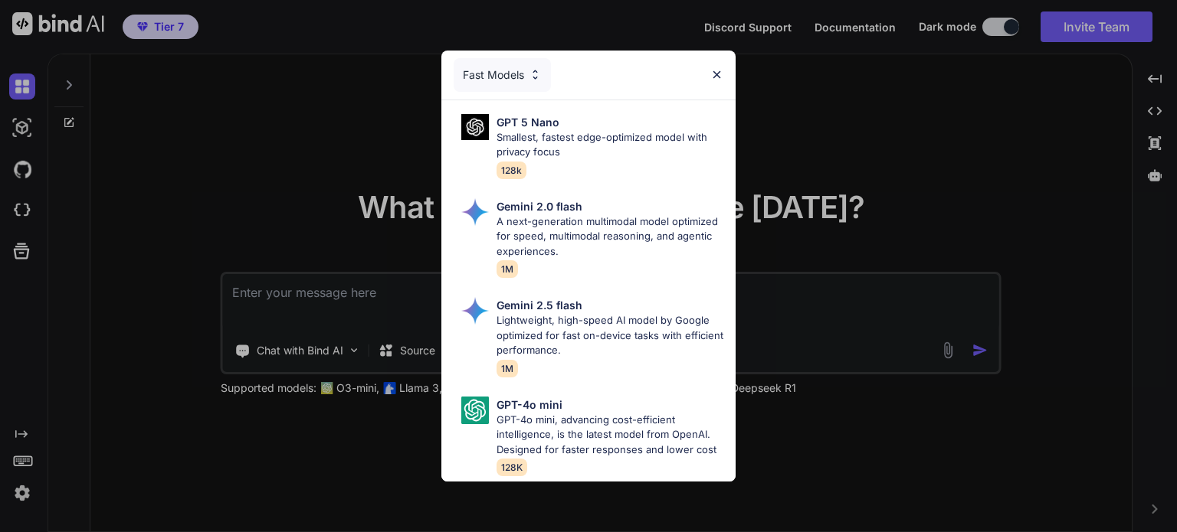
click at [527, 74] on div "Fast Models" at bounding box center [502, 75] width 97 height 34
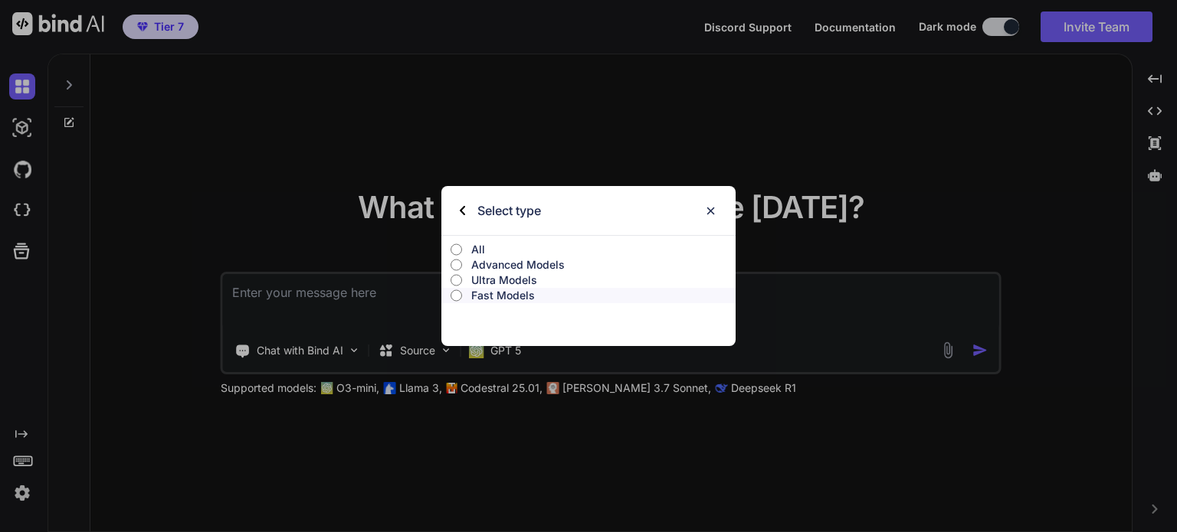
click at [482, 248] on p "All" at bounding box center [603, 249] width 264 height 15
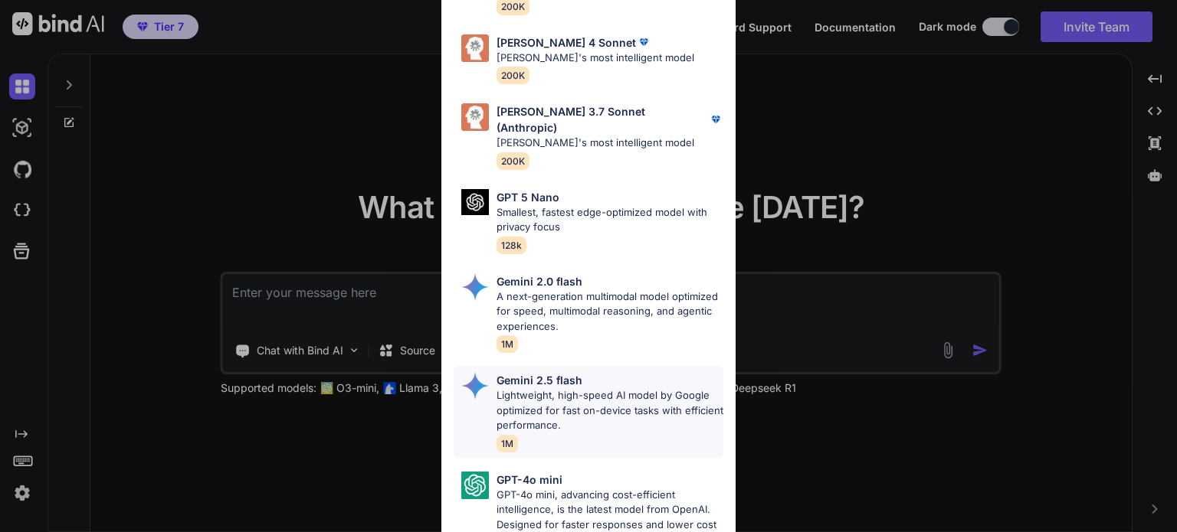
scroll to position [873, 0]
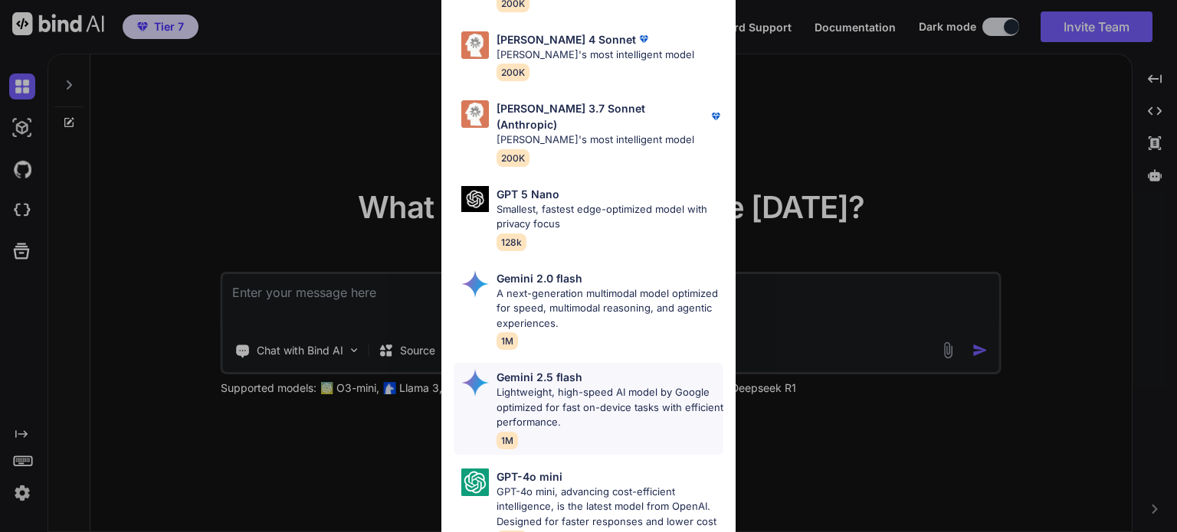
click at [611, 385] on p "Lightweight, high-speed AI model by Google optimized for fast on-device tasks w…" at bounding box center [609, 407] width 227 height 45
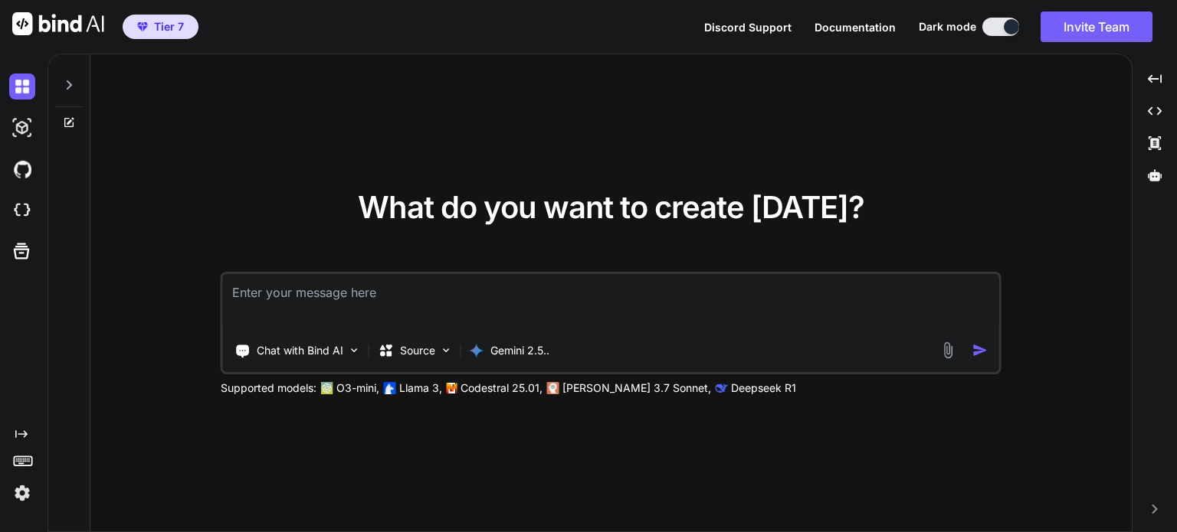
click at [644, 307] on textarea at bounding box center [611, 302] width 776 height 57
click at [458, 359] on div "Source" at bounding box center [415, 351] width 87 height 31
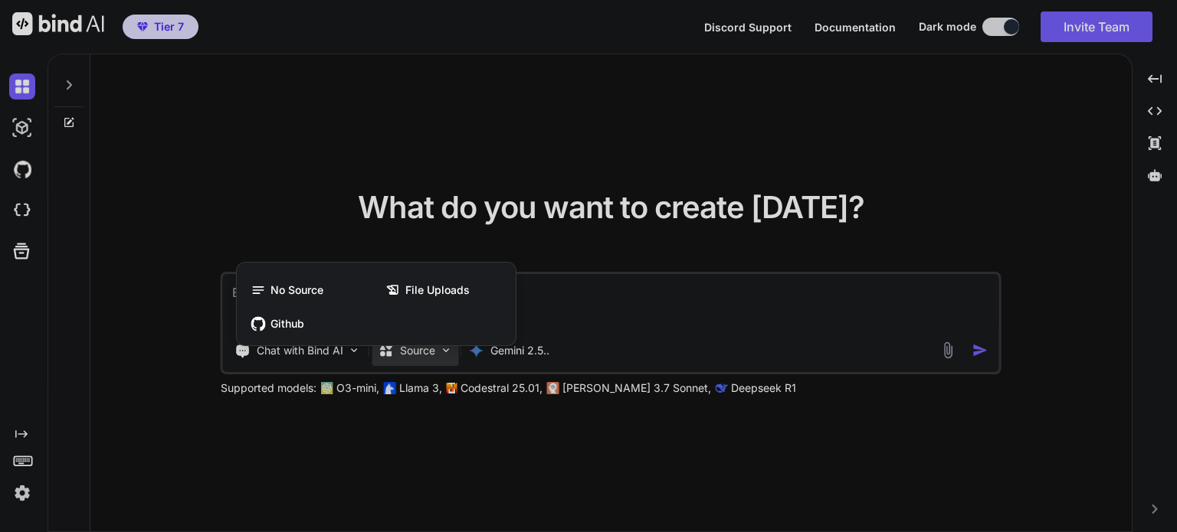
click at [458, 359] on div at bounding box center [588, 266] width 1177 height 532
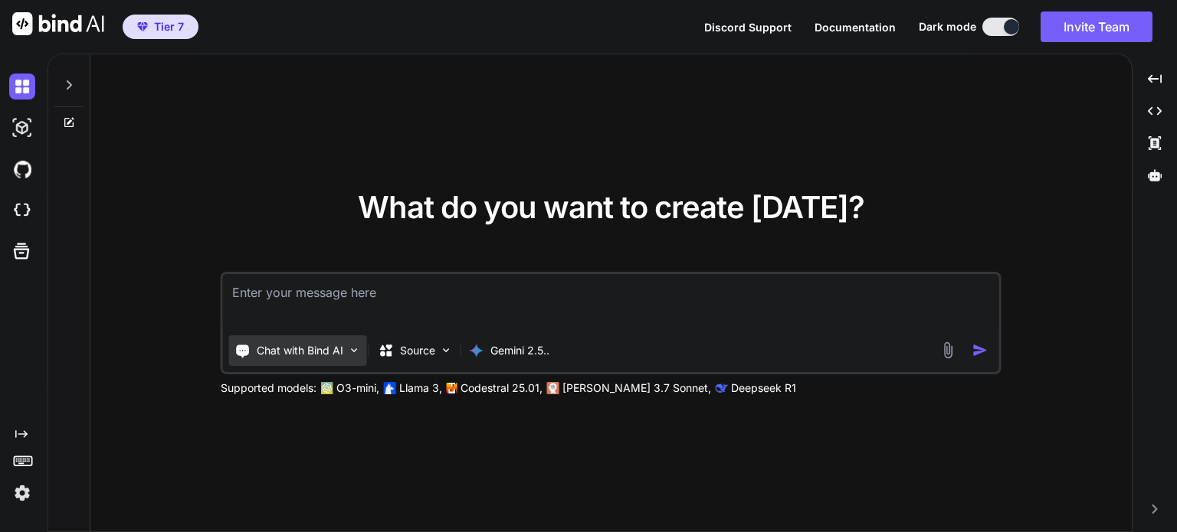
click at [343, 363] on div "Chat with Bind AI" at bounding box center [298, 351] width 138 height 31
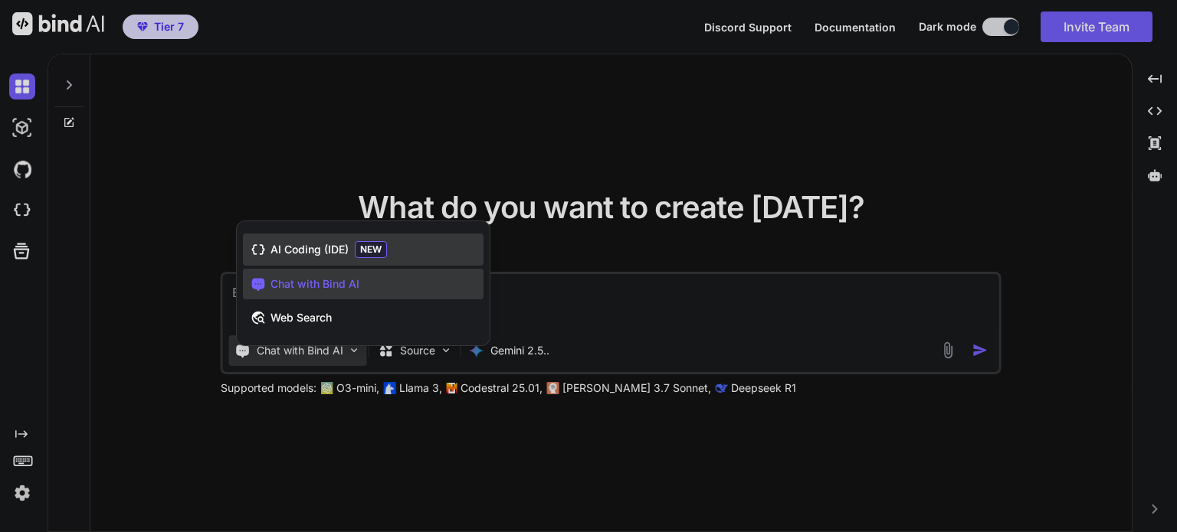
click at [337, 254] on span "AI Coding (IDE)" at bounding box center [309, 249] width 78 height 15
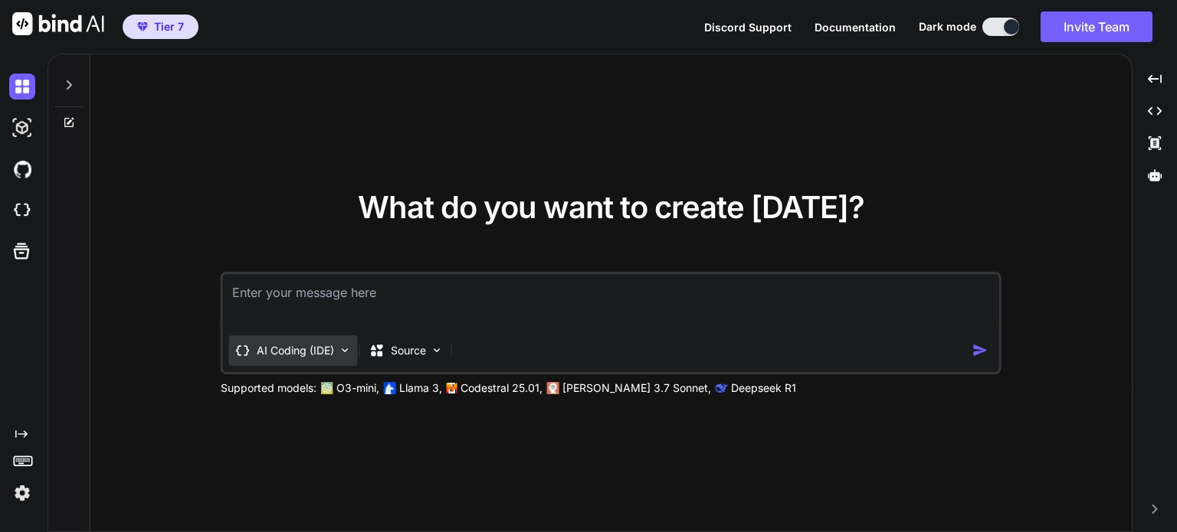
click at [327, 359] on div "AI Coding (IDE)" at bounding box center [293, 351] width 129 height 31
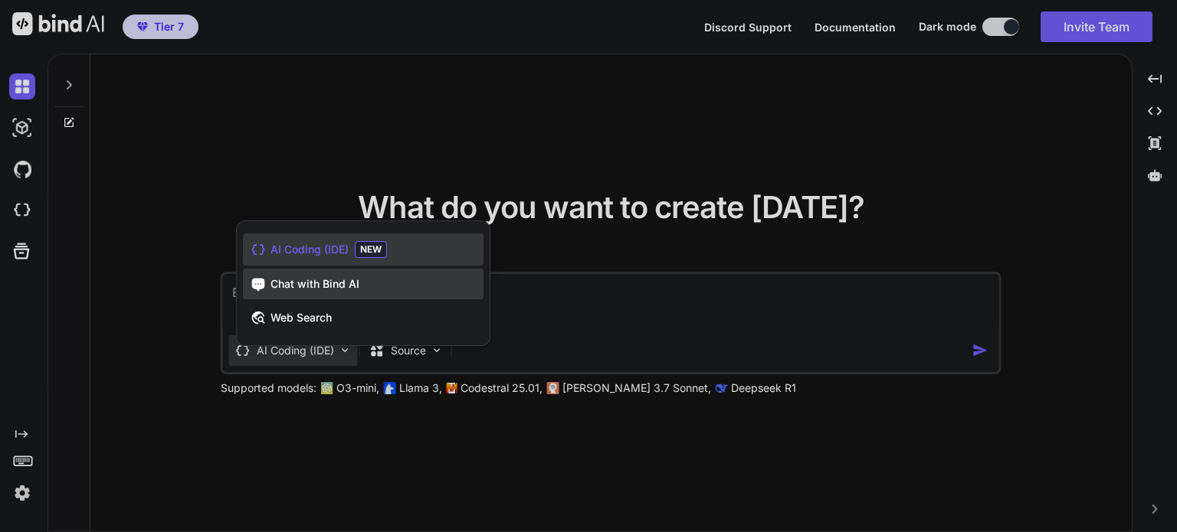
click at [339, 287] on span "Chat with Bind AI" at bounding box center [314, 284] width 89 height 15
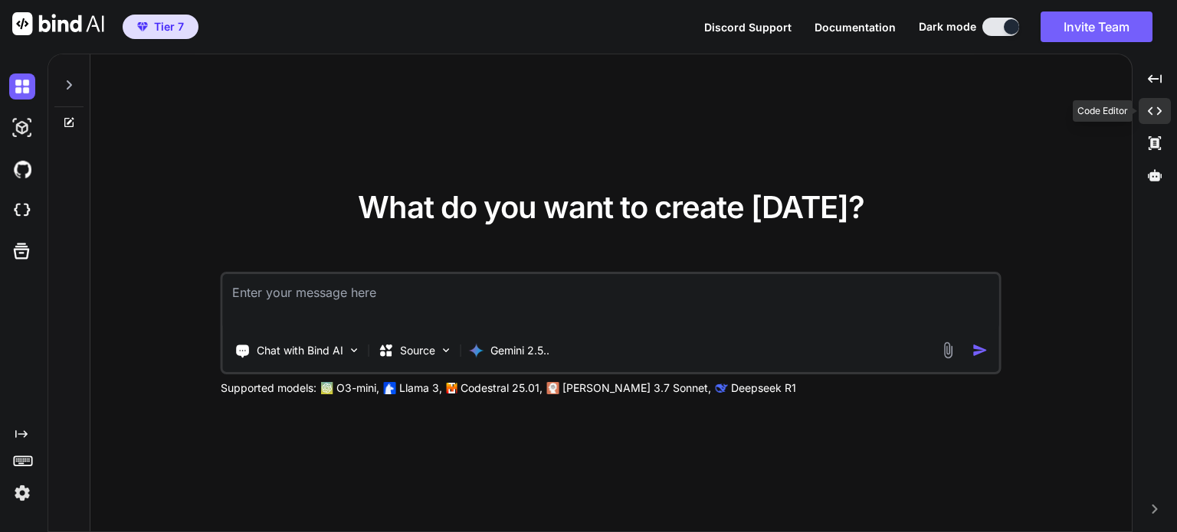
click at [1156, 110] on icon "Created with Pixso." at bounding box center [1155, 111] width 14 height 14
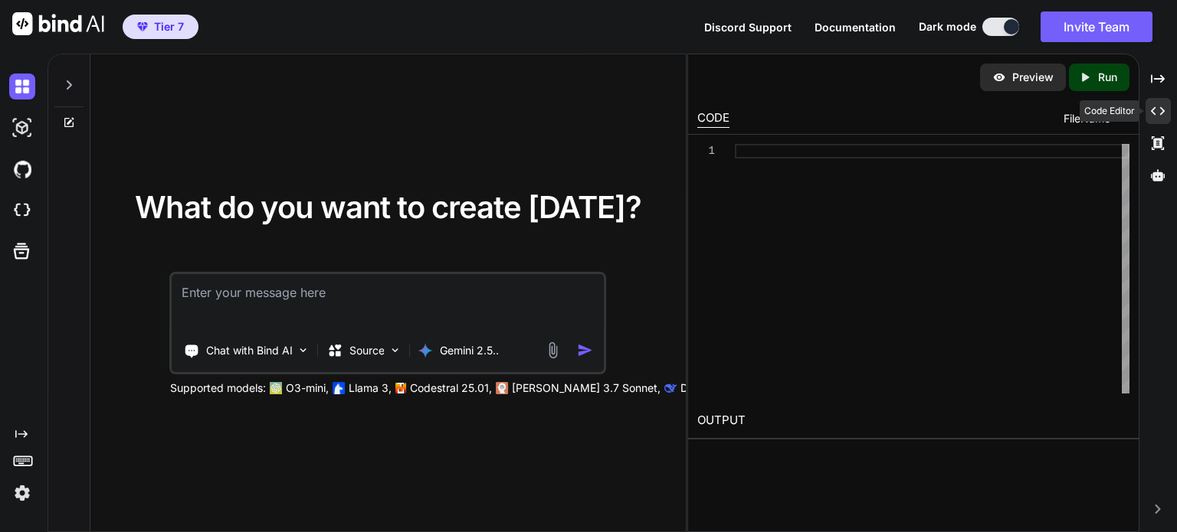
click at [1156, 110] on icon "Created with Pixso." at bounding box center [1158, 111] width 14 height 14
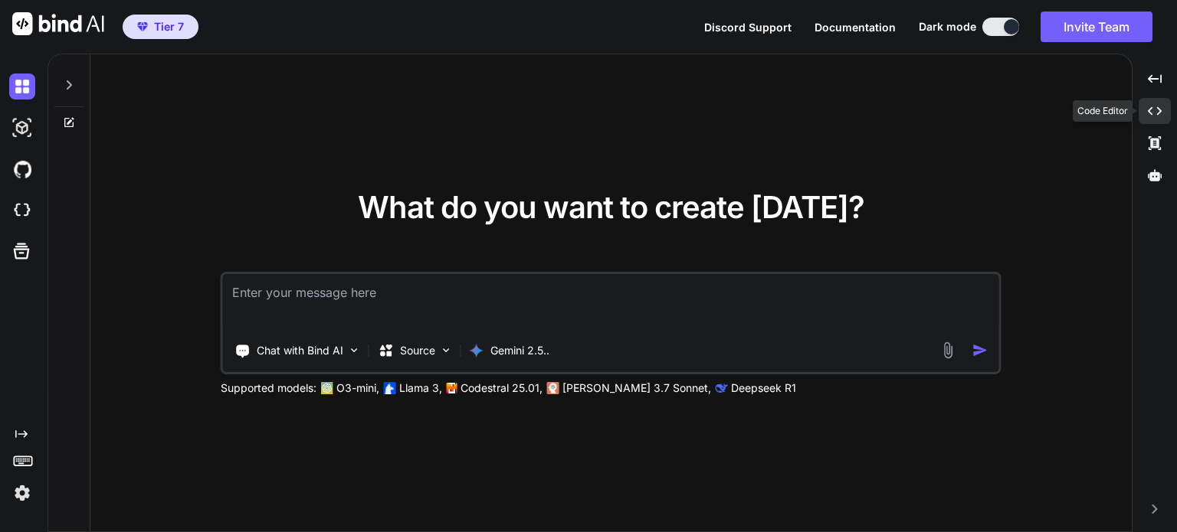
click at [1156, 110] on icon "Created with Pixso." at bounding box center [1155, 111] width 14 height 14
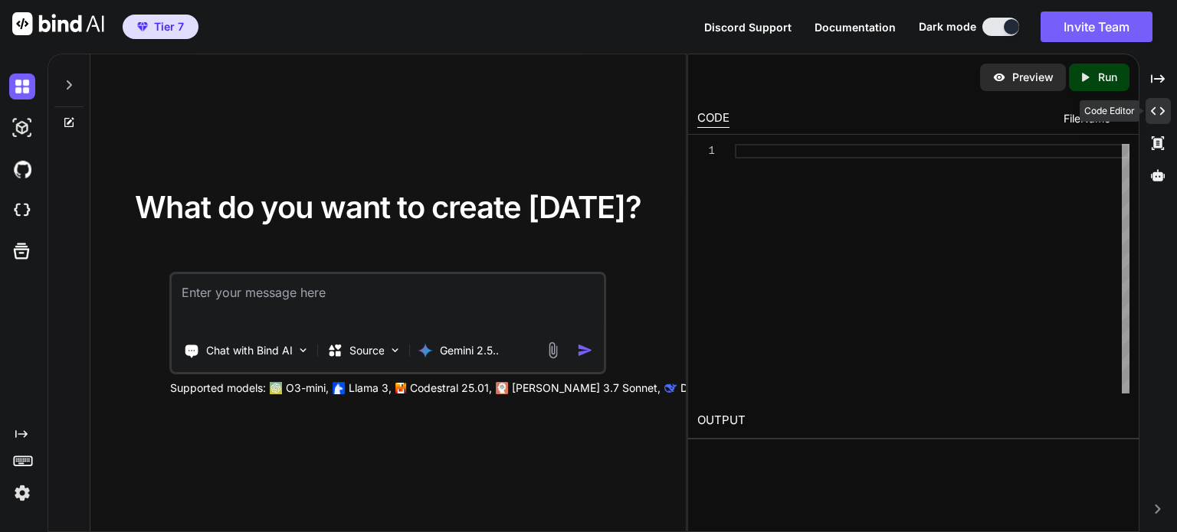
click at [1156, 110] on icon "Created with Pixso." at bounding box center [1158, 111] width 14 height 14
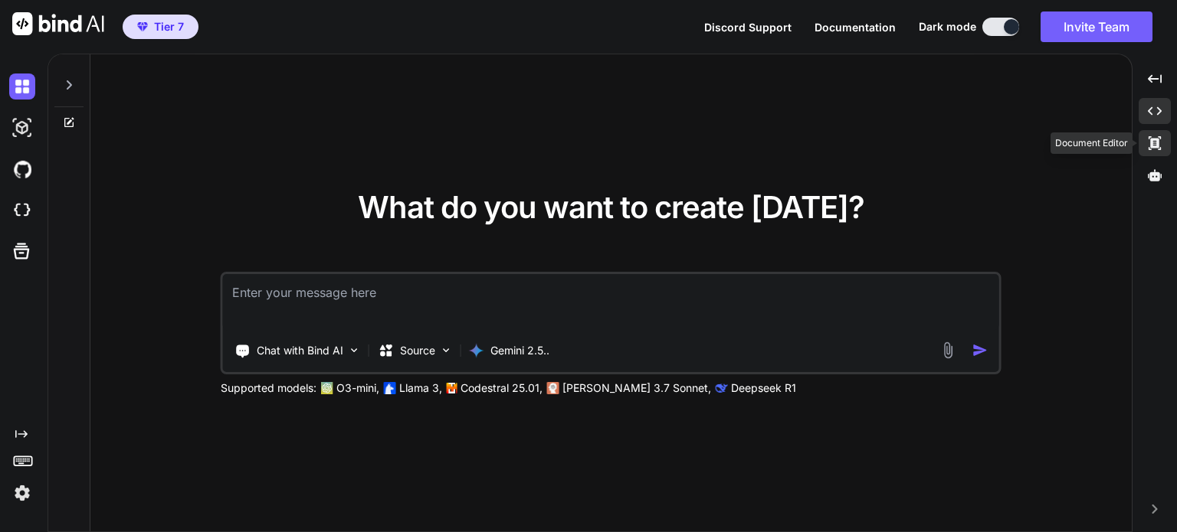
click at [1157, 142] on icon at bounding box center [1154, 143] width 12 height 14
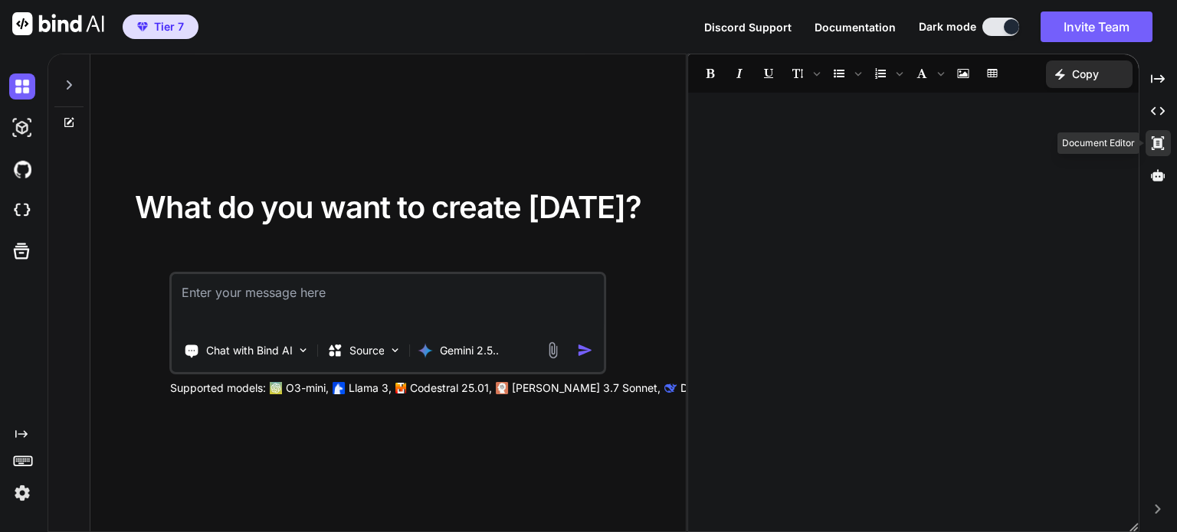
click at [1157, 142] on icon at bounding box center [1157, 143] width 12 height 14
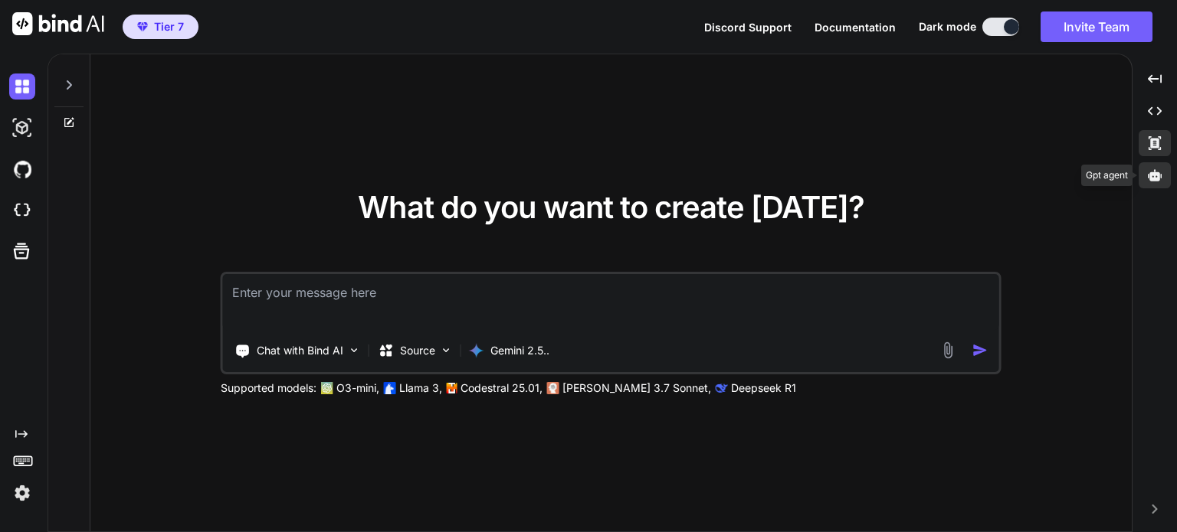
click at [1157, 177] on icon at bounding box center [1155, 174] width 14 height 11
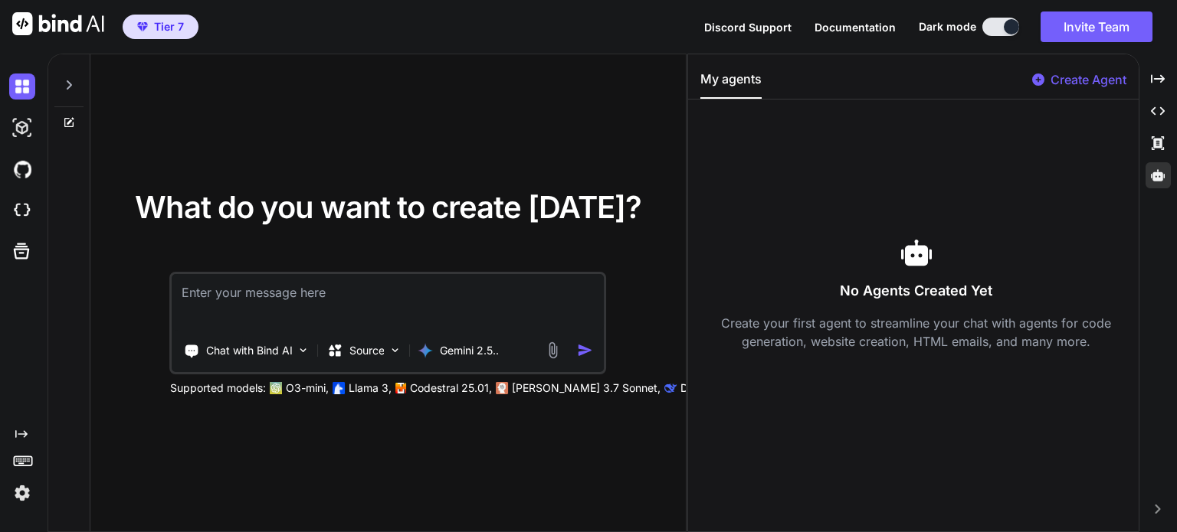
click at [1089, 84] on p "Create Agent" at bounding box center [1088, 79] width 76 height 18
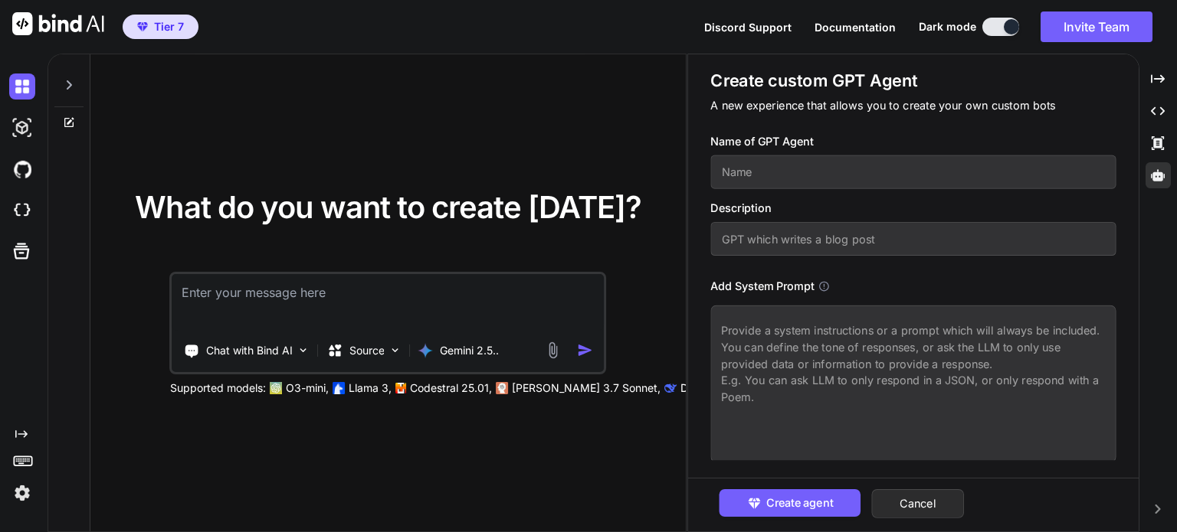
scroll to position [2, 0]
click at [850, 355] on textarea at bounding box center [912, 381] width 405 height 157
click at [839, 180] on input "text" at bounding box center [912, 173] width 405 height 34
type textarea "x"
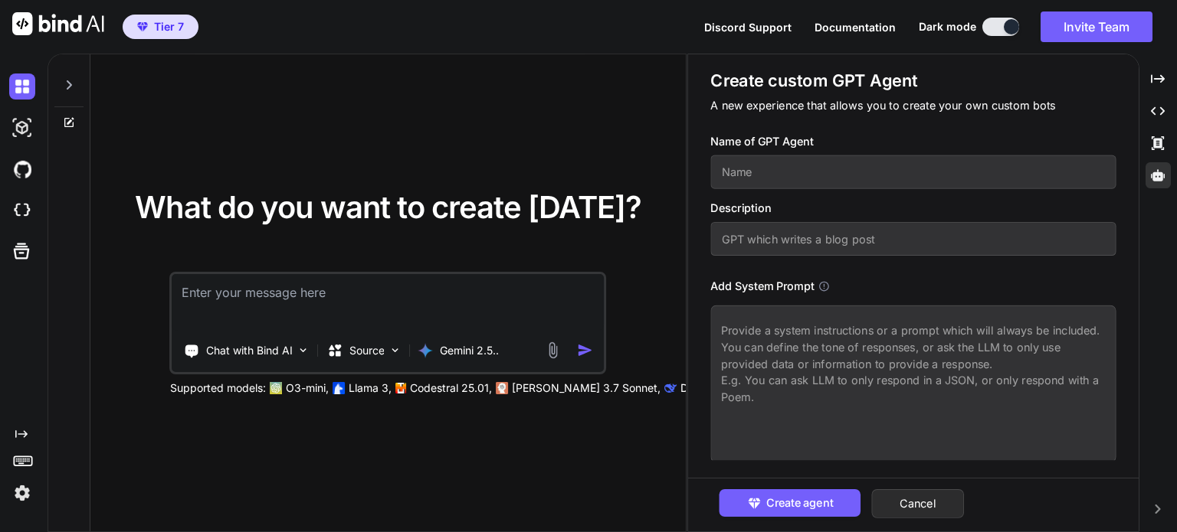
type input "T"
type textarea "x"
type input "Te"
type textarea "x"
type input "Tes"
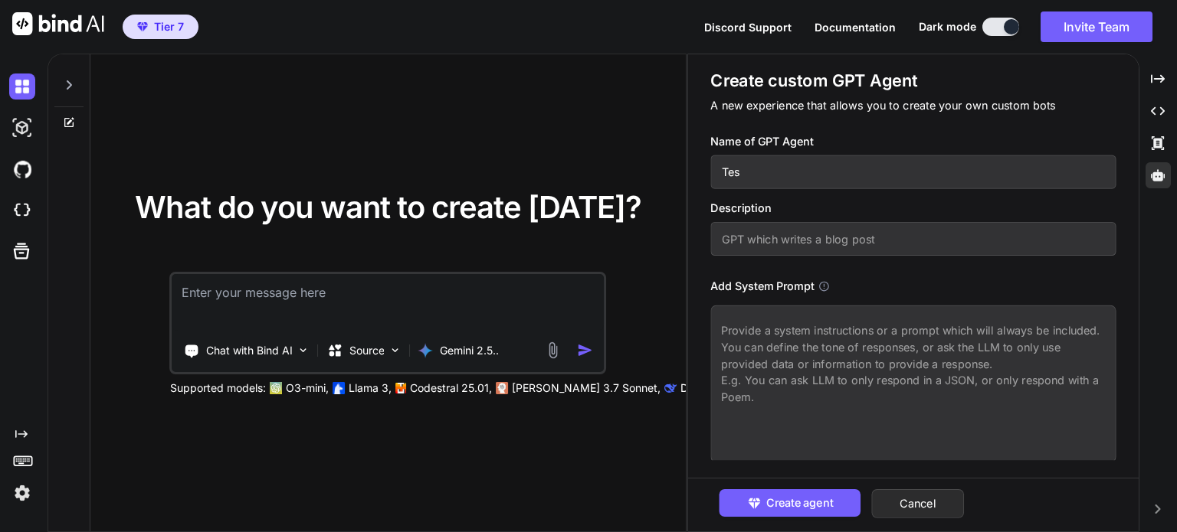
type textarea "x"
type input "Test"
type textarea "x"
type input "Teste"
click at [824, 227] on input "text" at bounding box center [912, 239] width 405 height 34
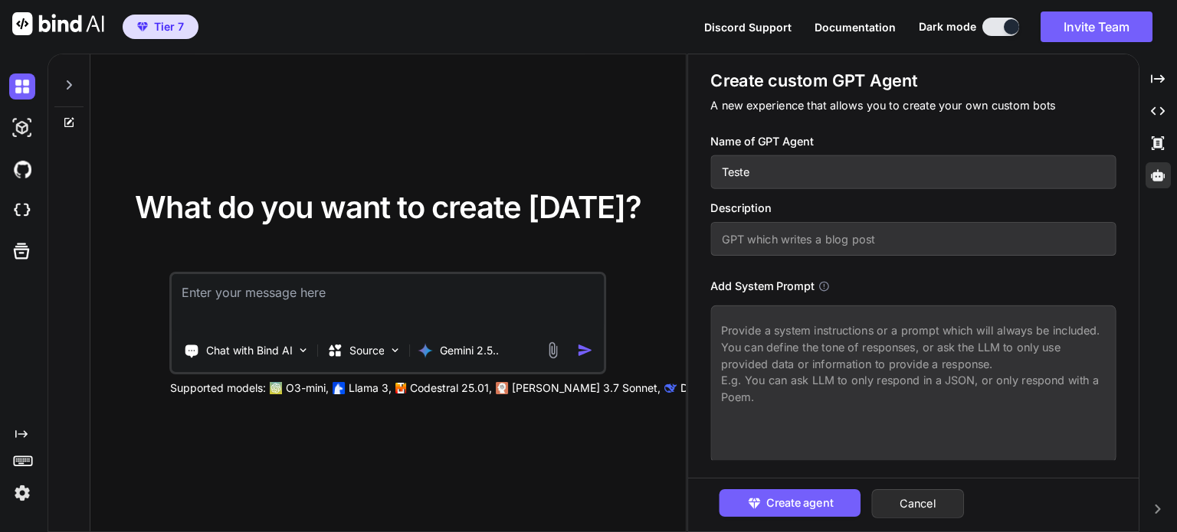
click at [831, 168] on input "Teste" at bounding box center [912, 173] width 405 height 34
type textarea "x"
paste input "Teste"
type textarea "x"
type input "Teste"
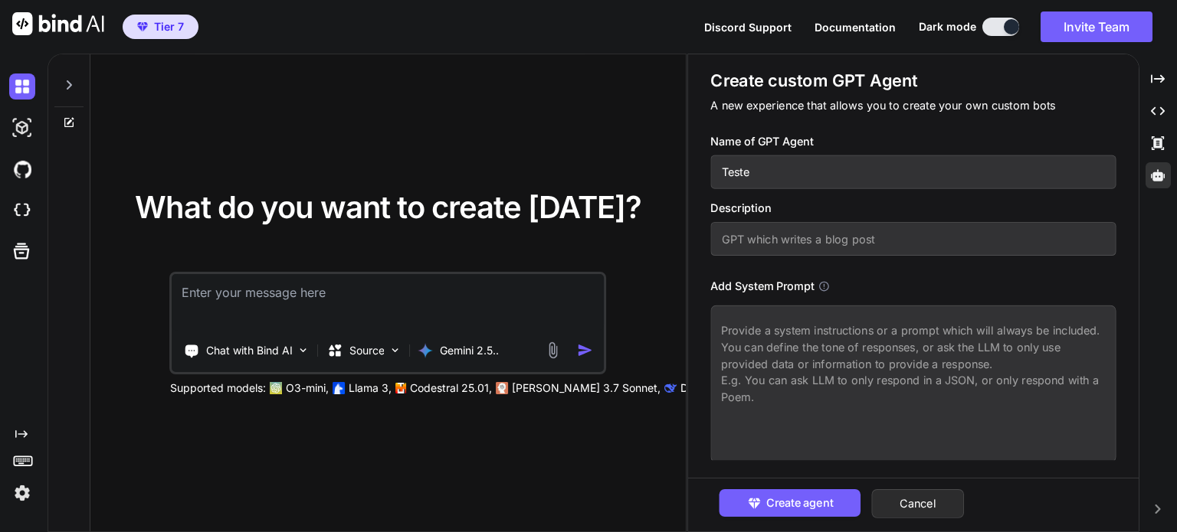
click at [812, 231] on input "text" at bounding box center [912, 239] width 405 height 34
paste input "Teste"
type textarea "x"
type input "Teste"
click at [809, 372] on textarea at bounding box center [912, 384] width 405 height 157
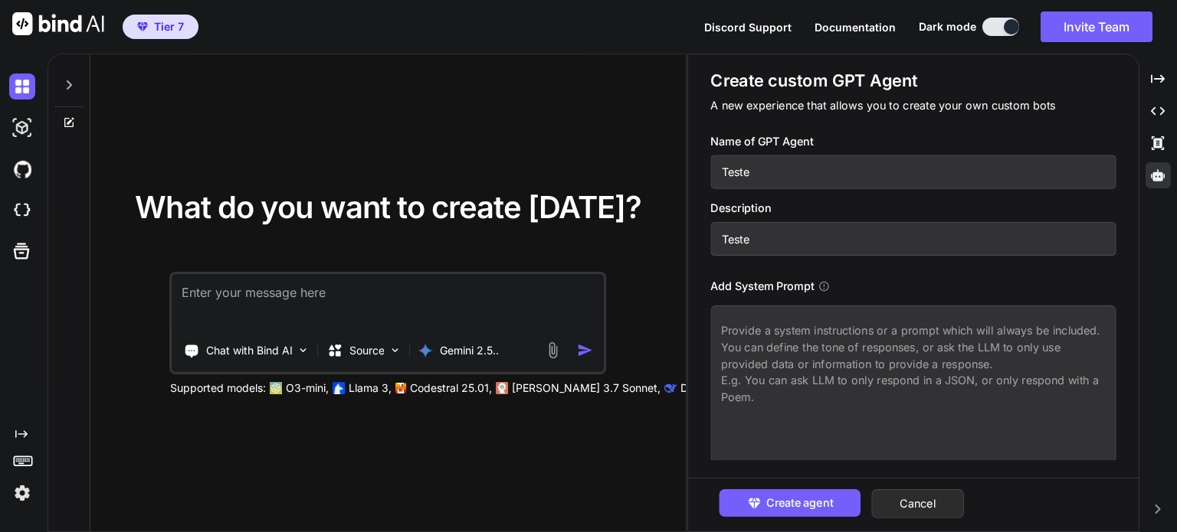
paste textarea "Teste"
type textarea "x"
type textarea "Teste"
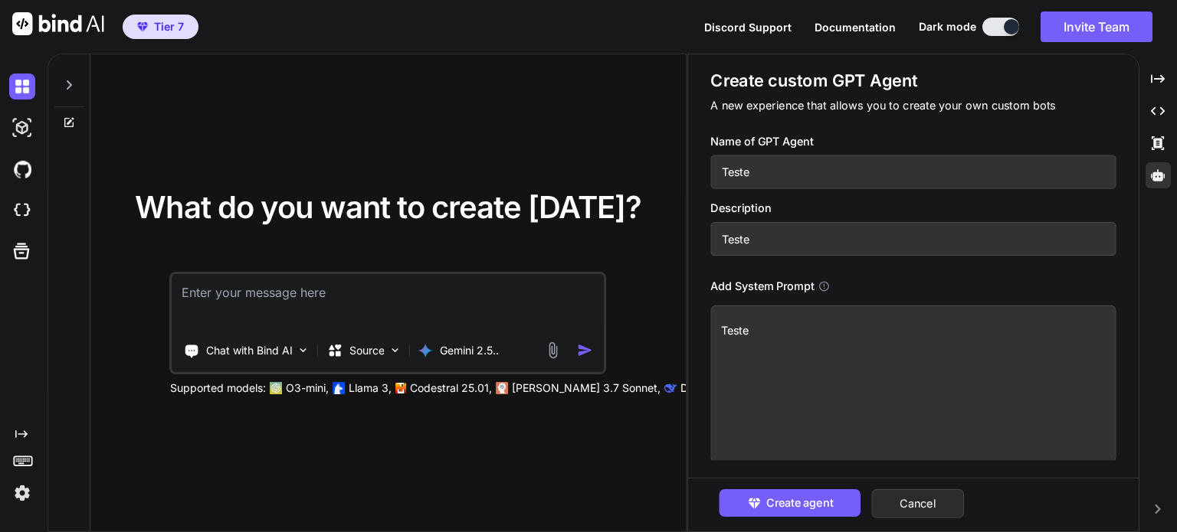
paste textarea "Teste"
type textarea "x"
type textarea "TesteTeste"
paste textarea "Teste"
type textarea "x"
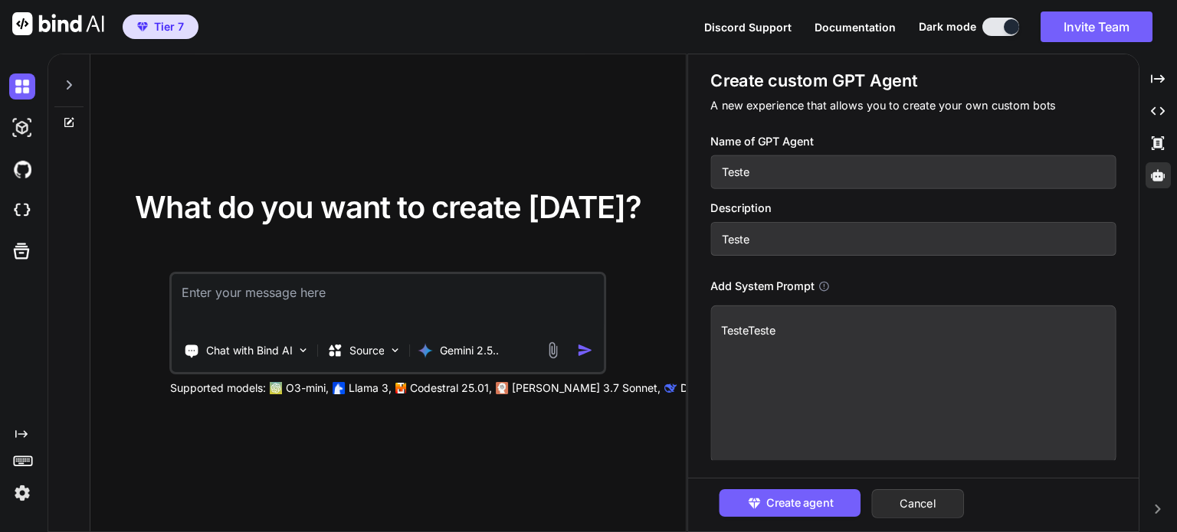
type textarea "TesteTesteTeste"
paste textarea "Teste"
type textarea "x"
type textarea "TesteTesteTesteTeste"
paste textarea "Teste"
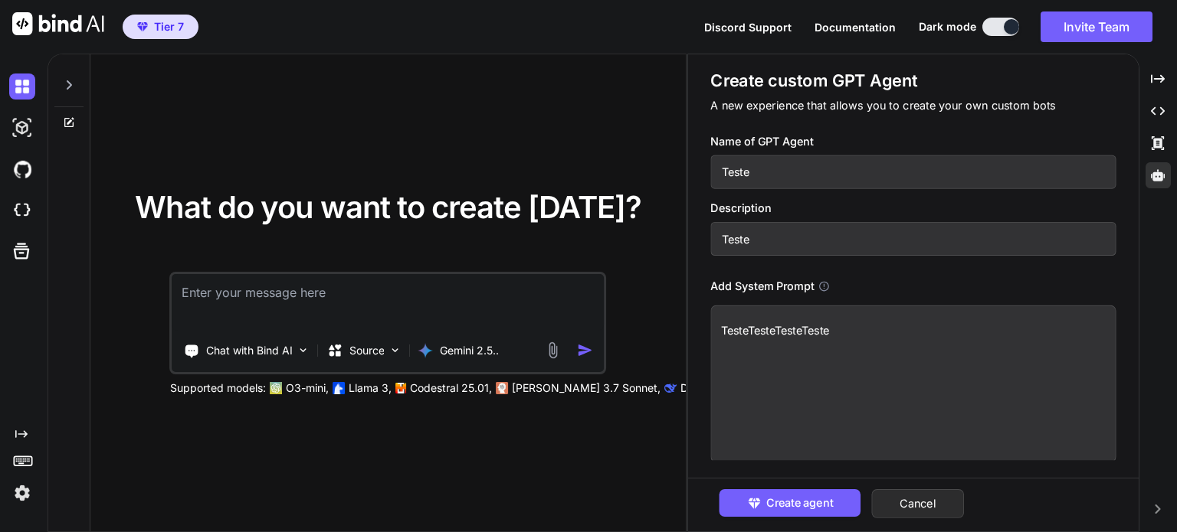
type textarea "x"
type textarea "TesteTesteTesteTesteTeste"
paste textarea "Teste"
type textarea "x"
type textarea "TesteTesteTesteTesteTesteTeste"
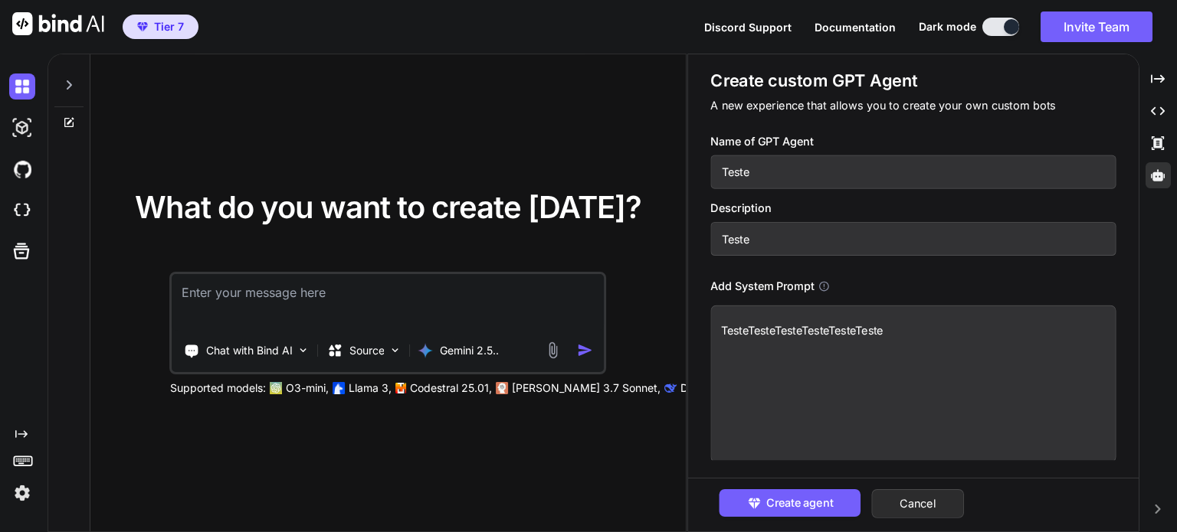
paste textarea "Teste"
type textarea "x"
type textarea "TesteTesteTesteTesteTesteTesteTeste"
paste textarea "Teste"
type textarea "x"
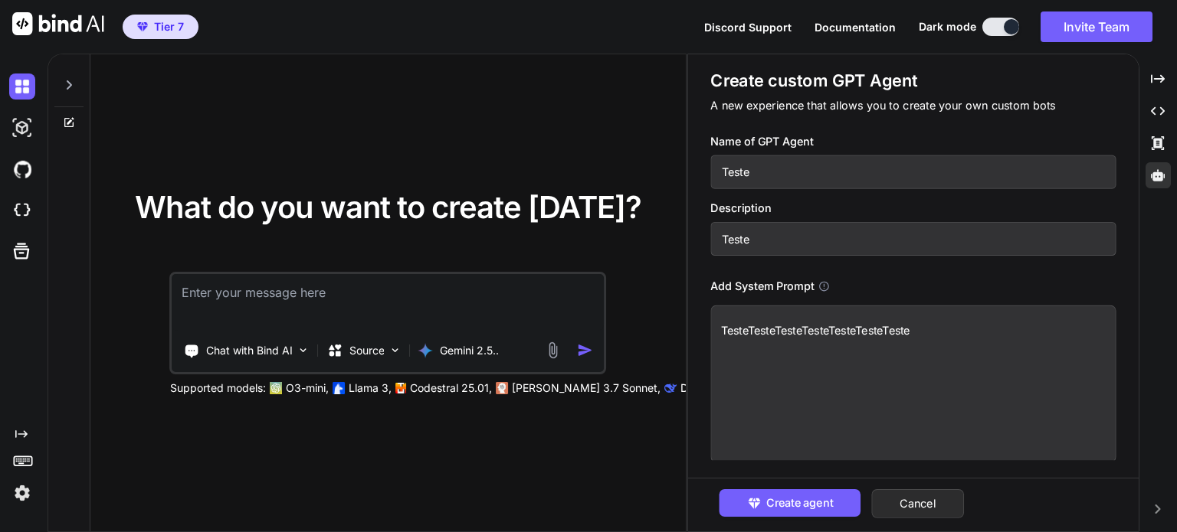
type textarea "TesteTesteTesteTesteTesteTesteTesteTeste"
paste textarea "Teste"
type textarea "x"
type textarea "TesteTesteTesteTesteTesteTesteTesteTesteTeste"
paste textarea "Teste"
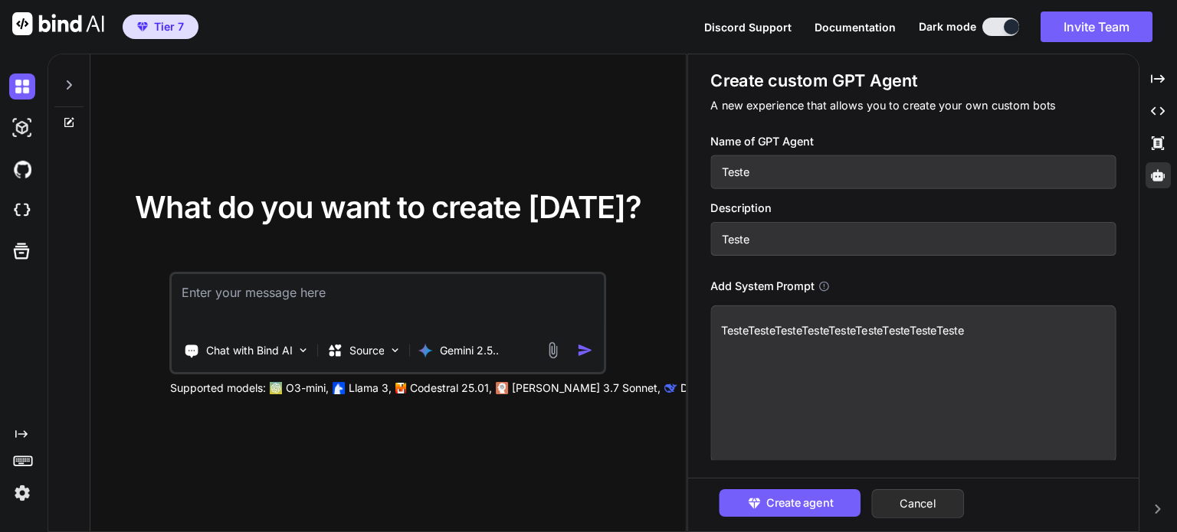
type textarea "x"
type textarea "TesteTesteTesteTesteTesteTesteTesteTesteTesteTeste"
paste
type textarea "x"
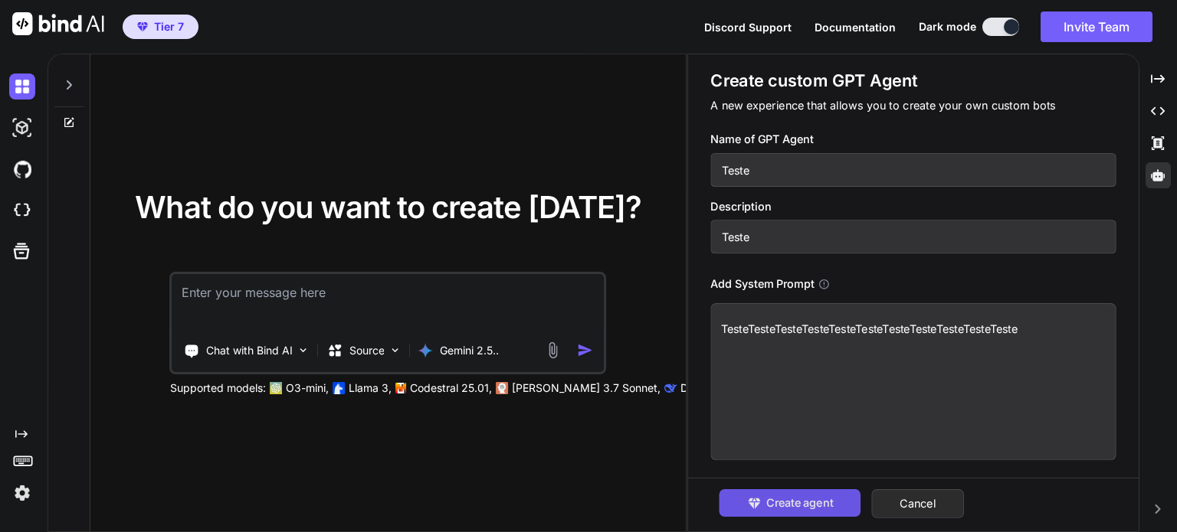
type textarea "TesteTesteTesteTesteTesteTesteTesteTesteTesteTesteTeste"
click at [768, 500] on span "Create agent" at bounding box center [799, 503] width 67 height 17
type textarea "x"
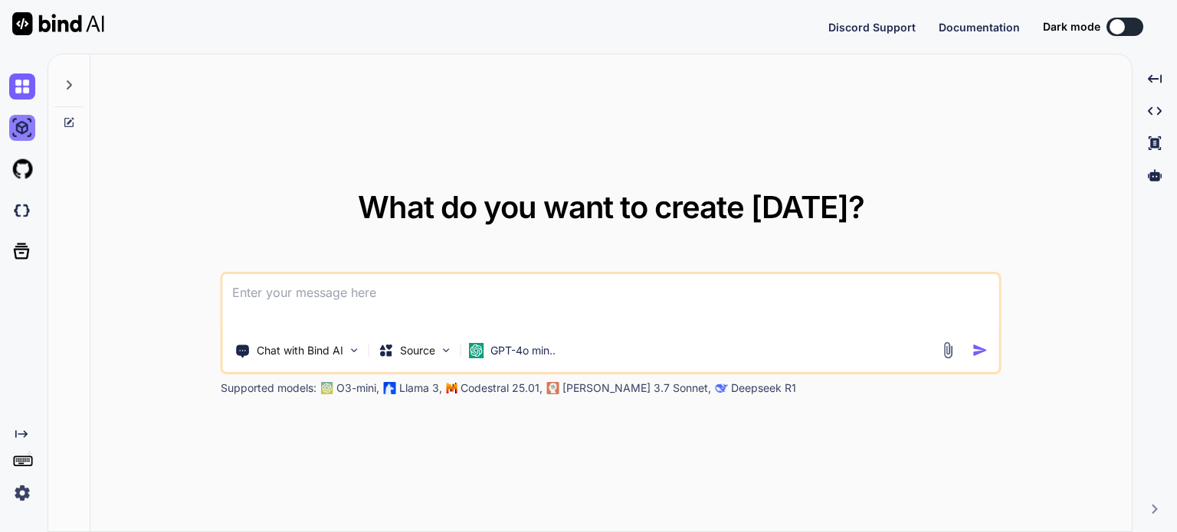
click at [15, 131] on img at bounding box center [22, 128] width 26 height 26
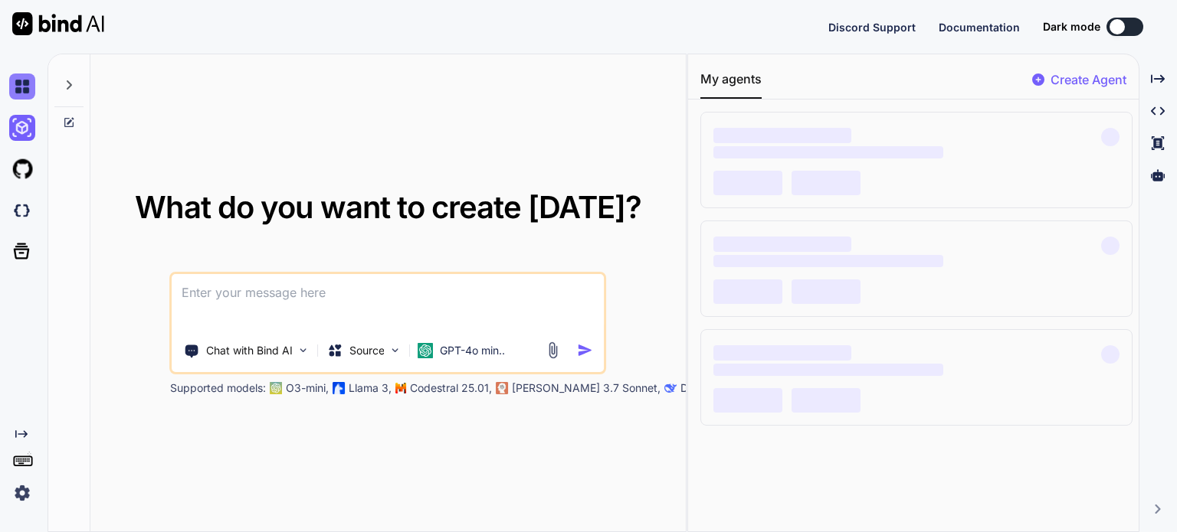
click at [28, 76] on img at bounding box center [22, 87] width 26 height 26
type textarea "x"
click at [1124, 31] on button at bounding box center [1124, 27] width 37 height 18
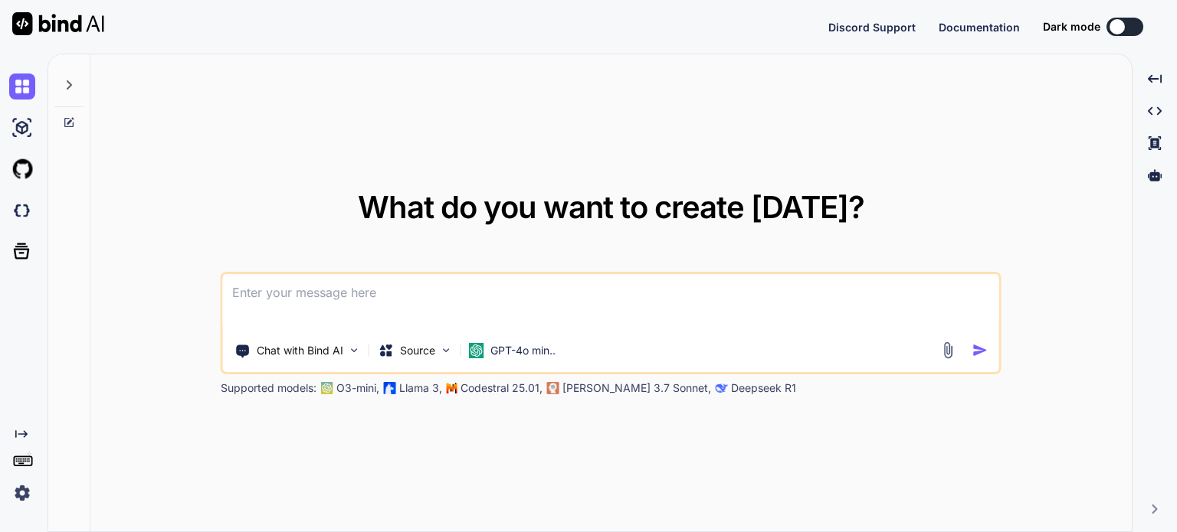
click at [1124, 29] on div at bounding box center [1116, 26] width 15 height 15
type textarea "x"
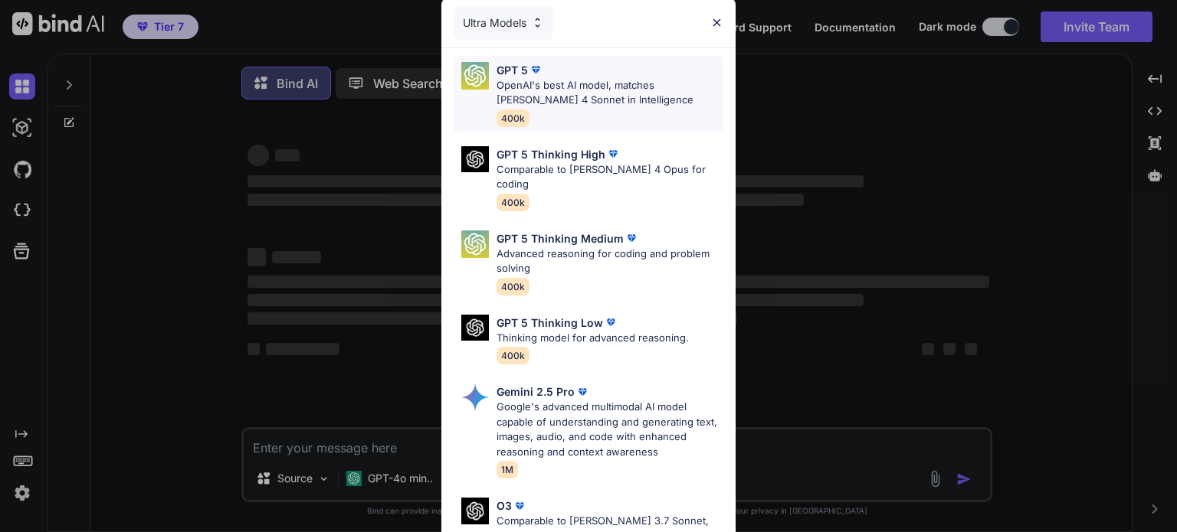
click at [592, 85] on p "OpenAI's best AI model, matches [PERSON_NAME] 4 Sonnet in Intelligence" at bounding box center [609, 93] width 227 height 30
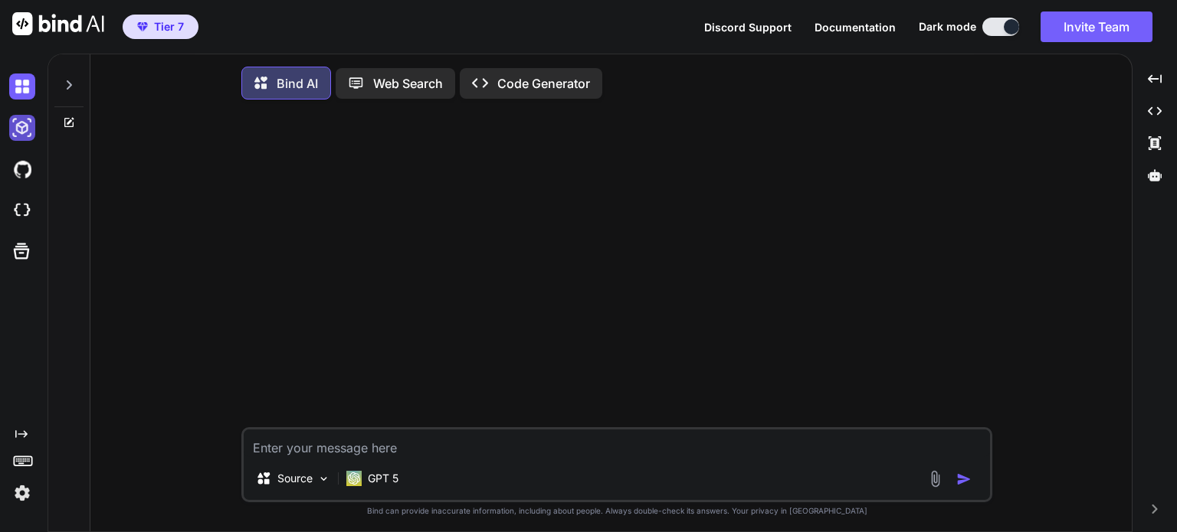
click at [17, 129] on img at bounding box center [22, 128] width 26 height 26
